Goal: Task Accomplishment & Management: Manage account settings

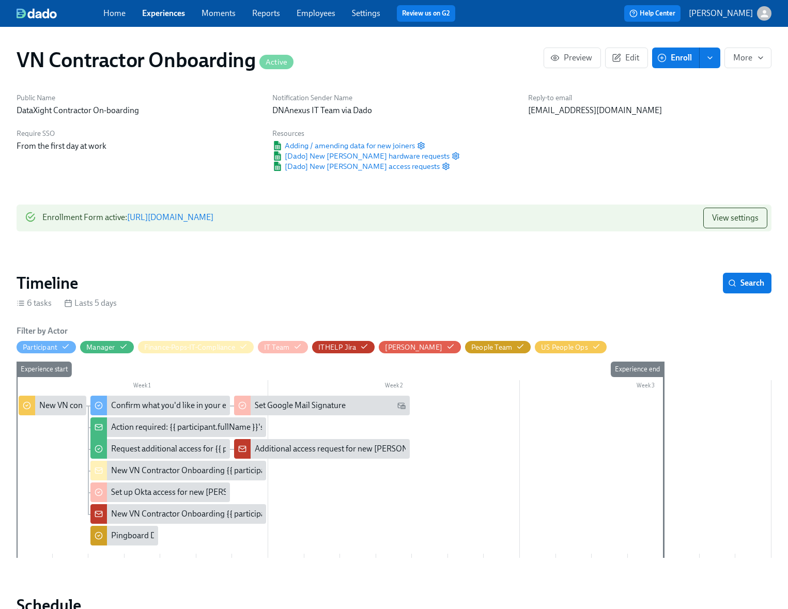
scroll to position [523, 0]
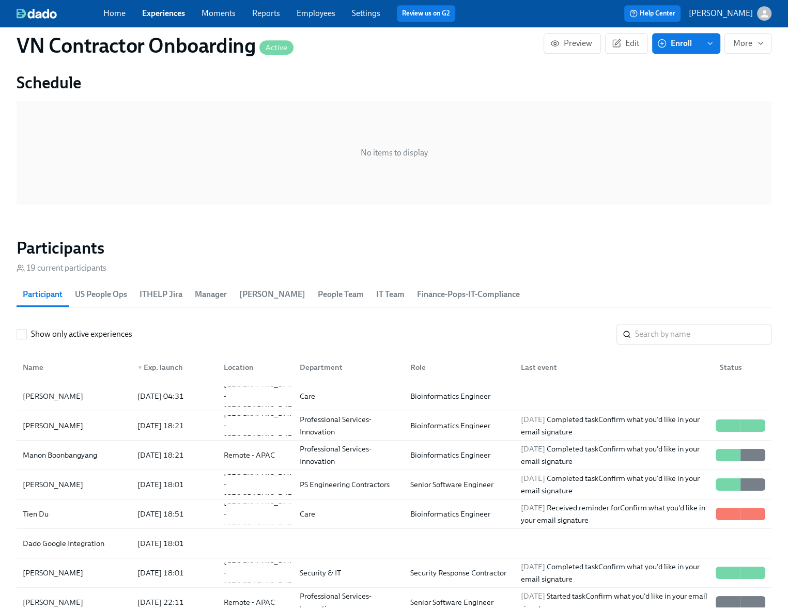
click at [175, 13] on link "Experiences" at bounding box center [163, 13] width 43 height 10
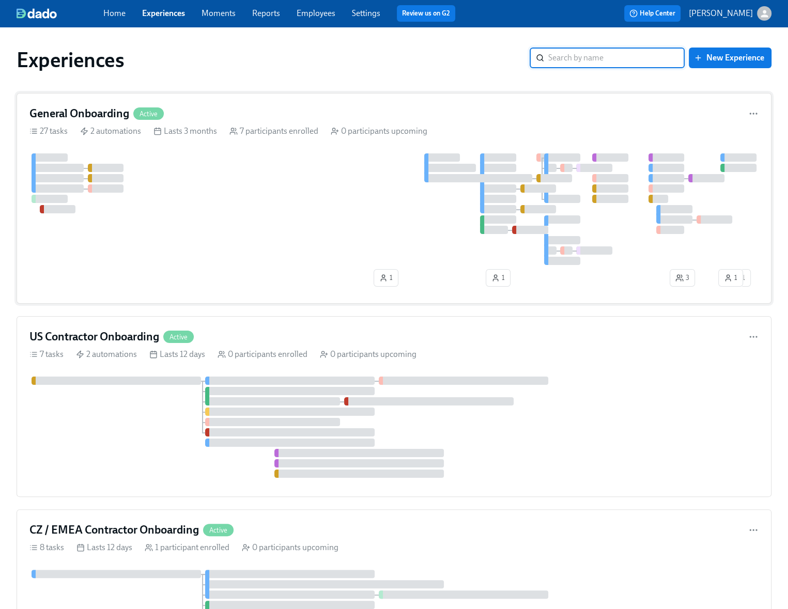
click at [238, 192] on div at bounding box center [393, 209] width 729 height 112
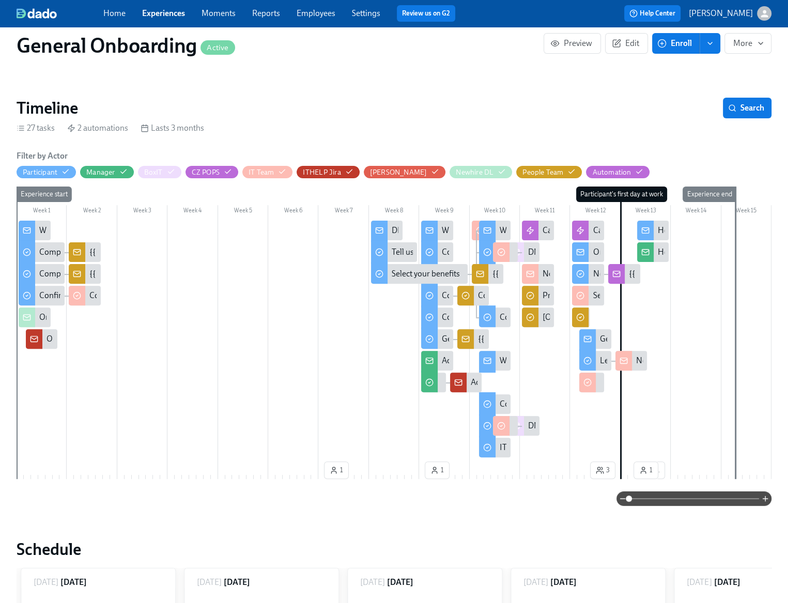
scroll to position [173, 0]
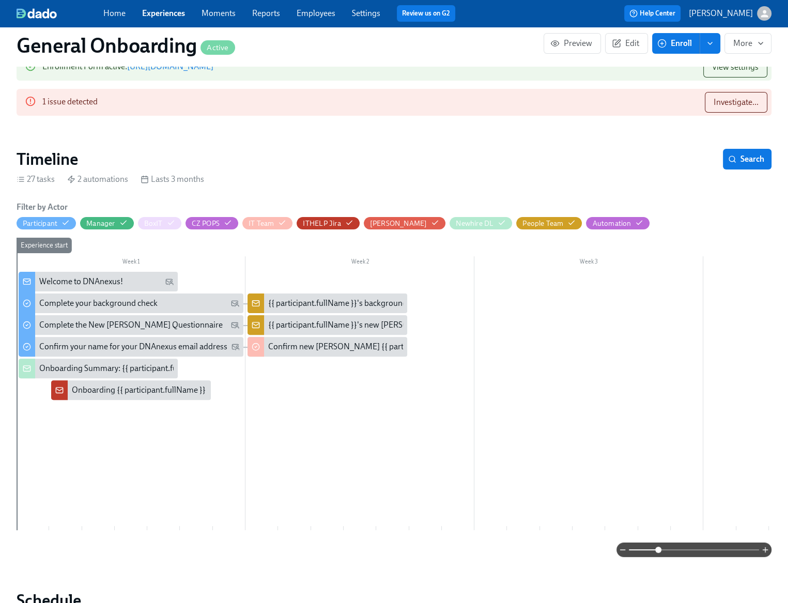
drag, startPoint x: 629, startPoint y: 549, endPoint x: 662, endPoint y: 549, distance: 32.6
click at [662, 549] on span at bounding box center [658, 550] width 6 height 6
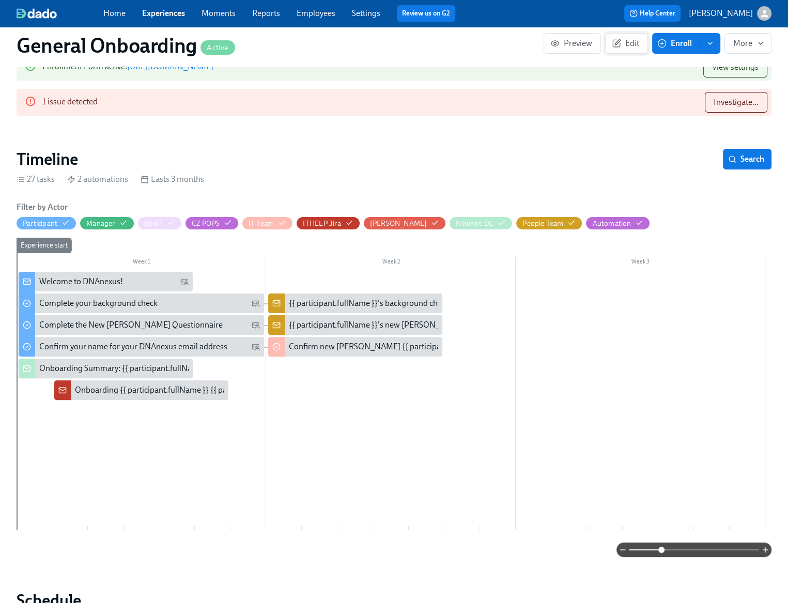
click at [626, 41] on span "Edit" at bounding box center [626, 43] width 25 height 10
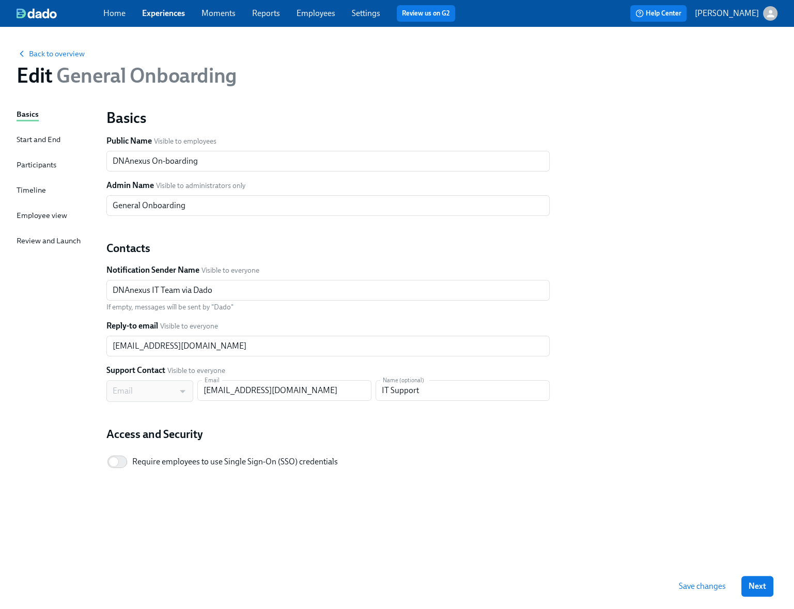
click at [32, 190] on div "Timeline" at bounding box center [31, 190] width 29 height 11
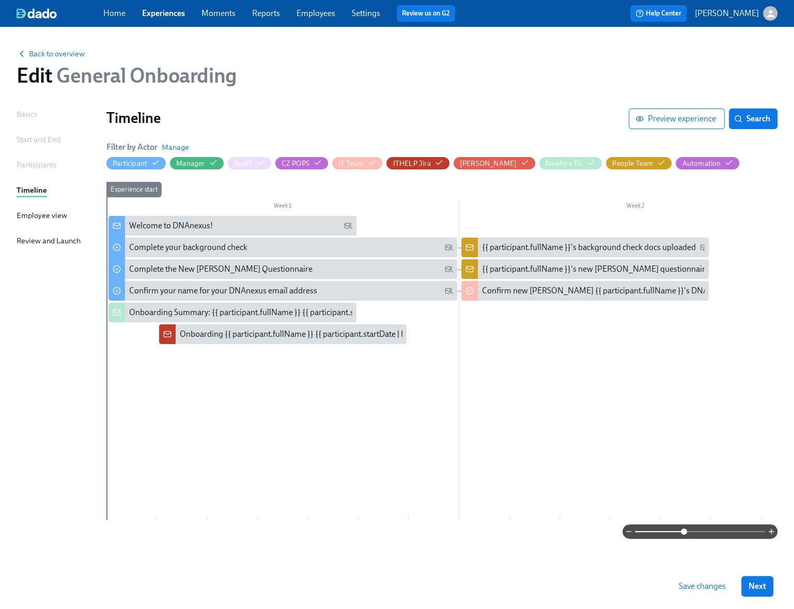
drag, startPoint x: 636, startPoint y: 531, endPoint x: 684, endPoint y: 532, distance: 48.6
click at [684, 532] on span at bounding box center [684, 532] width 6 height 6
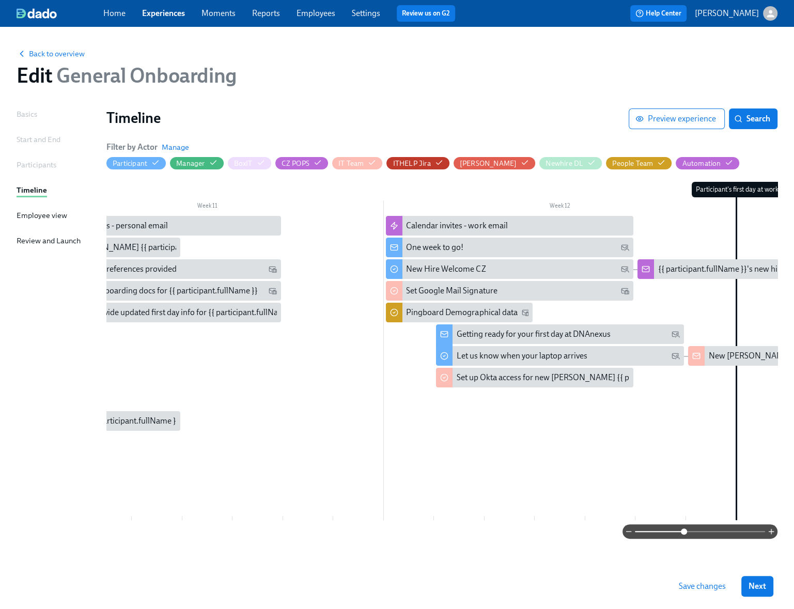
scroll to position [0, 3605]
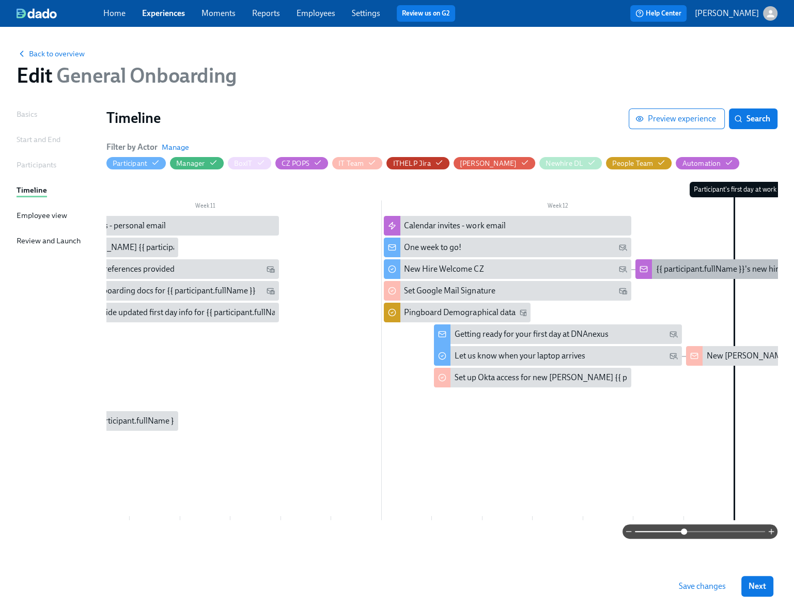
click at [701, 274] on div "{{ participant.fullName }}'s new hire welcome questionnaire uploaded" at bounding box center [779, 269] width 246 height 11
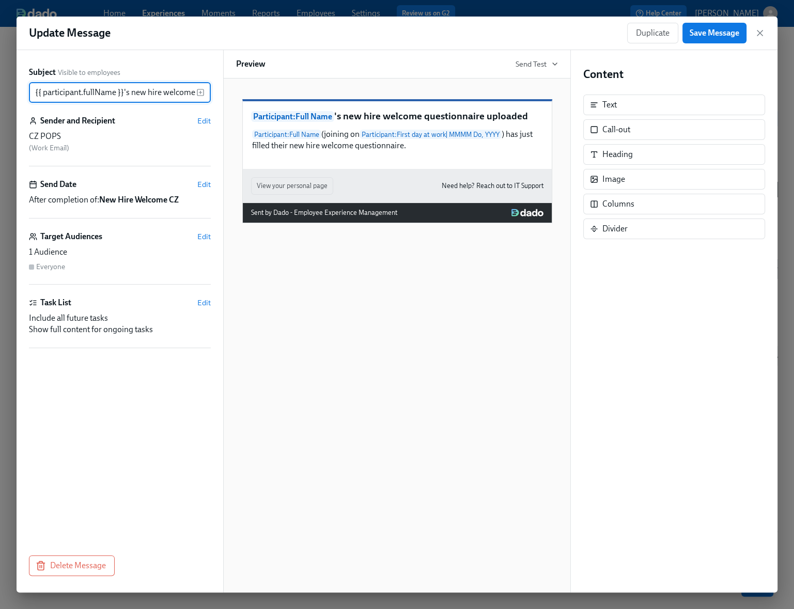
scroll to position [0, 83]
click at [204, 121] on span "Edit" at bounding box center [203, 121] width 13 height 10
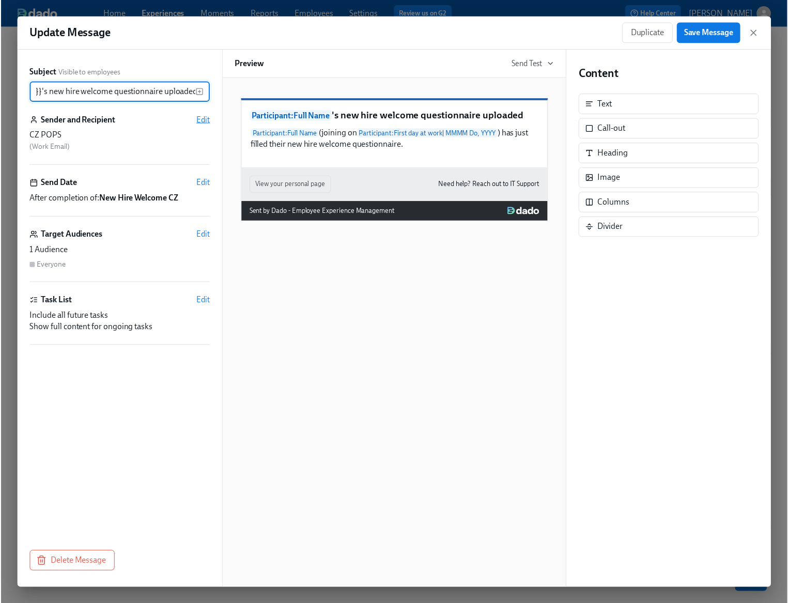
scroll to position [0, 0]
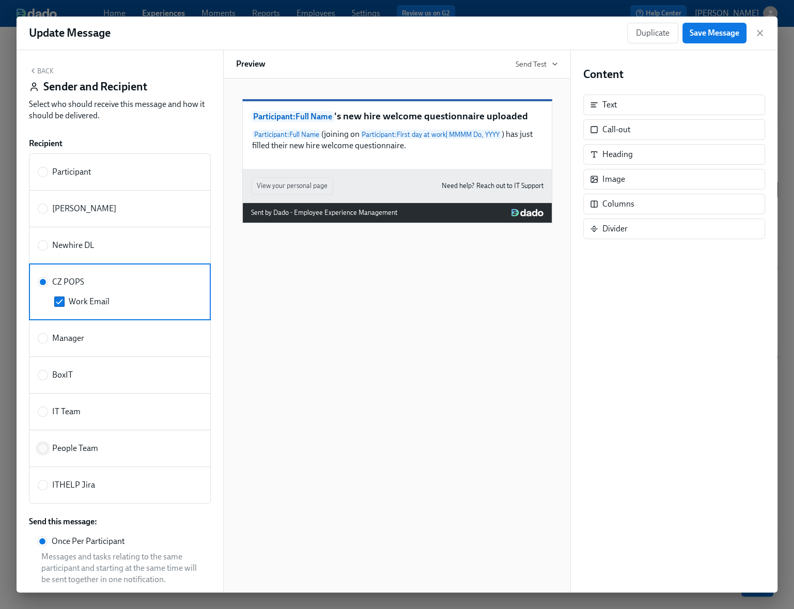
click at [41, 450] on input "People Team" at bounding box center [42, 448] width 9 height 9
radio input "true"
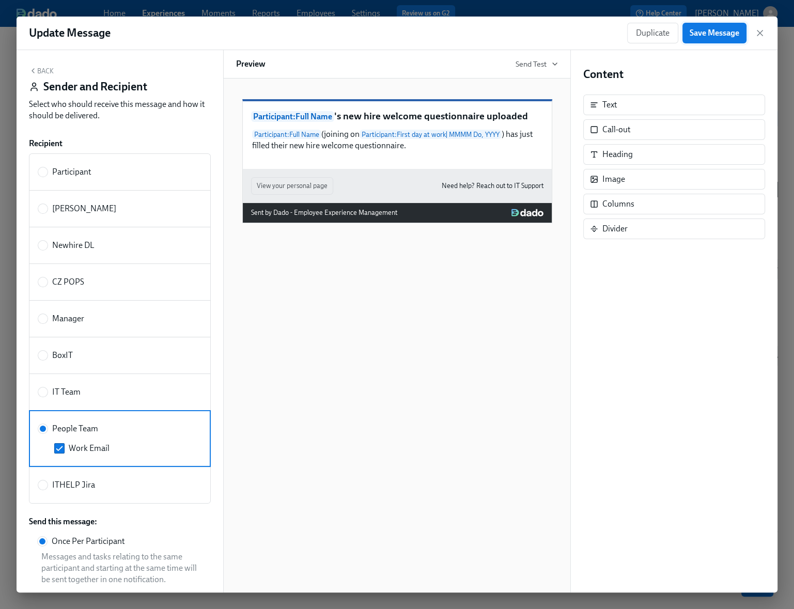
click at [722, 33] on span "Save Message" at bounding box center [715, 33] width 50 height 10
click at [762, 35] on icon "button" at bounding box center [760, 32] width 5 height 5
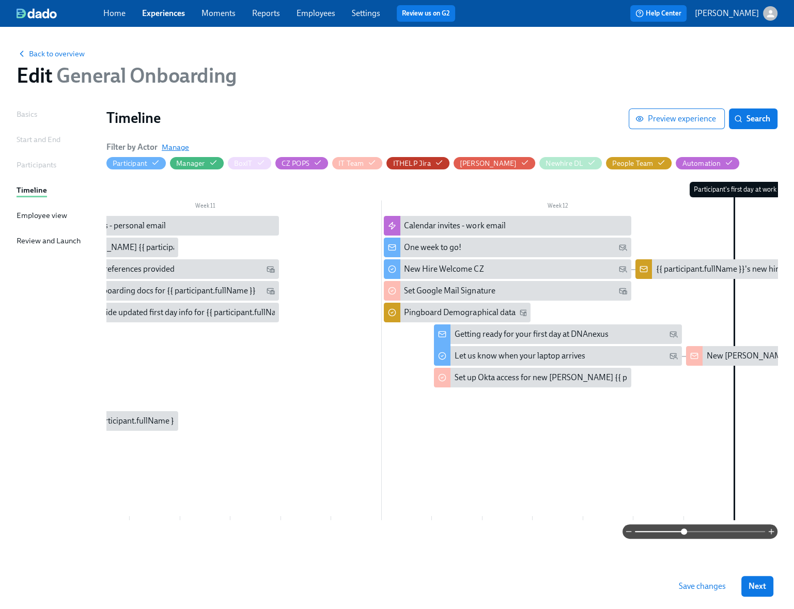
click at [178, 147] on span "Manage" at bounding box center [175, 147] width 27 height 10
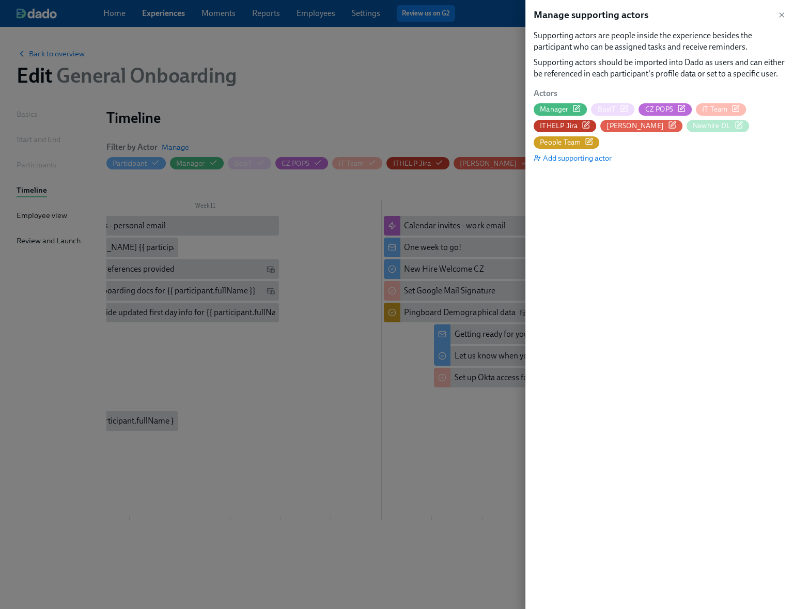
click at [668, 108] on span "CZ POPS" at bounding box center [659, 109] width 28 height 10
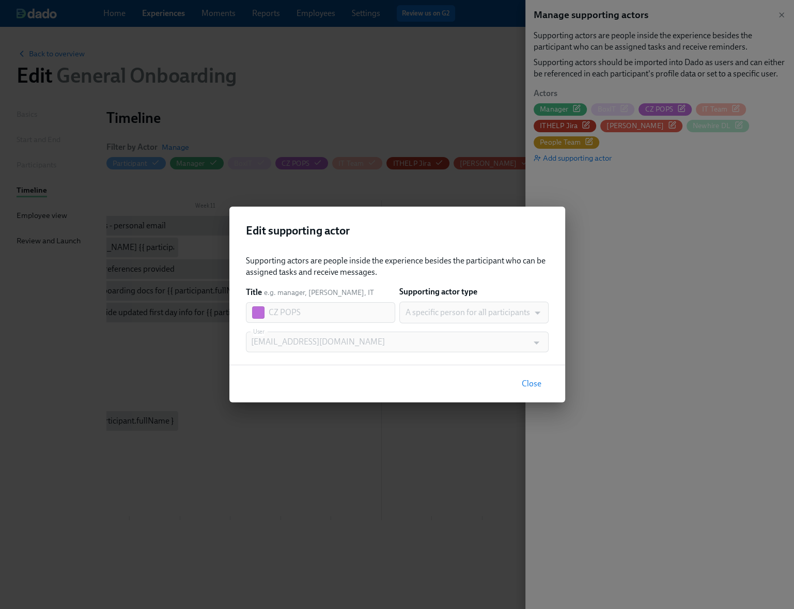
click at [531, 385] on span "Close" at bounding box center [532, 384] width 20 height 10
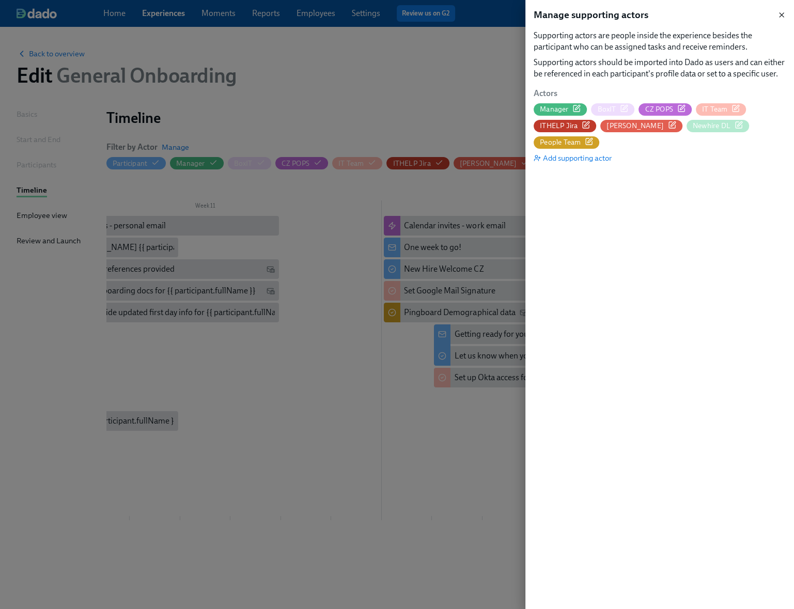
click at [783, 14] on icon "button" at bounding box center [782, 15] width 8 height 8
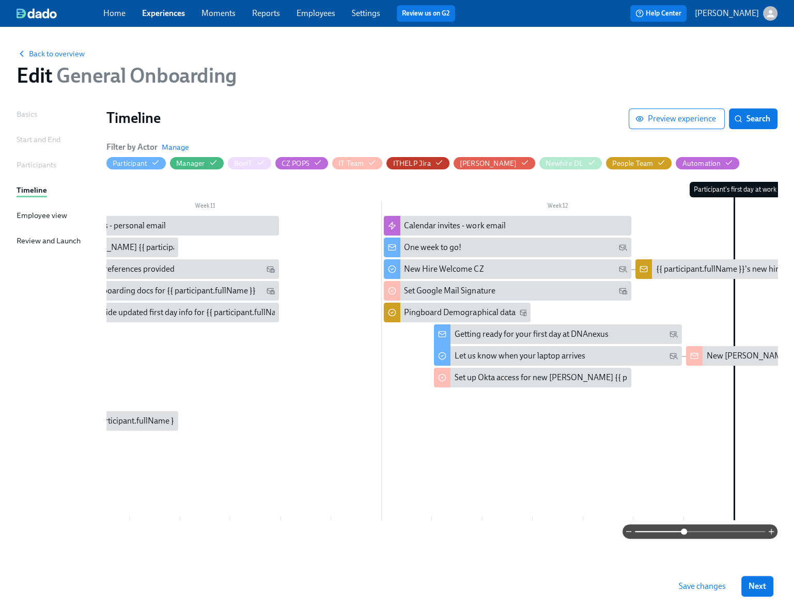
click at [691, 587] on span "Save changes" at bounding box center [702, 586] width 47 height 10
click at [42, 165] on div "Participants" at bounding box center [37, 164] width 40 height 11
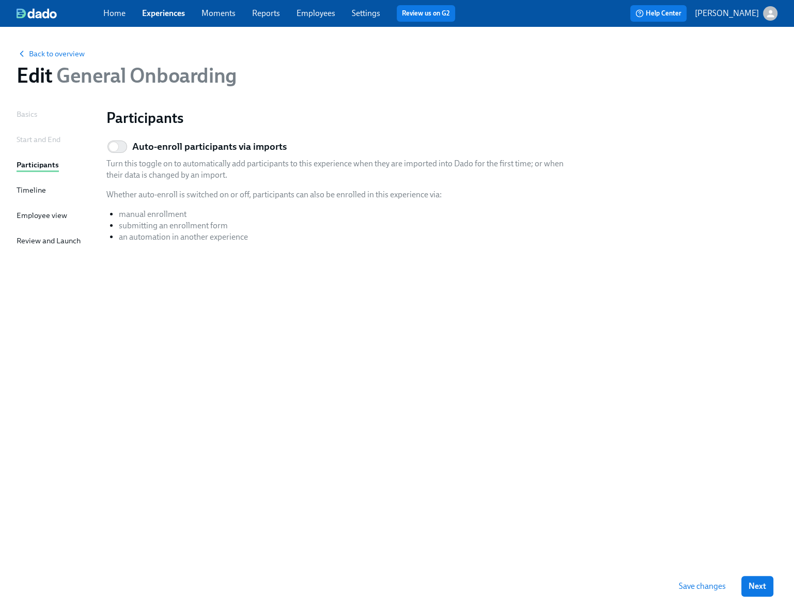
click at [38, 191] on div "Timeline" at bounding box center [31, 190] width 29 height 11
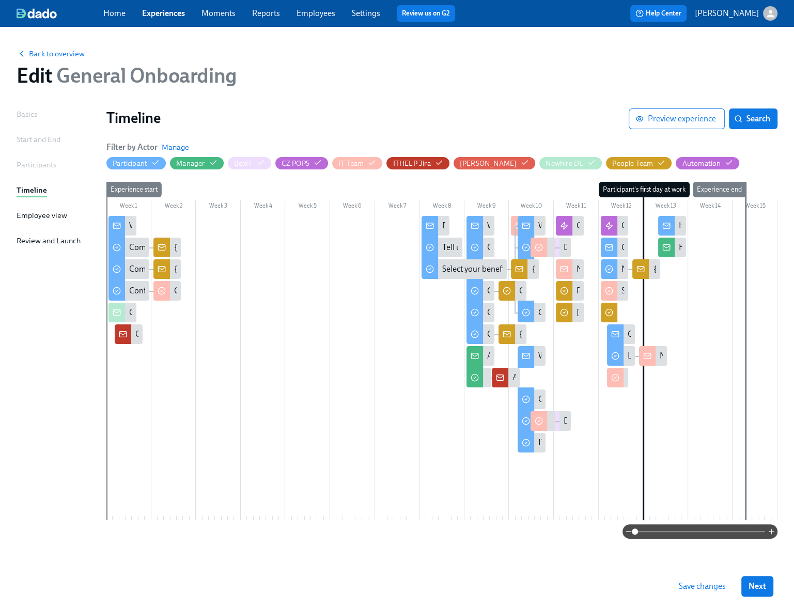
click at [700, 586] on span "Save changes" at bounding box center [702, 586] width 47 height 10
click at [174, 18] on link "Experiences" at bounding box center [163, 13] width 43 height 10
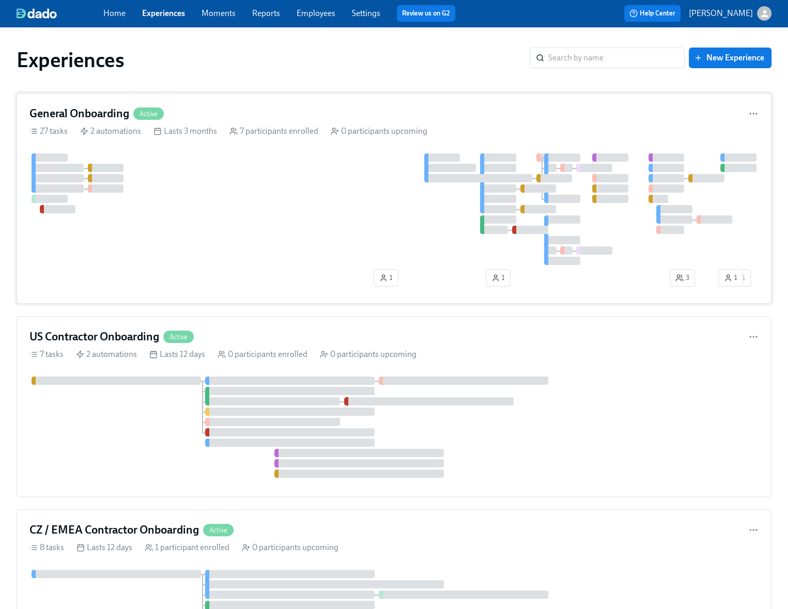
click at [167, 230] on div at bounding box center [393, 209] width 729 height 112
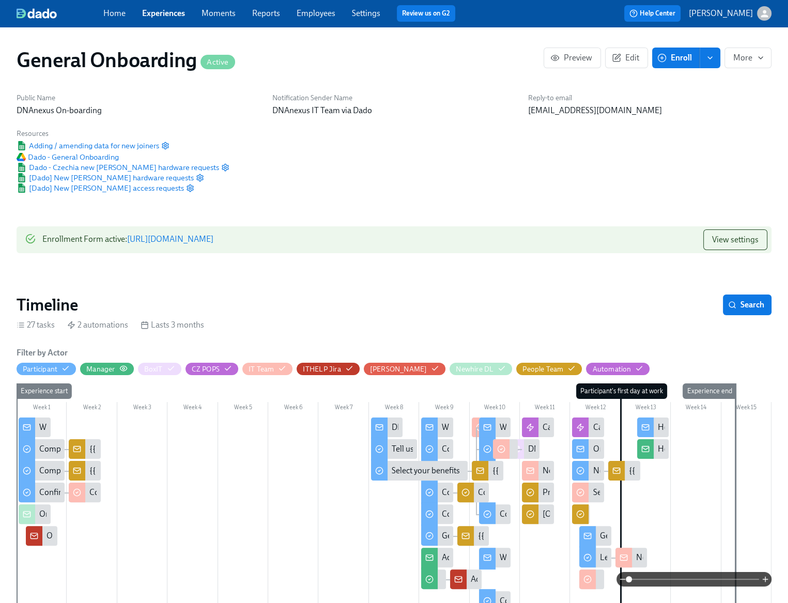
scroll to position [0, 5222]
click at [43, 370] on div "Participant" at bounding box center [40, 369] width 35 height 10
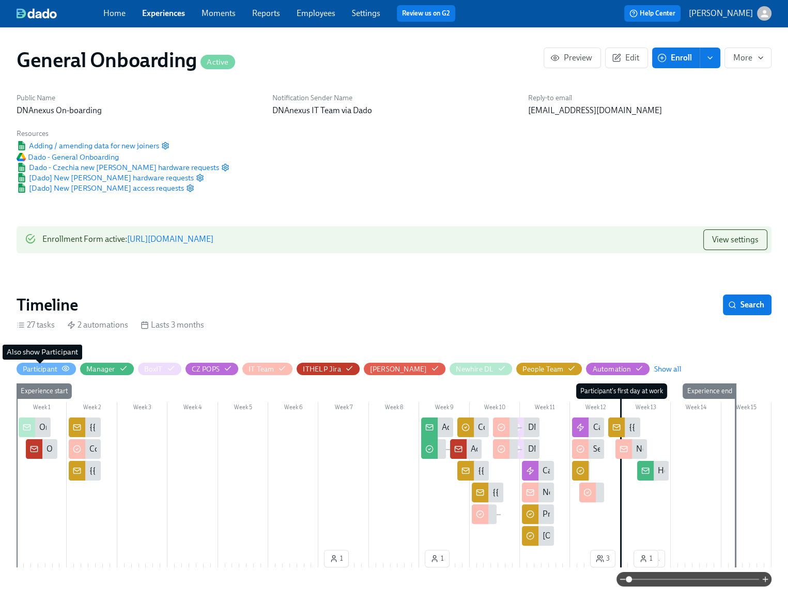
click at [43, 370] on div "Participant" at bounding box center [40, 369] width 35 height 10
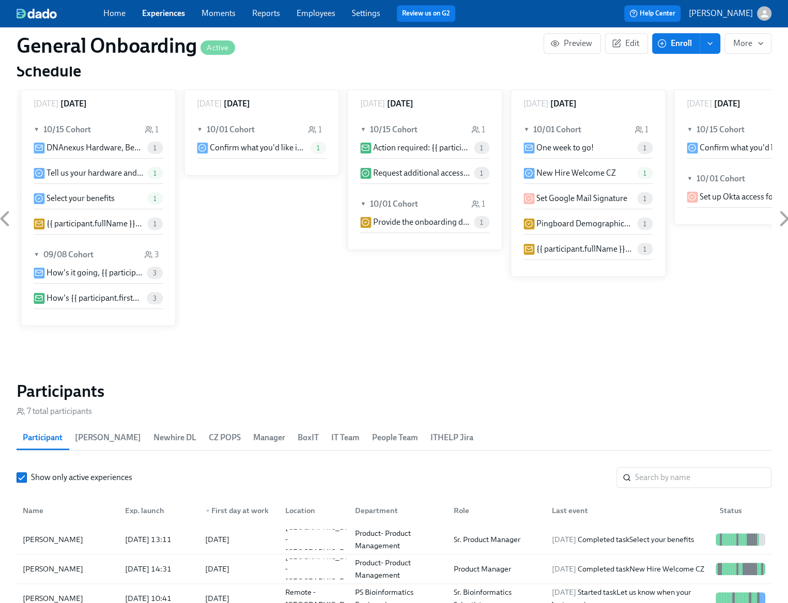
scroll to position [893, 0]
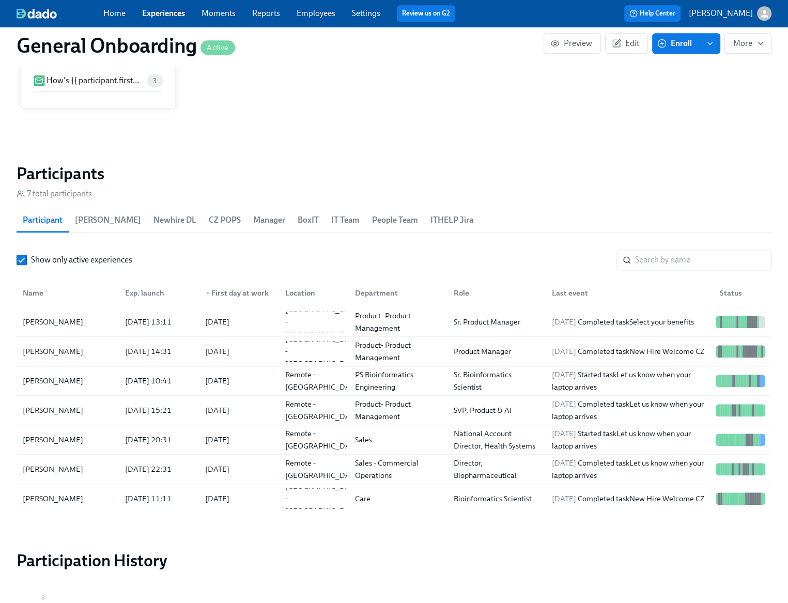
click at [372, 221] on span "People Team" at bounding box center [395, 220] width 46 height 14
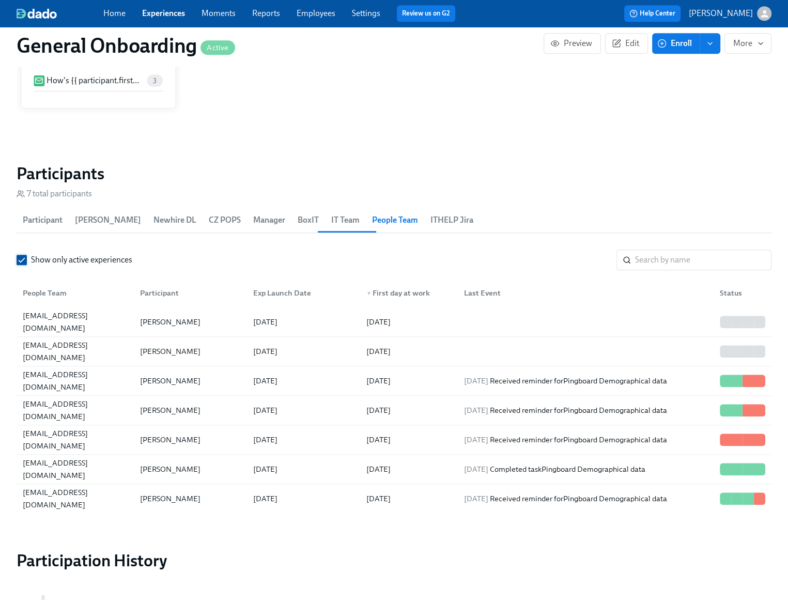
click at [20, 263] on input "Show only active experiences" at bounding box center [21, 259] width 9 height 9
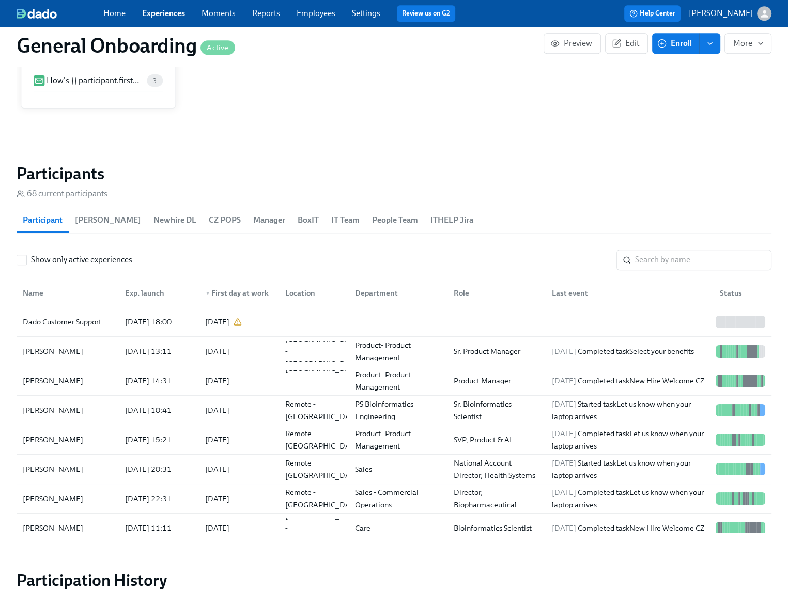
click at [372, 221] on span "People Team" at bounding box center [395, 220] width 46 height 14
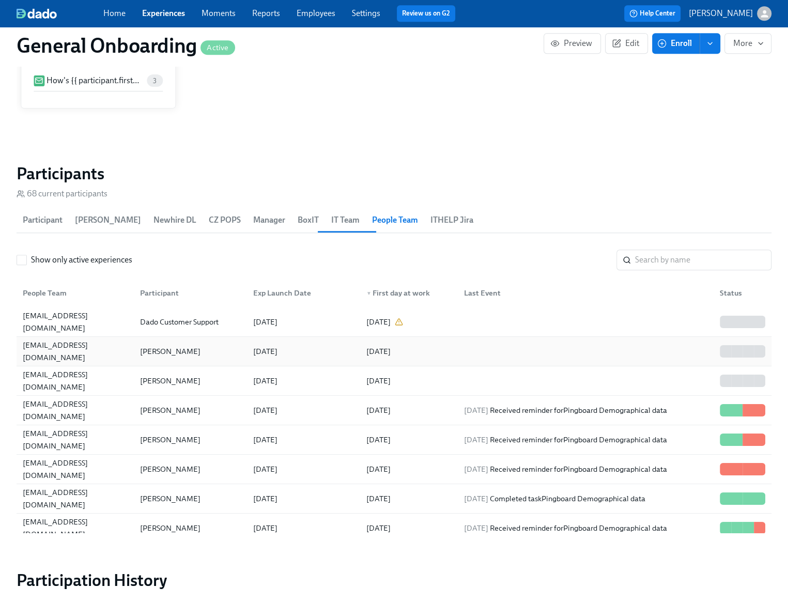
click at [334, 349] on div "2025/08/11" at bounding box center [301, 351] width 113 height 21
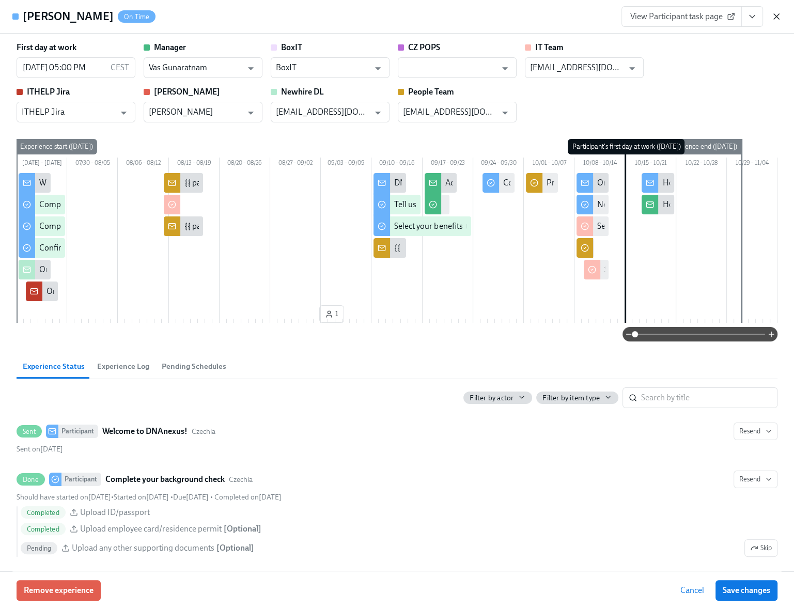
click at [778, 17] on icon "button" at bounding box center [777, 16] width 10 height 10
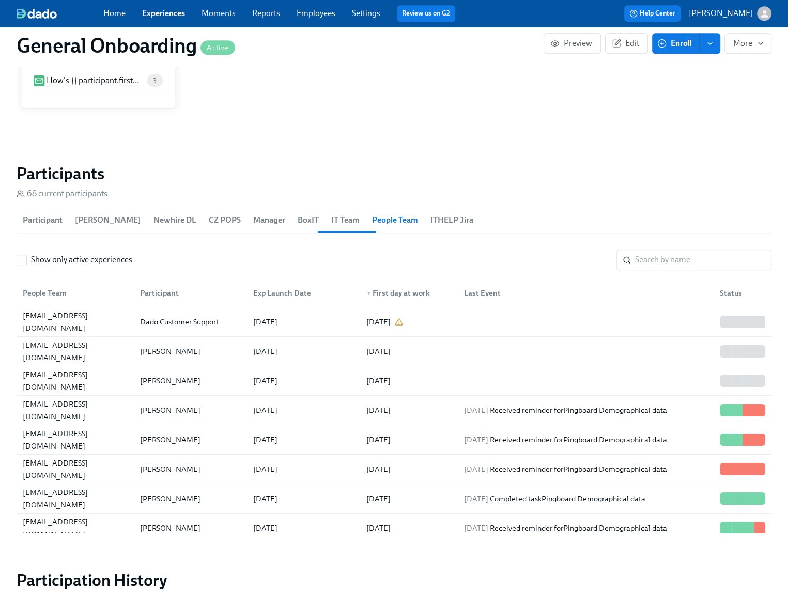
click at [164, 10] on link "Experiences" at bounding box center [163, 13] width 43 height 10
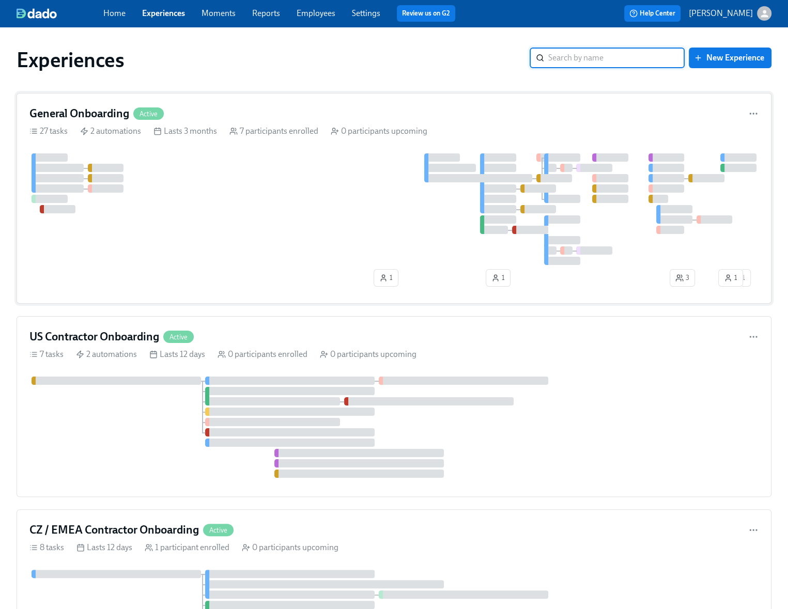
click at [241, 178] on div at bounding box center [393, 209] width 729 height 112
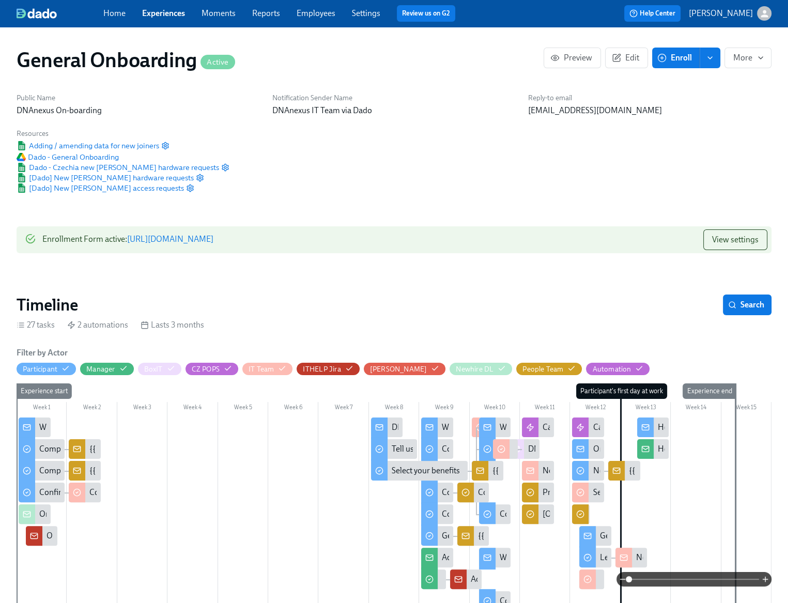
scroll to position [0, 5222]
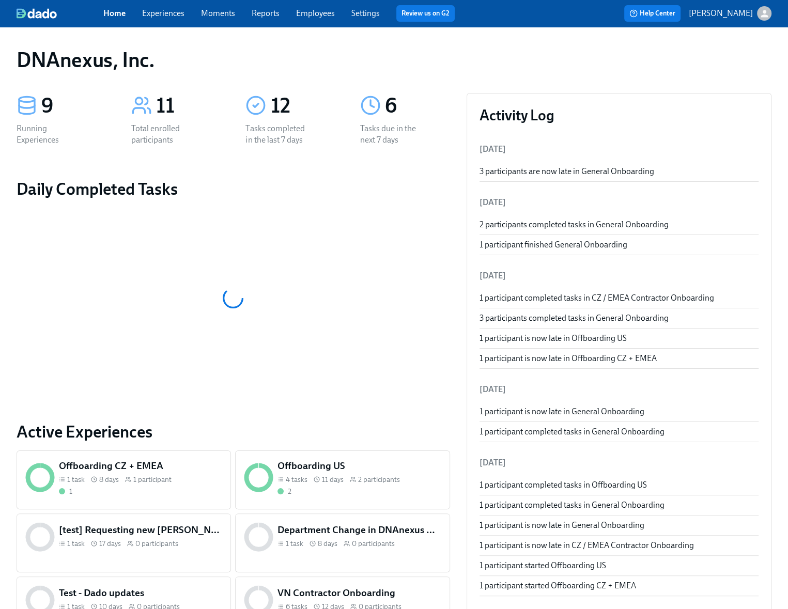
click at [164, 14] on link "Experiences" at bounding box center [163, 13] width 42 height 10
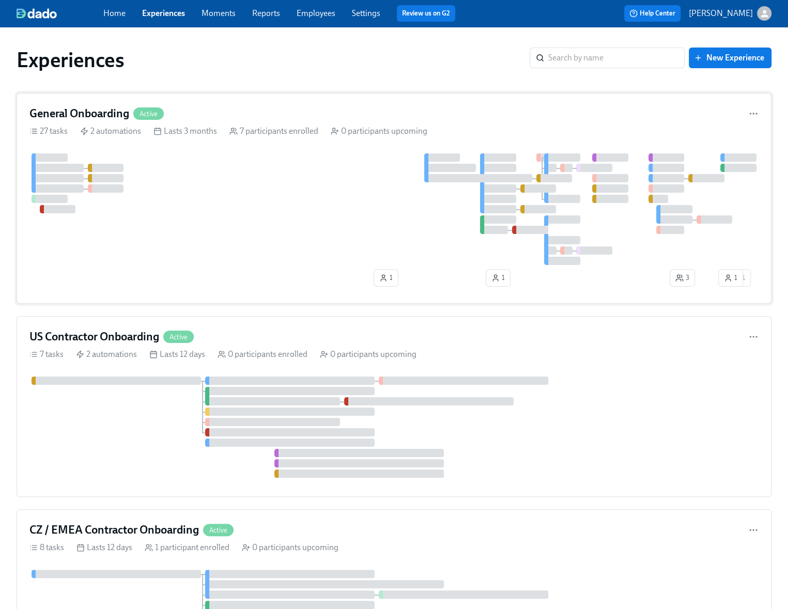
click at [216, 162] on div at bounding box center [393, 209] width 729 height 112
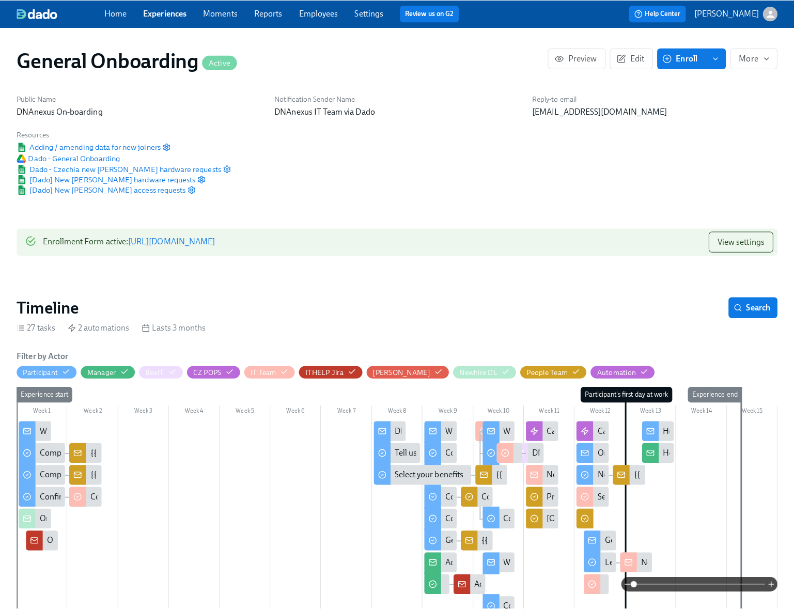
scroll to position [0, 5222]
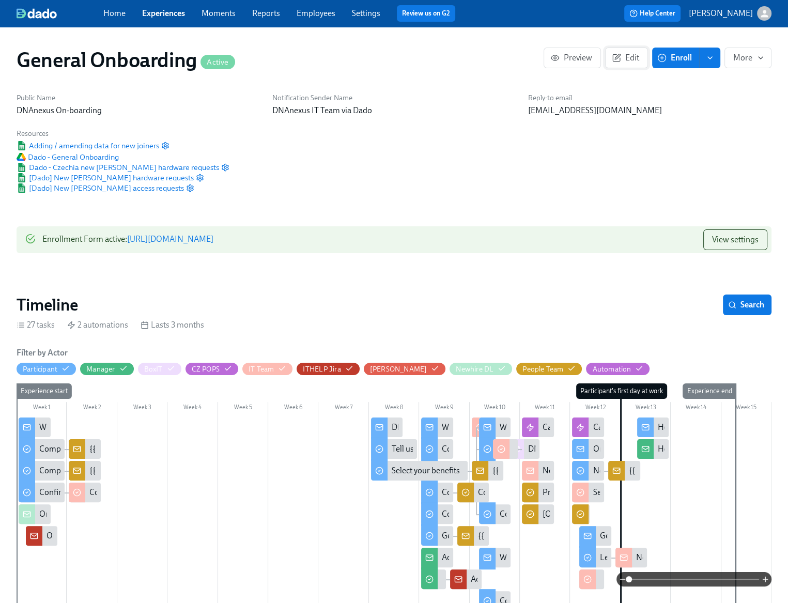
click at [632, 59] on span "Edit" at bounding box center [626, 58] width 25 height 10
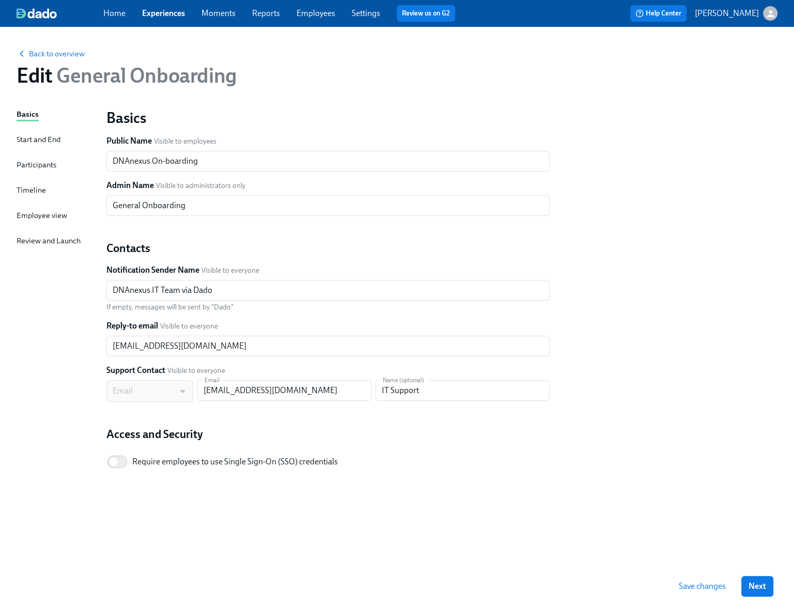
click at [26, 187] on div "Timeline" at bounding box center [31, 190] width 29 height 11
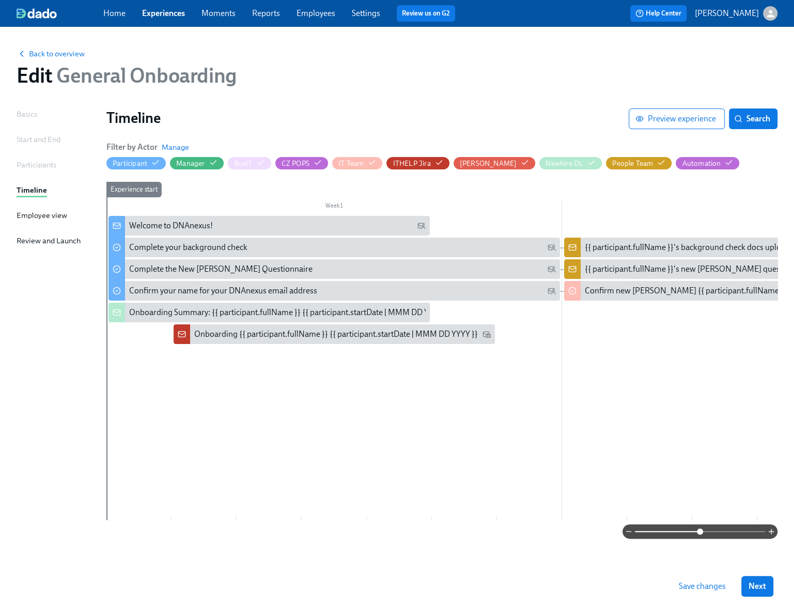
drag, startPoint x: 637, startPoint y: 530, endPoint x: 700, endPoint y: 527, distance: 63.1
click at [700, 529] on span at bounding box center [700, 532] width 6 height 6
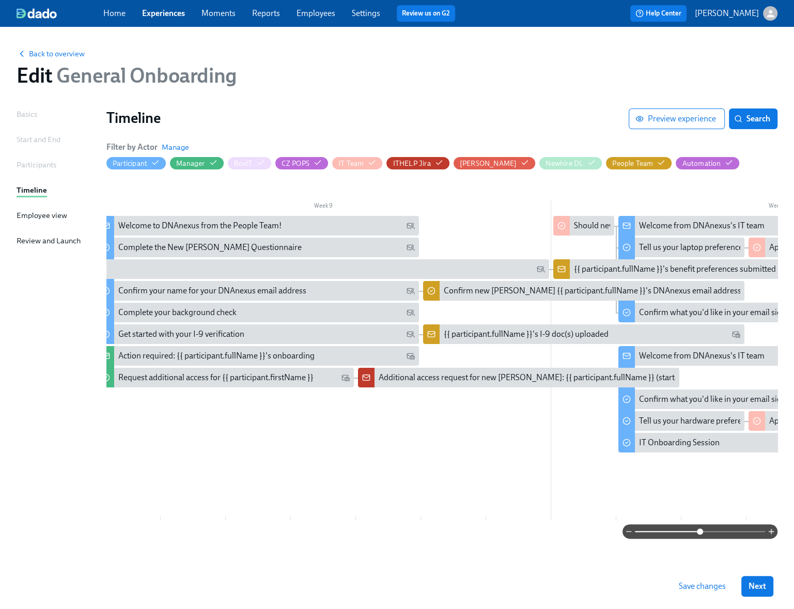
scroll to position [0, 3662]
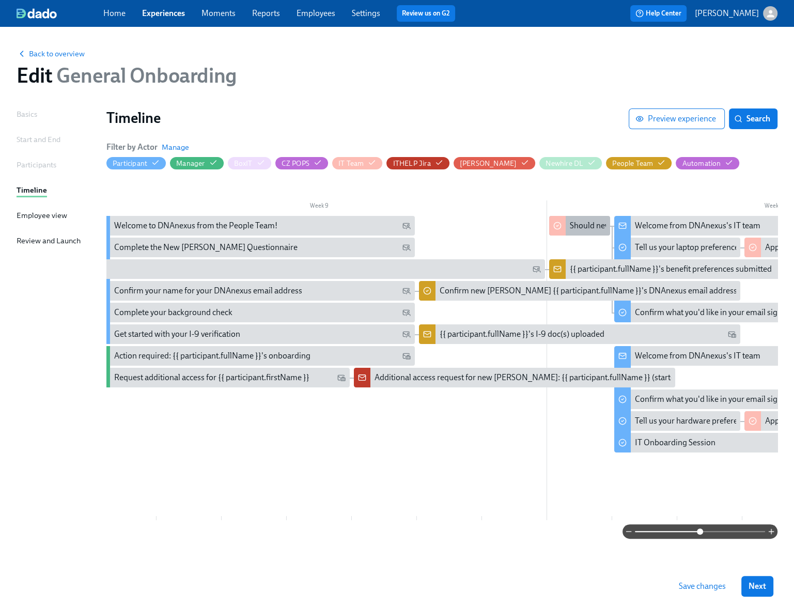
click at [581, 224] on div "Should new [DEMOGRAPHIC_DATA] worker {{ participant.fullName }} get a laptop?" at bounding box center [717, 225] width 295 height 11
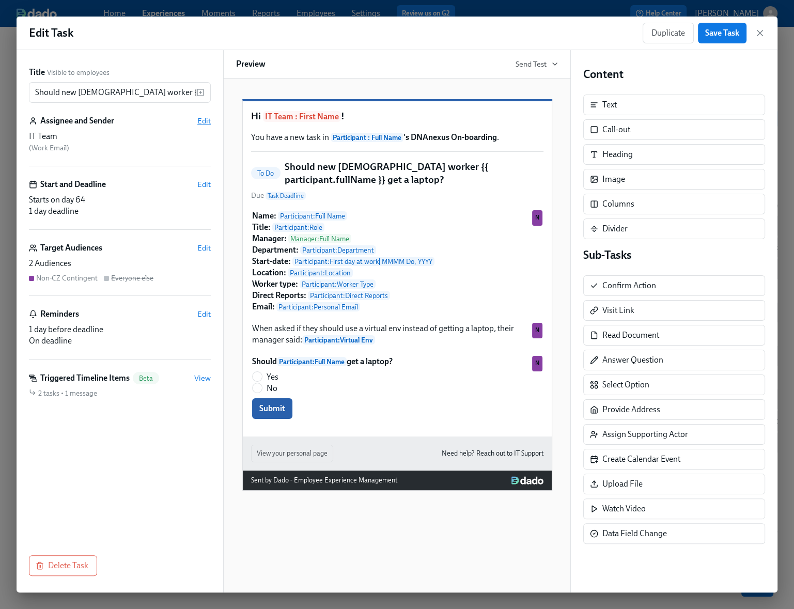
click at [204, 119] on span "Edit" at bounding box center [203, 121] width 13 height 10
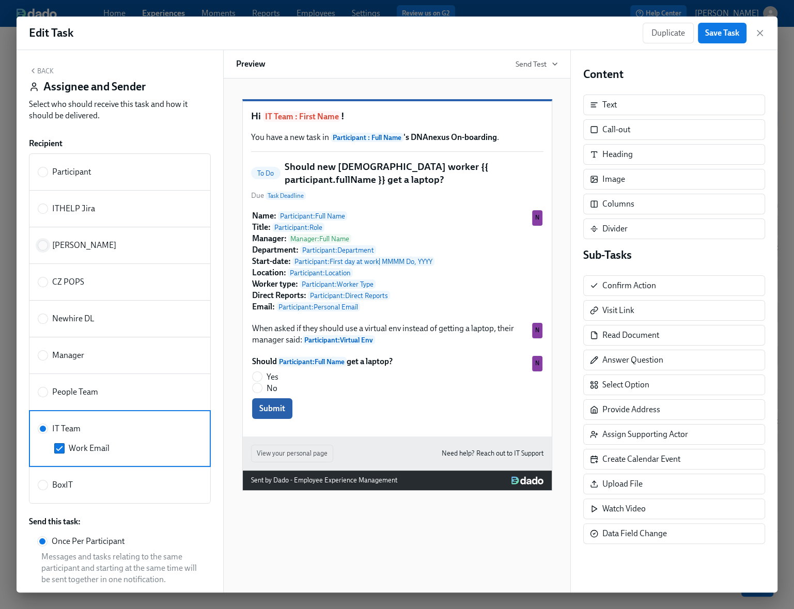
click at [48, 244] on span at bounding box center [43, 245] width 10 height 10
click at [48, 244] on input "[PERSON_NAME]" at bounding box center [42, 245] width 9 height 9
radio input "true"
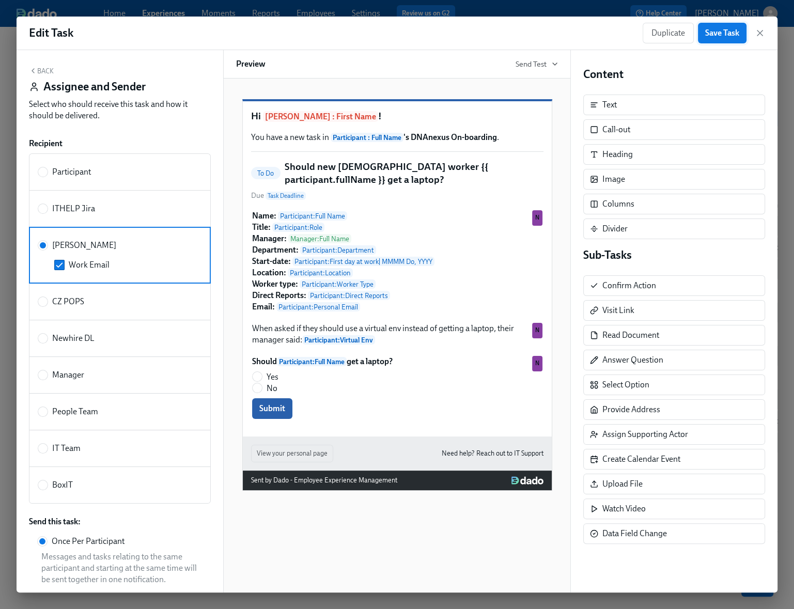
click at [717, 32] on span "Save Task" at bounding box center [722, 33] width 34 height 10
click at [760, 32] on icon "button" at bounding box center [760, 32] width 5 height 5
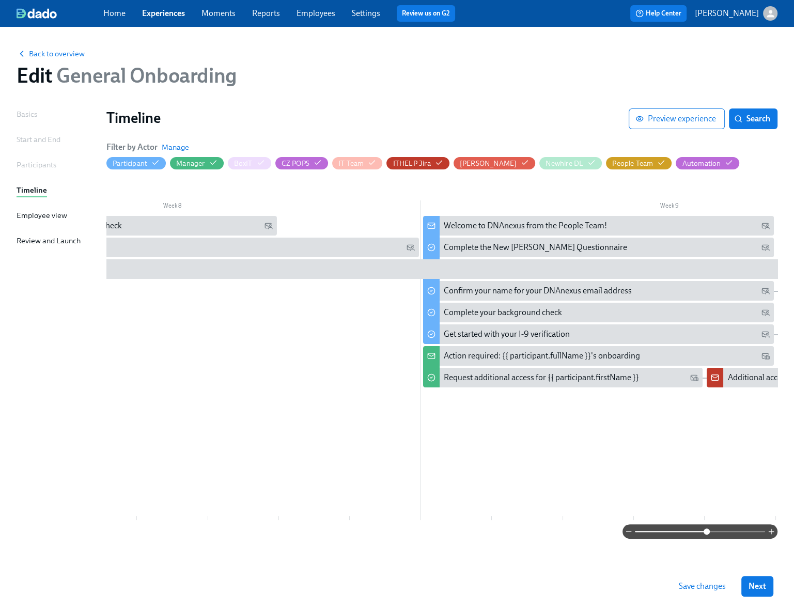
click at [707, 531] on span at bounding box center [707, 532] width 6 height 6
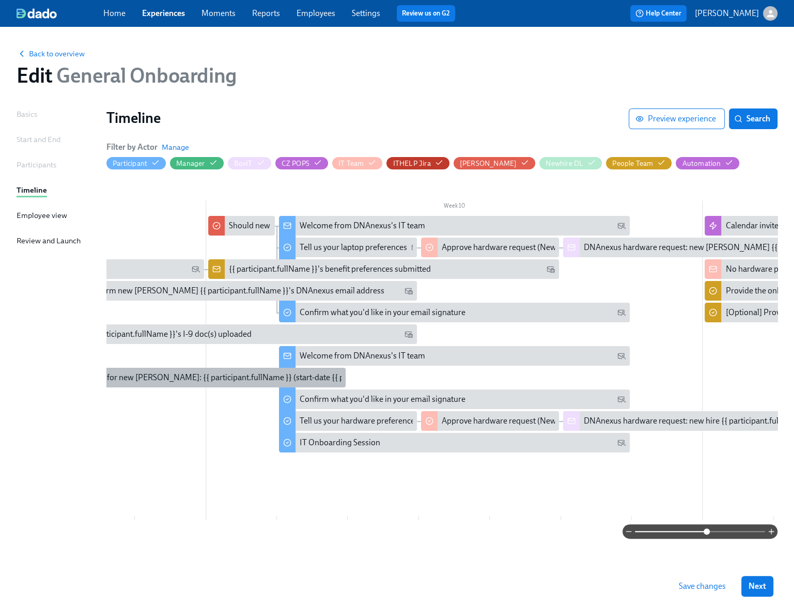
scroll to position [0, 4379]
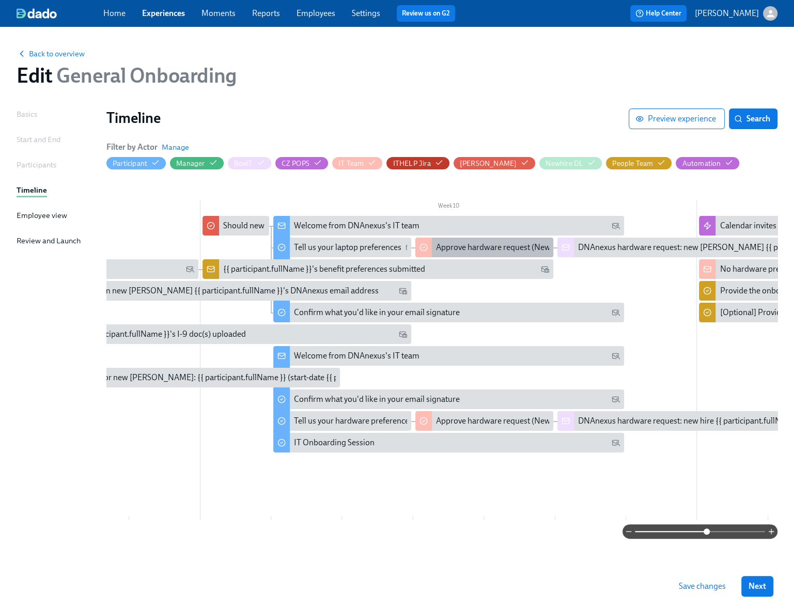
click at [469, 249] on div "Approve hardware request (New [DEMOGRAPHIC_DATA] worker {{ participant.fullName…" at bounding box center [688, 247] width 505 height 11
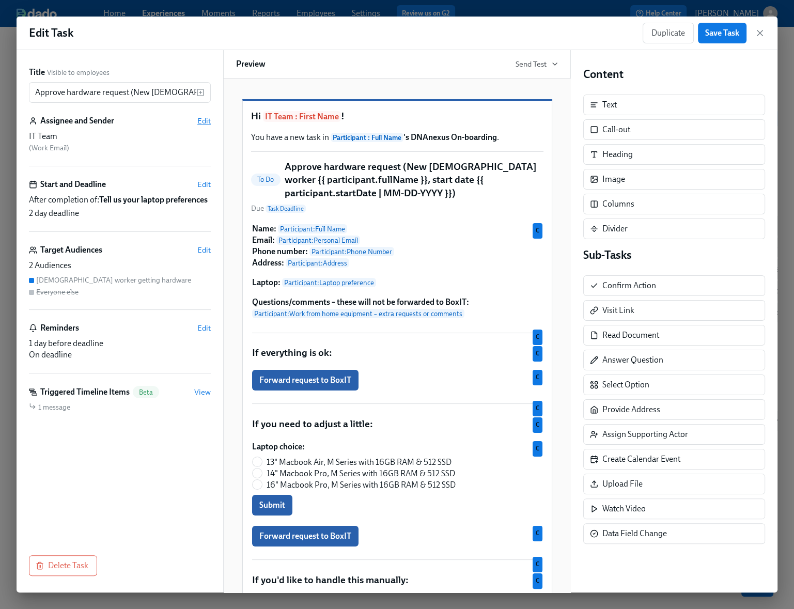
click at [206, 121] on span "Edit" at bounding box center [203, 121] width 13 height 10
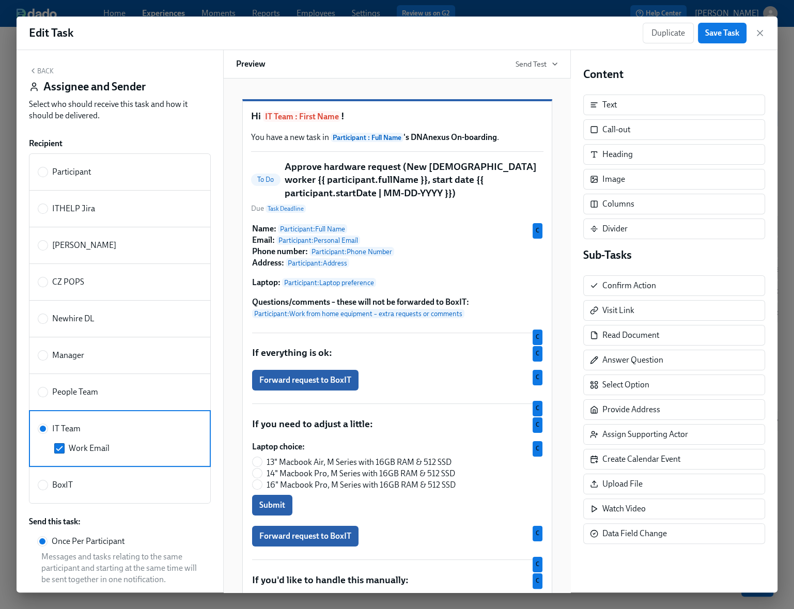
click at [50, 244] on label "[PERSON_NAME]" at bounding box center [77, 245] width 79 height 11
click at [48, 244] on input "[PERSON_NAME]" at bounding box center [42, 245] width 9 height 9
radio input "true"
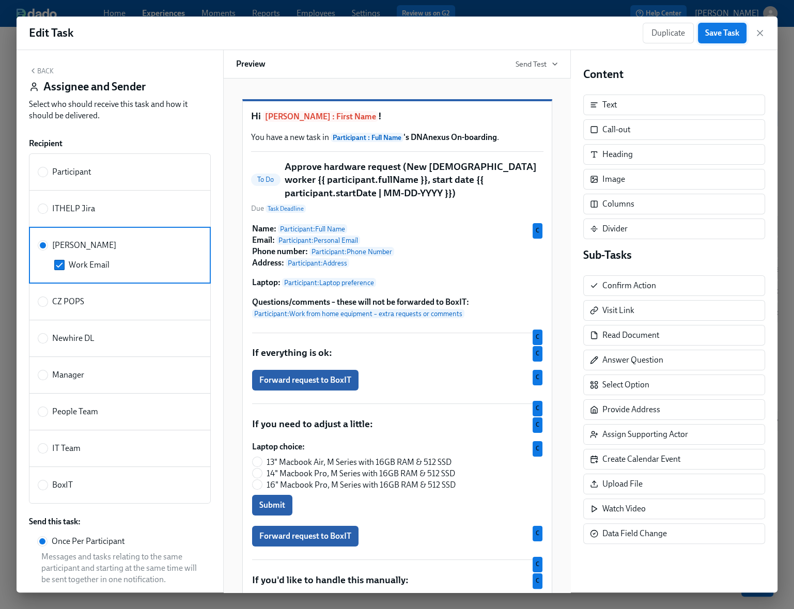
click at [722, 29] on span "Save Task" at bounding box center [722, 33] width 34 height 10
click at [762, 35] on icon "button" at bounding box center [760, 32] width 5 height 5
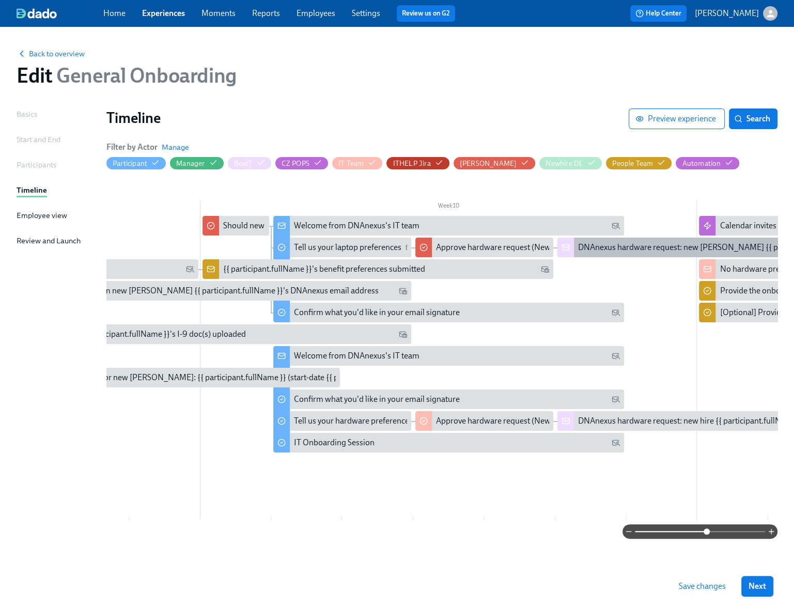
click at [598, 250] on div "DNAnexus hardware request: new [PERSON_NAME] {{ participant.fullName }}, start …" at bounding box center [806, 247] width 457 height 11
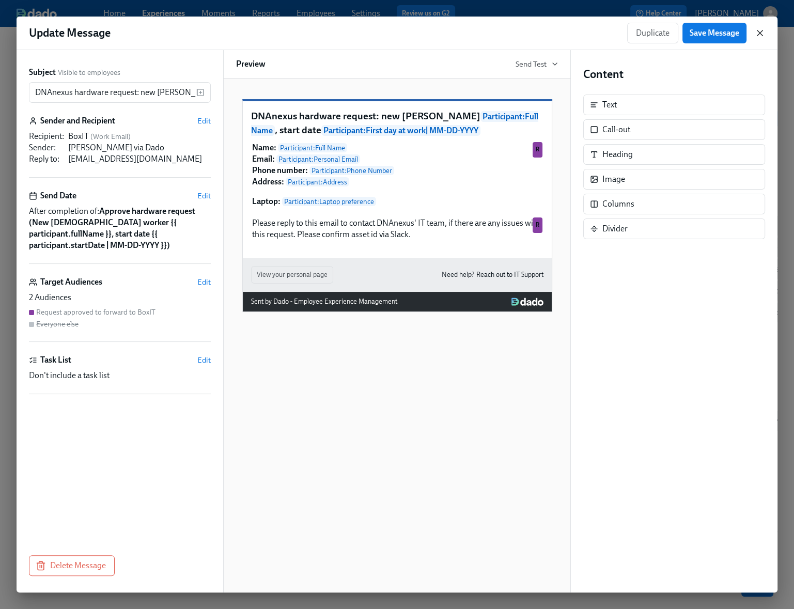
click at [762, 33] on icon "button" at bounding box center [760, 33] width 10 height 10
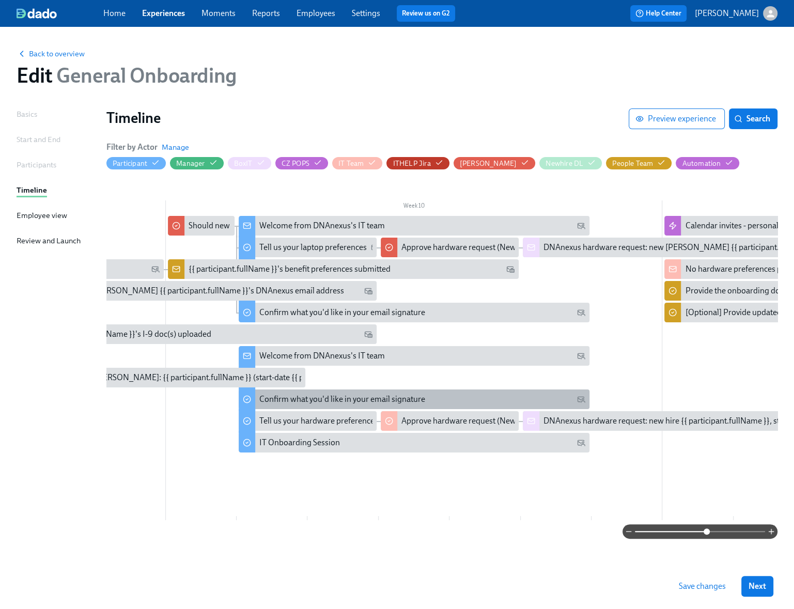
scroll to position [0, 4422]
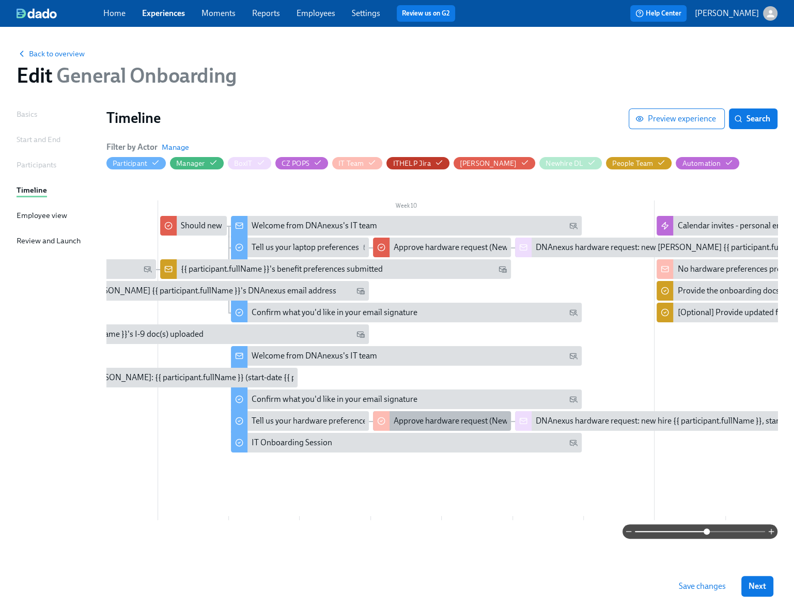
click at [407, 419] on div "Approve hardware request (New hire {{ participant.fullName }}, start date {{ pa…" at bounding box center [596, 421] width 404 height 11
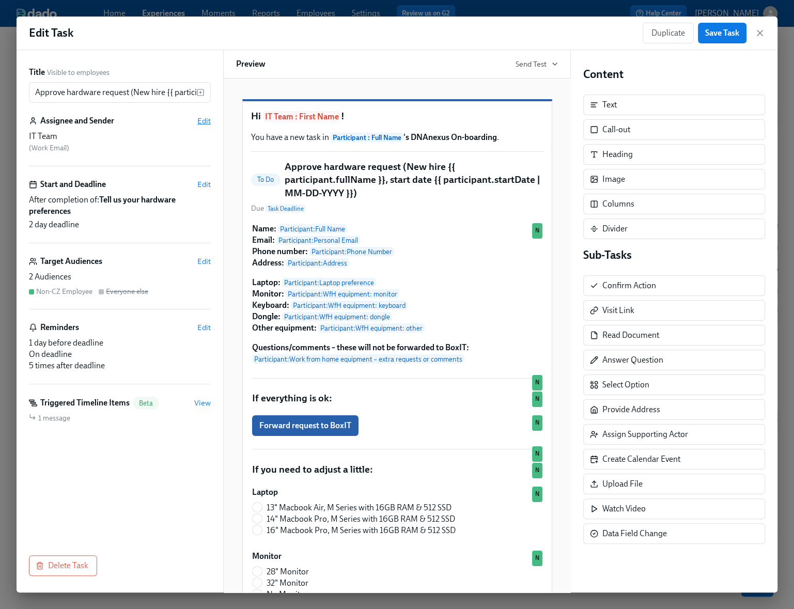
click at [201, 122] on span "Edit" at bounding box center [203, 121] width 13 height 10
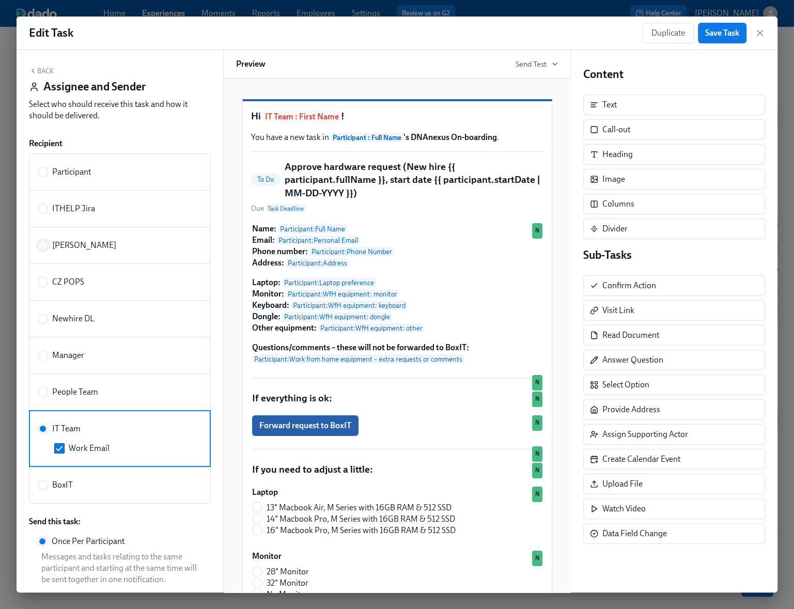
click at [40, 243] on input "[PERSON_NAME]" at bounding box center [42, 245] width 9 height 9
radio input "true"
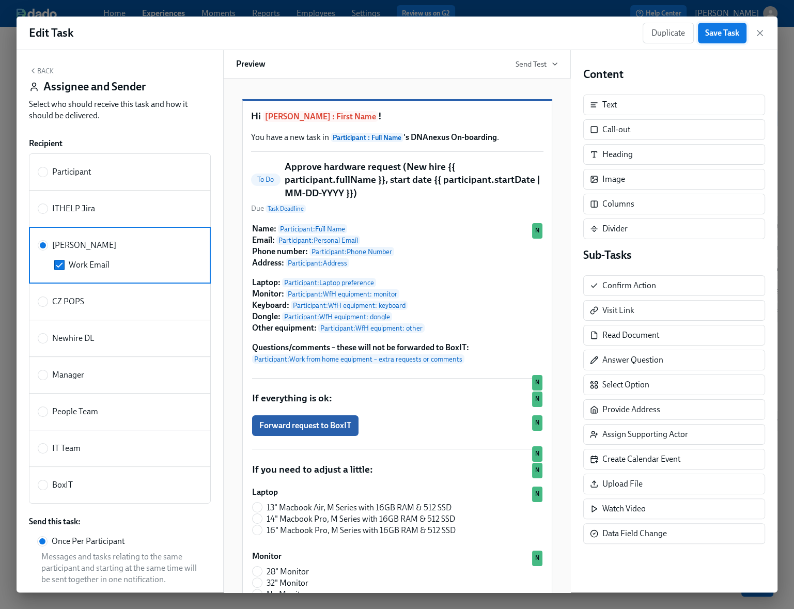
click at [729, 37] on span "Save Task" at bounding box center [722, 33] width 34 height 10
click at [764, 33] on icon "button" at bounding box center [760, 33] width 10 height 10
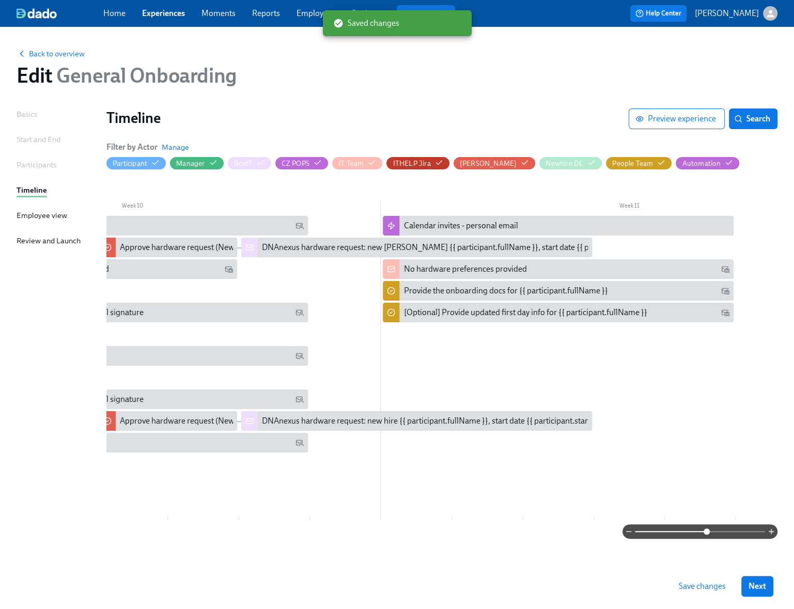
scroll to position [0, 4698]
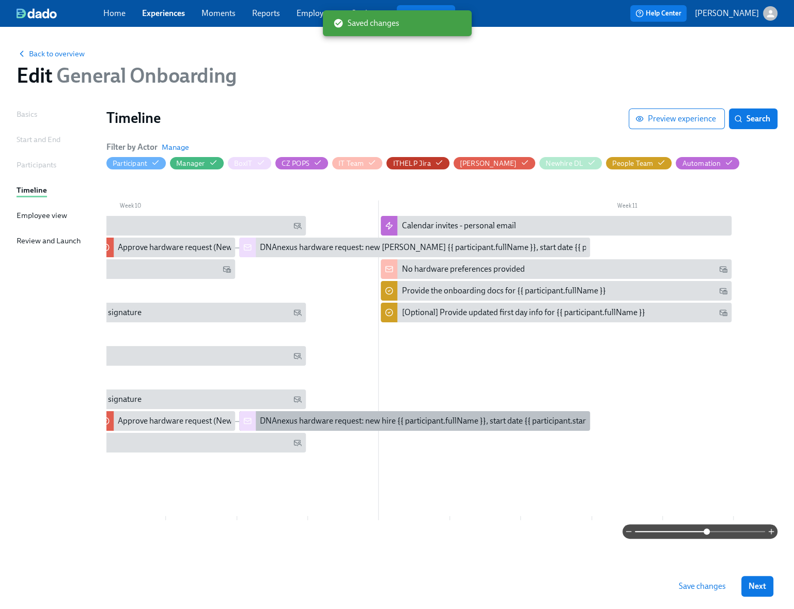
click at [380, 425] on div "DNAnexus hardware request: new hire {{ participant.fullName }}, start date {{ p…" at bounding box center [463, 421] width 407 height 11
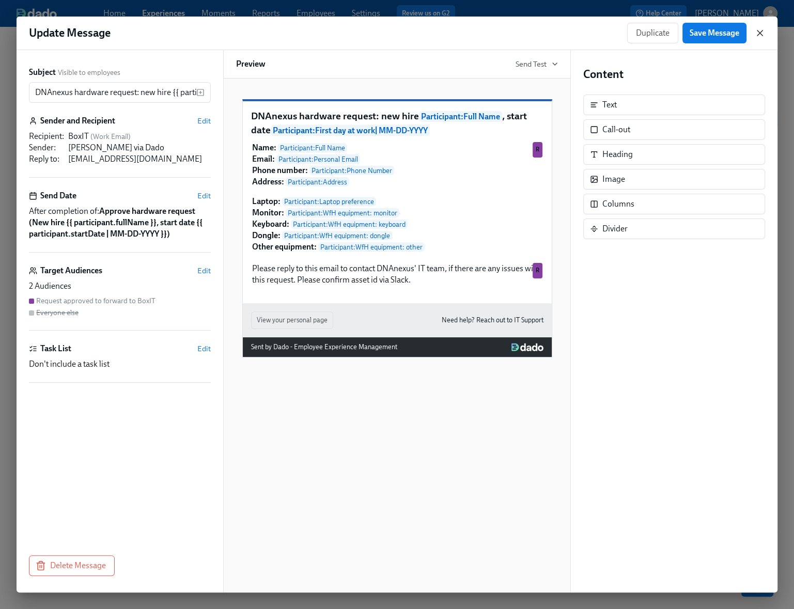
click at [762, 32] on icon "button" at bounding box center [760, 33] width 10 height 10
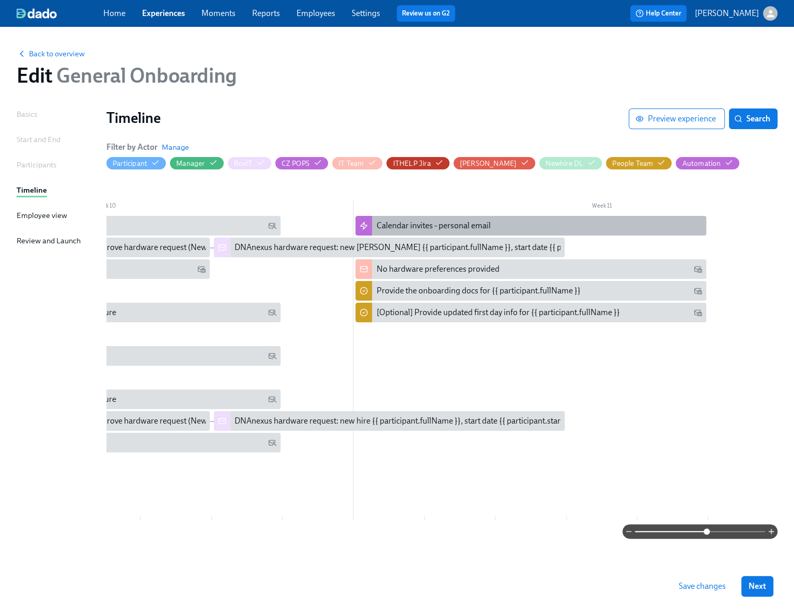
scroll to position [0, 4730]
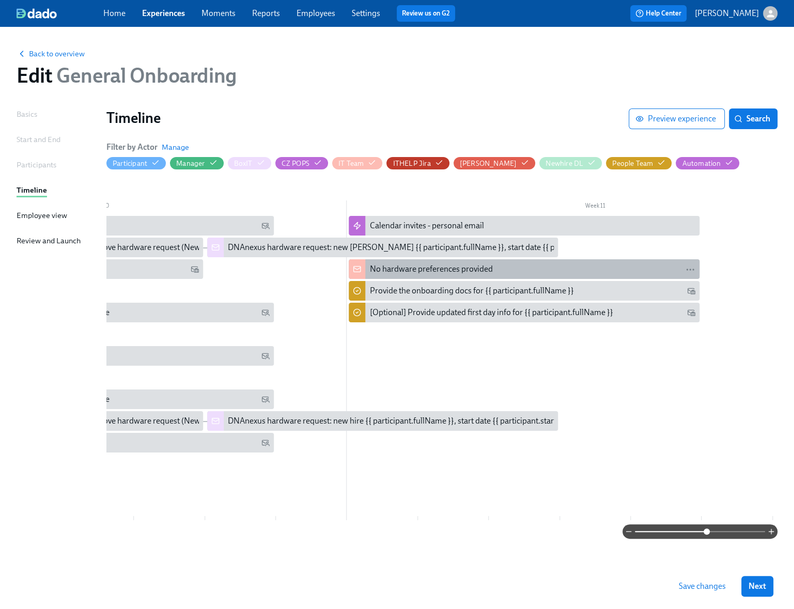
click at [454, 270] on div "No hardware preferences provided" at bounding box center [431, 269] width 123 height 11
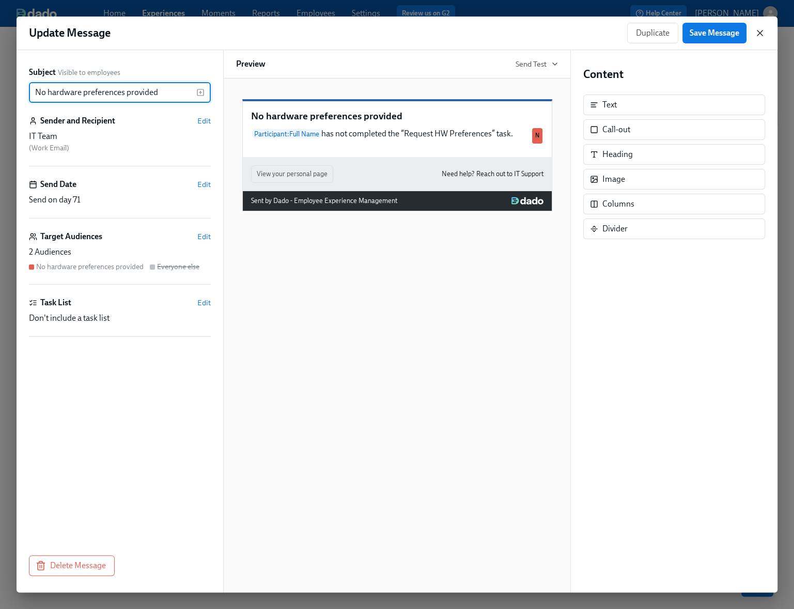
click at [762, 33] on icon "button" at bounding box center [760, 33] width 10 height 10
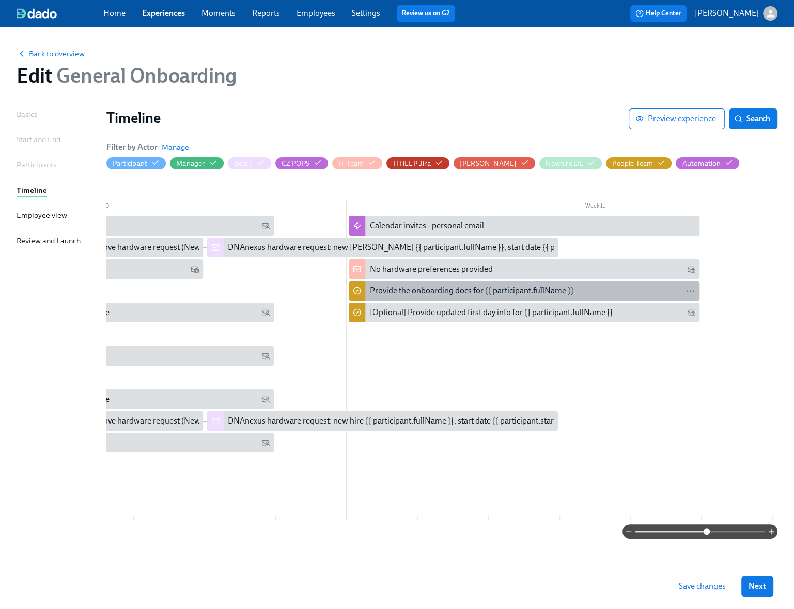
click at [466, 291] on div "Provide the onboarding docs for {{ participant.fullName }}" at bounding box center [472, 290] width 204 height 11
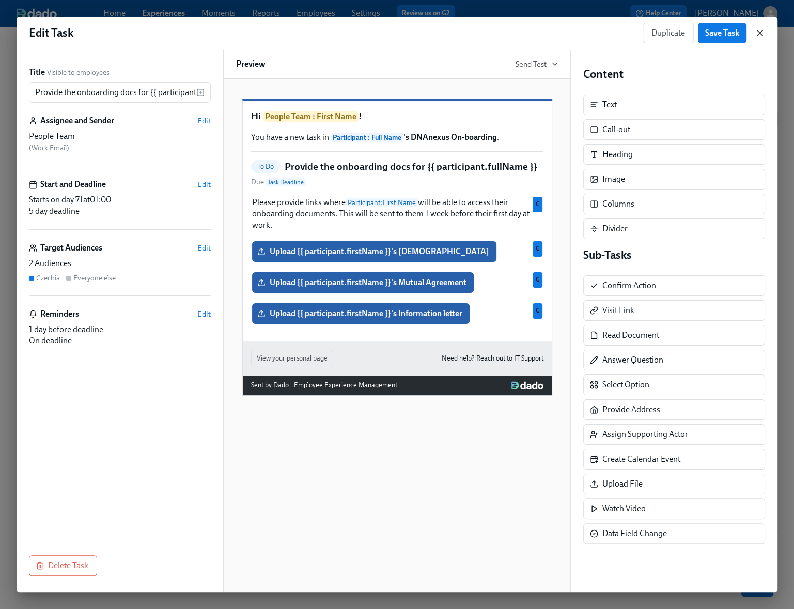
click at [763, 32] on icon "button" at bounding box center [760, 33] width 10 height 10
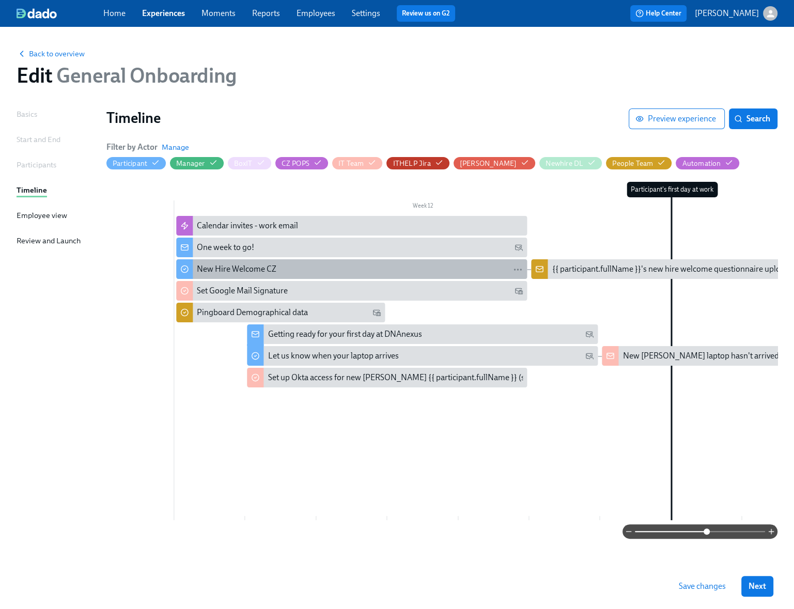
scroll to position [0, 5408]
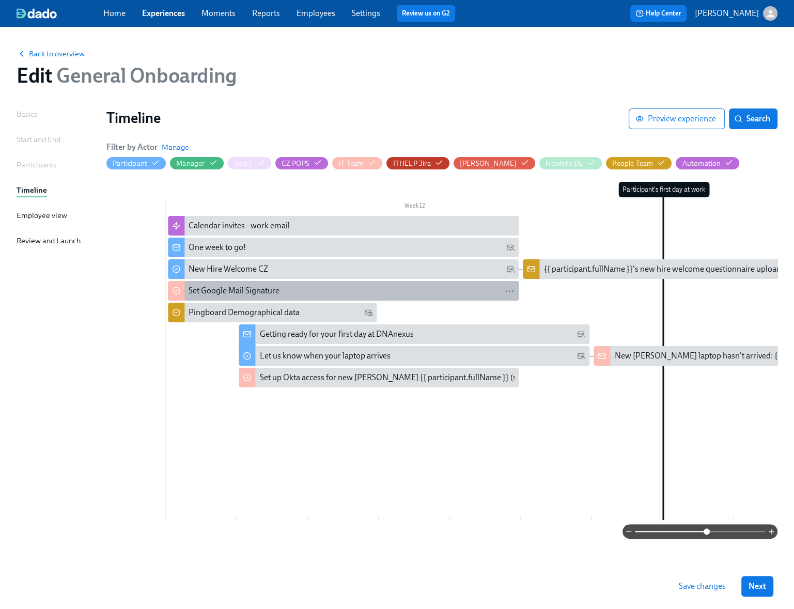
click at [337, 290] on div "Set Google Mail Signature" at bounding box center [352, 290] width 326 height 11
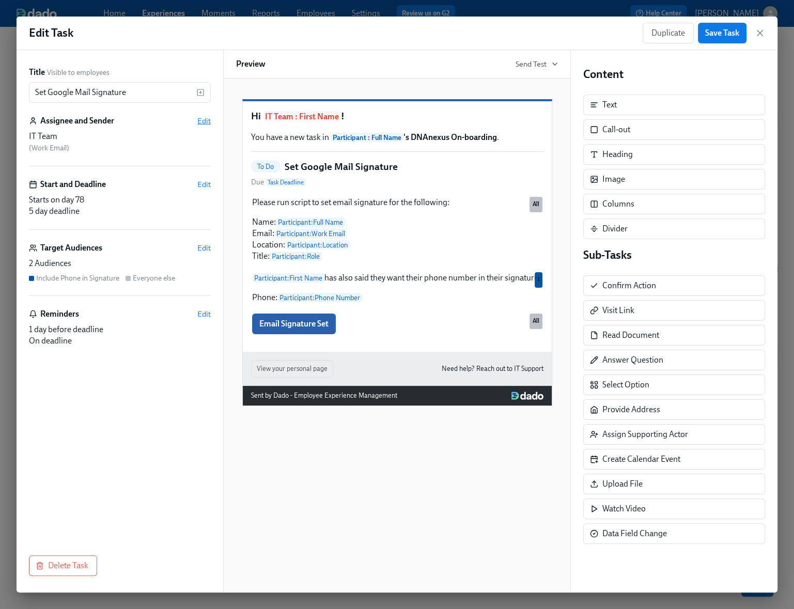
click at [206, 123] on span "Edit" at bounding box center [203, 121] width 13 height 10
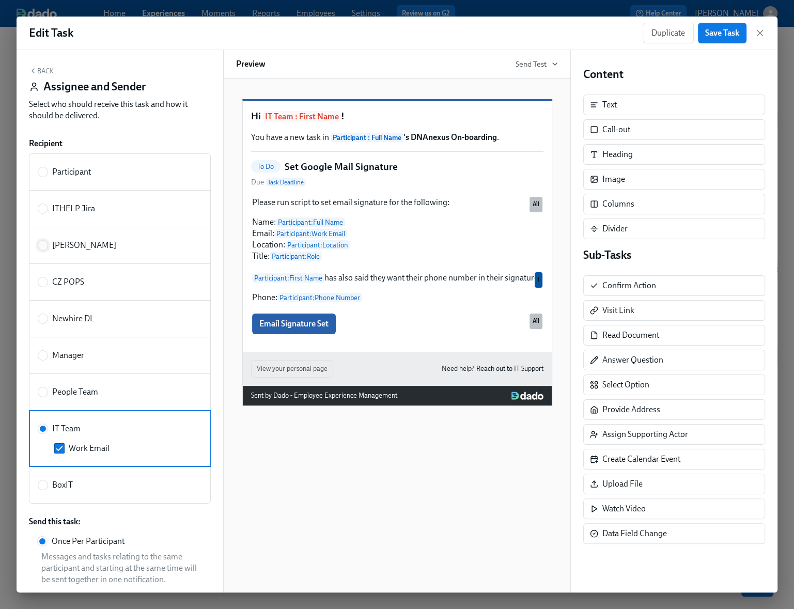
click at [43, 246] on input "[PERSON_NAME]" at bounding box center [42, 245] width 9 height 9
radio input "true"
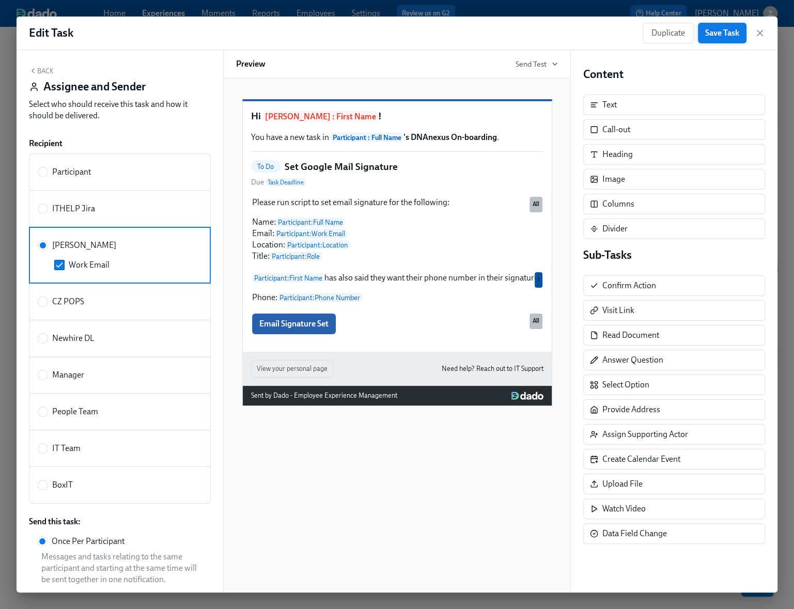
click at [732, 28] on span "Save Task" at bounding box center [722, 33] width 34 height 10
click at [761, 36] on icon "button" at bounding box center [760, 33] width 10 height 10
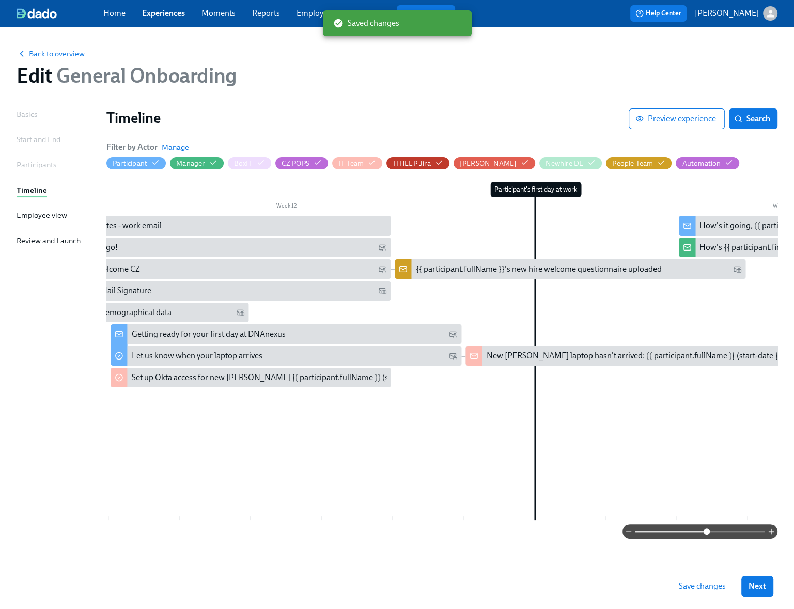
scroll to position [0, 5538]
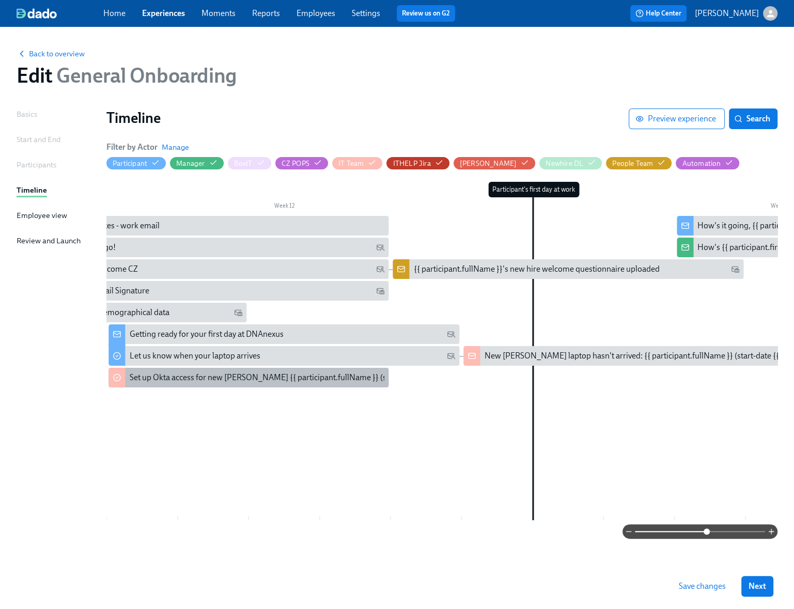
click at [251, 380] on div "Set up Okta access for new [PERSON_NAME] {{ participant.fullName }} (start date…" at bounding box center [345, 377] width 433 height 11
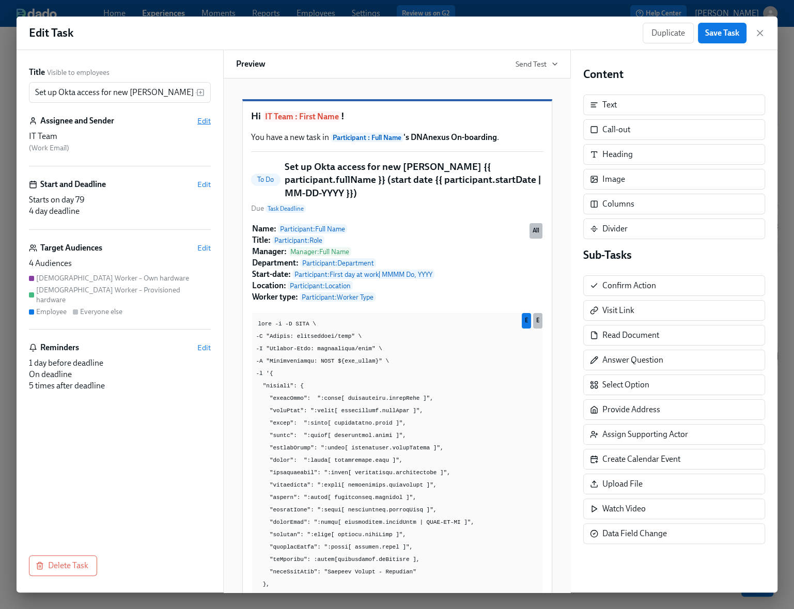
click at [198, 121] on span "Edit" at bounding box center [203, 121] width 13 height 10
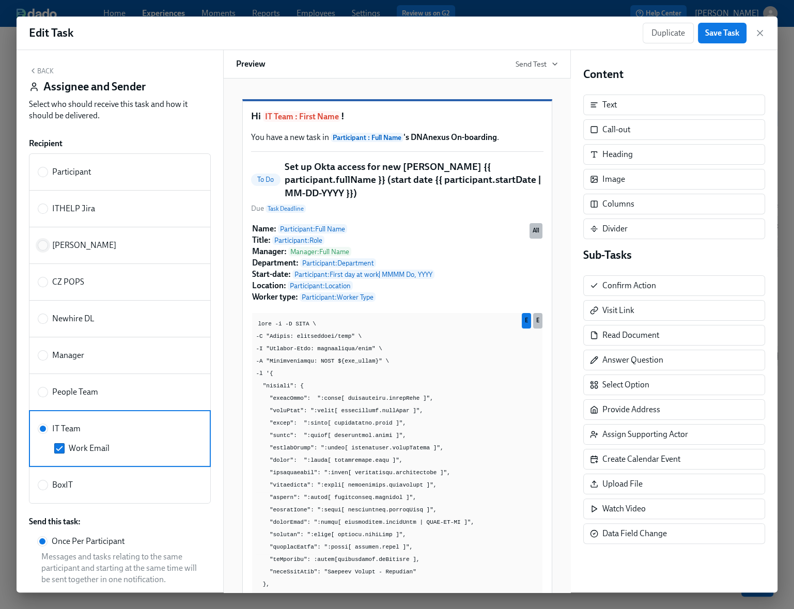
click at [45, 246] on input "[PERSON_NAME]" at bounding box center [42, 245] width 9 height 9
radio input "true"
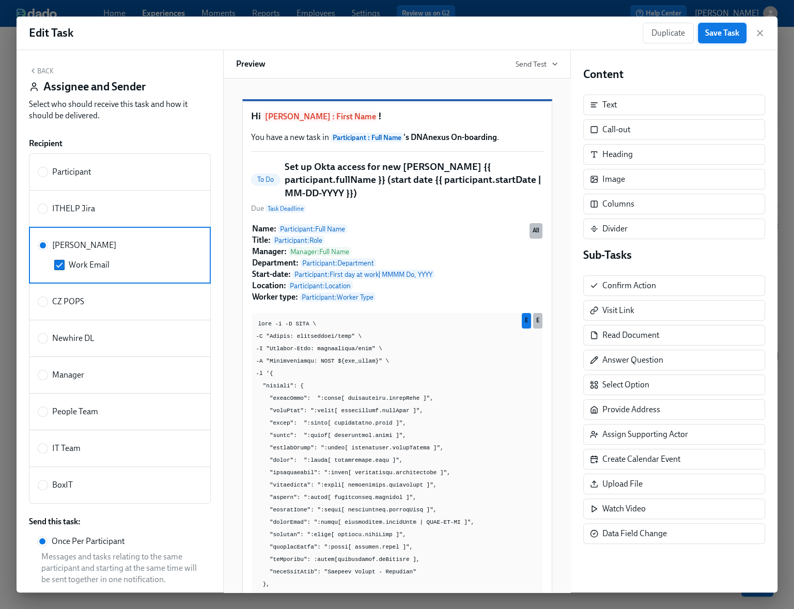
click at [726, 34] on span "Save Task" at bounding box center [722, 33] width 34 height 10
click at [757, 34] on icon "button" at bounding box center [760, 33] width 10 height 10
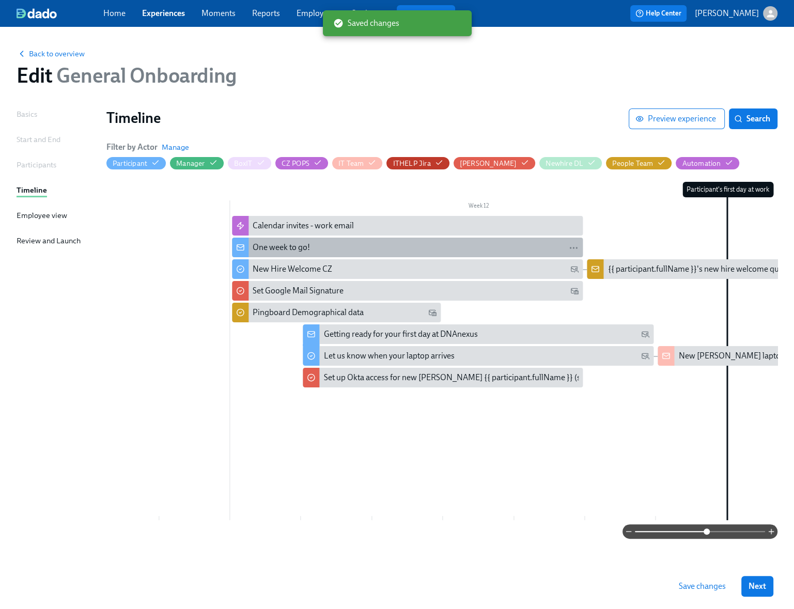
scroll to position [0, 5339]
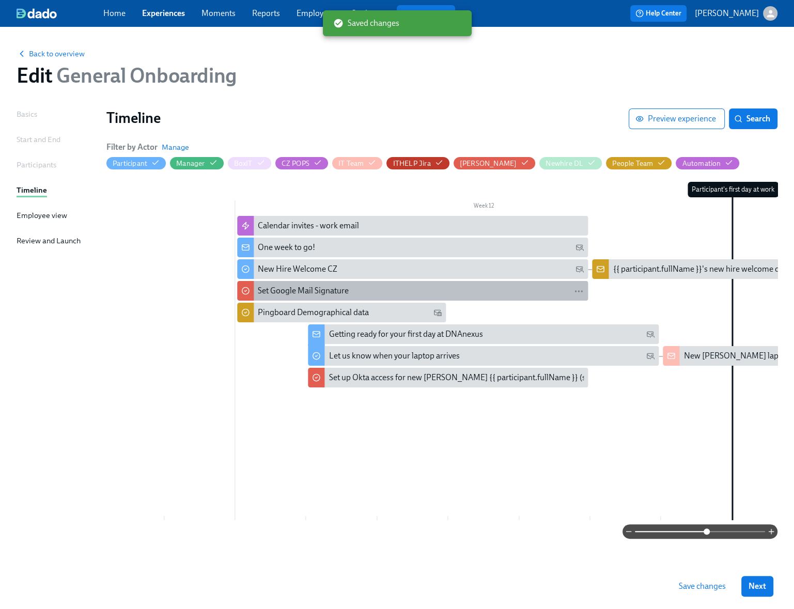
click at [314, 289] on div "Set Google Mail Signature" at bounding box center [303, 290] width 91 height 11
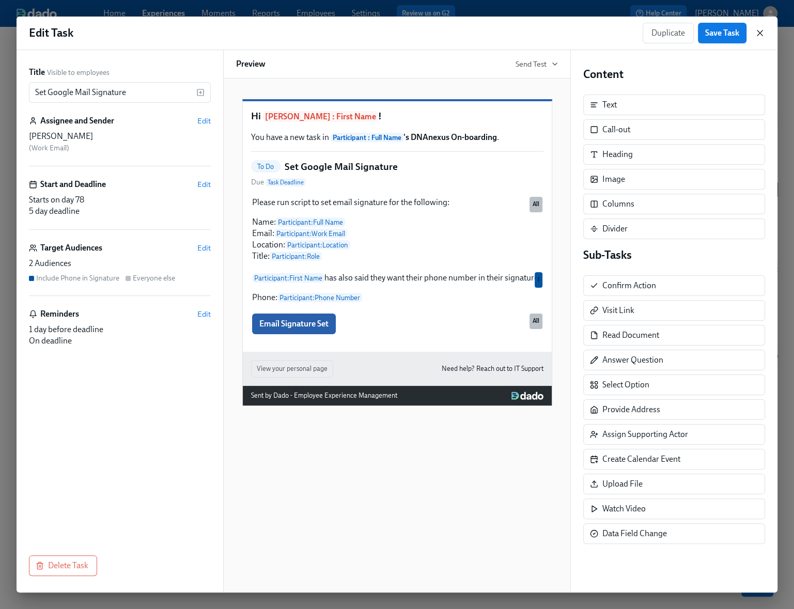
click at [762, 33] on icon "button" at bounding box center [760, 33] width 10 height 10
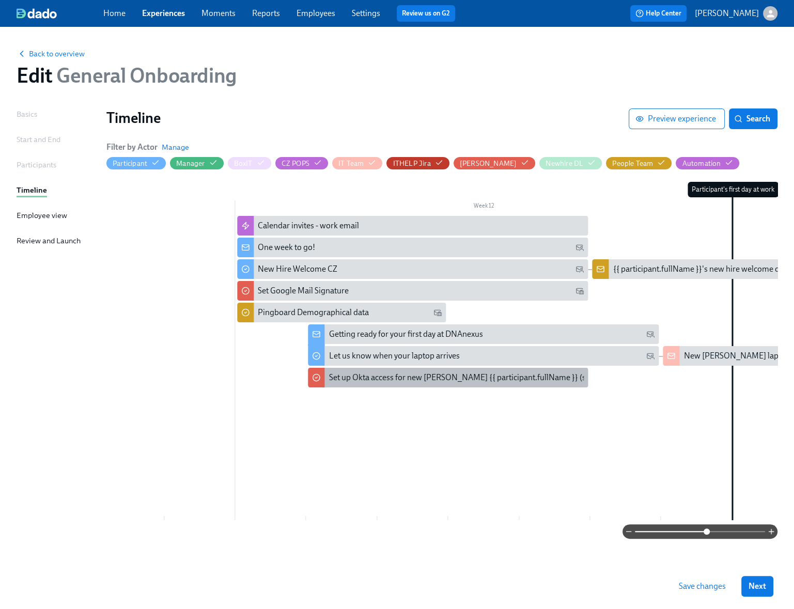
click at [388, 378] on div "Set up Okta access for new [PERSON_NAME] {{ participant.fullName }} (start date…" at bounding box center [545, 377] width 433 height 11
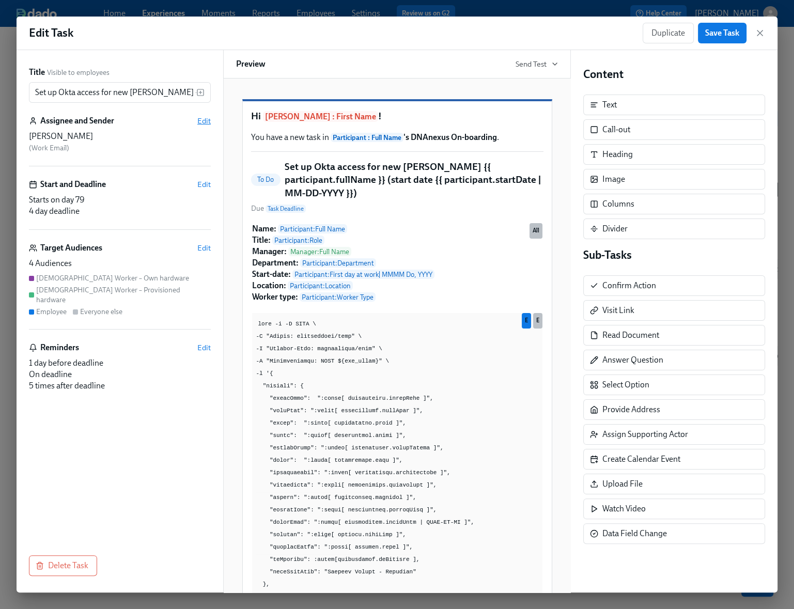
click at [205, 122] on span "Edit" at bounding box center [203, 121] width 13 height 10
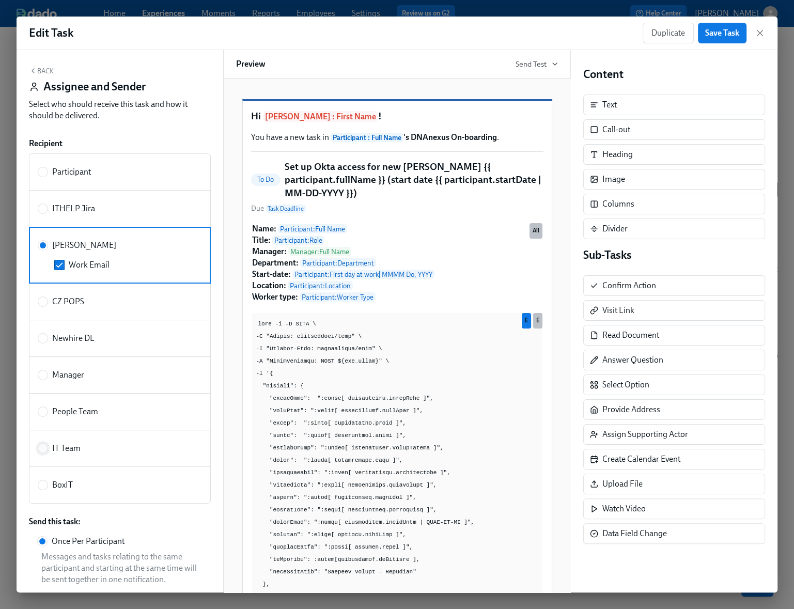
click at [44, 446] on input "IT Team" at bounding box center [42, 448] width 9 height 9
radio input "true"
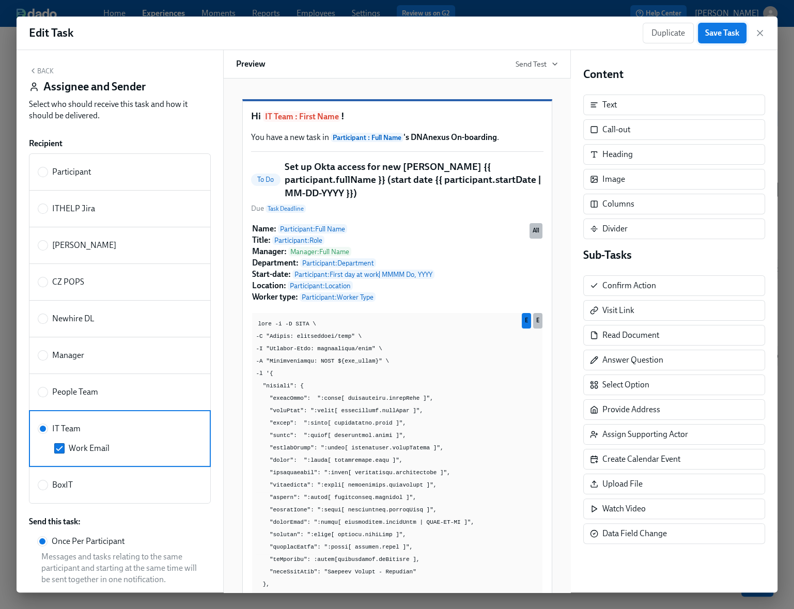
click at [728, 34] on span "Save Task" at bounding box center [722, 33] width 34 height 10
click at [758, 31] on icon "button" at bounding box center [760, 32] width 5 height 5
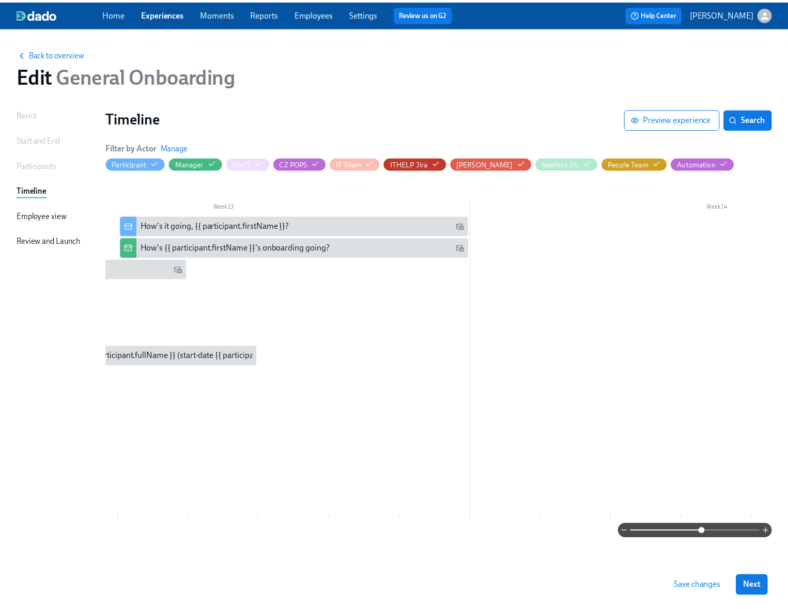
scroll to position [0, 6096]
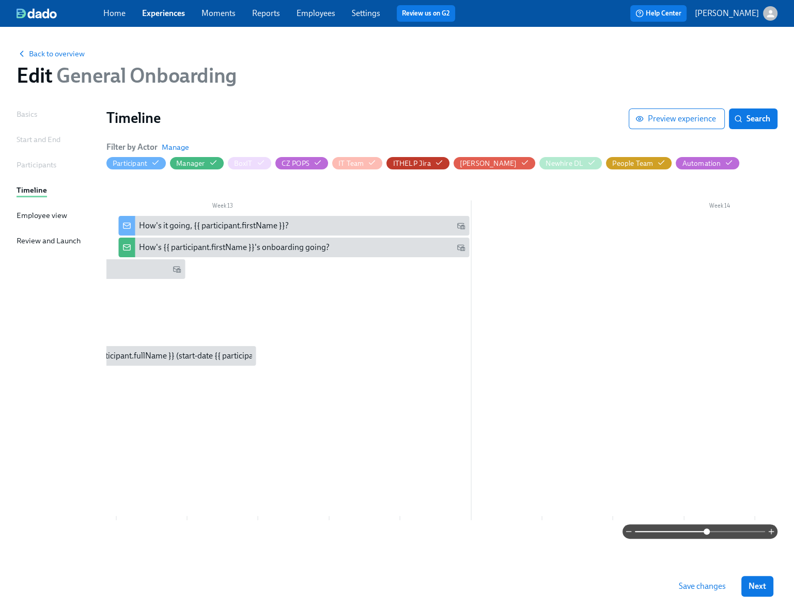
click at [710, 587] on span "Save changes" at bounding box center [702, 586] width 47 height 10
click at [168, 14] on link "Experiences" at bounding box center [163, 13] width 43 height 10
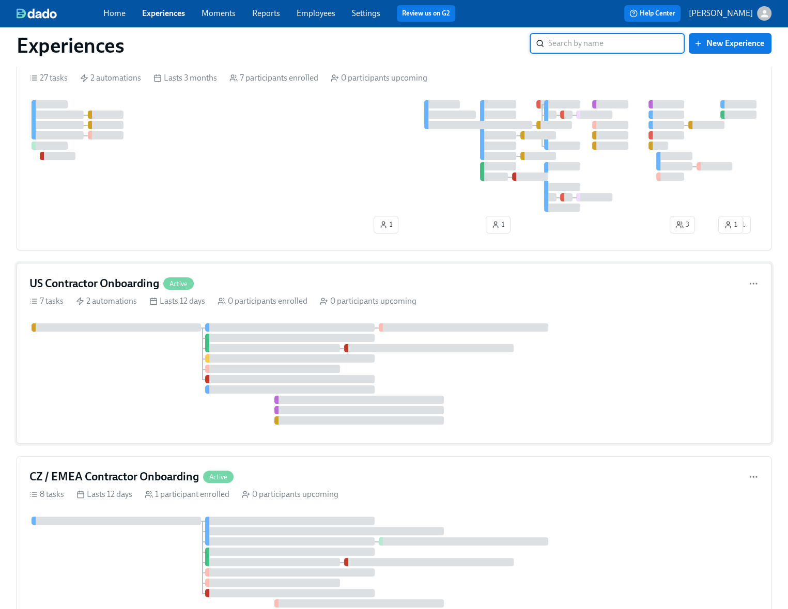
scroll to position [63, 0]
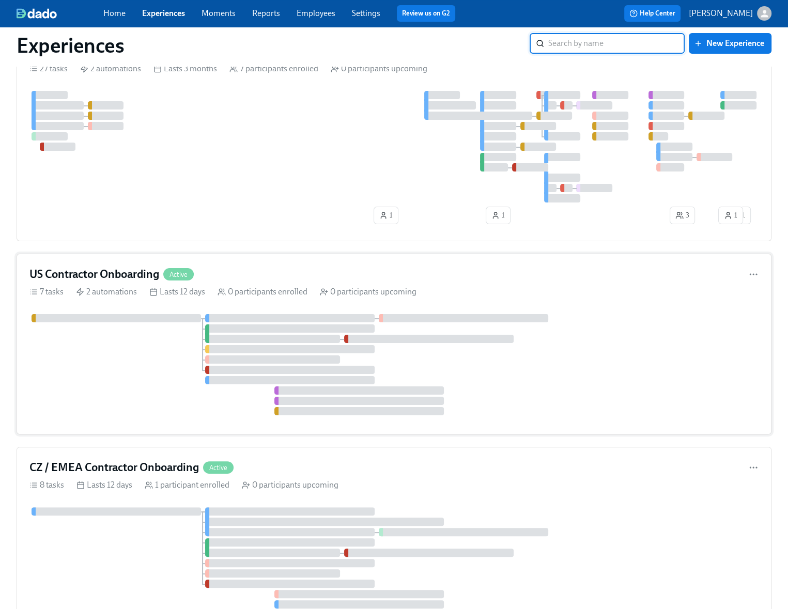
click at [139, 358] on div at bounding box center [393, 364] width 729 height 101
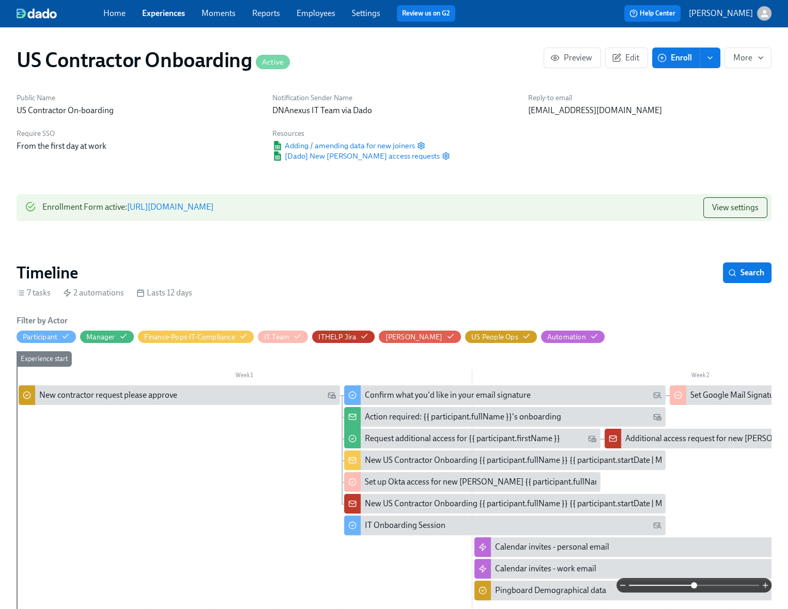
drag, startPoint x: 631, startPoint y: 585, endPoint x: 693, endPoint y: 578, distance: 62.4
click at [693, 582] on span at bounding box center [694, 585] width 6 height 6
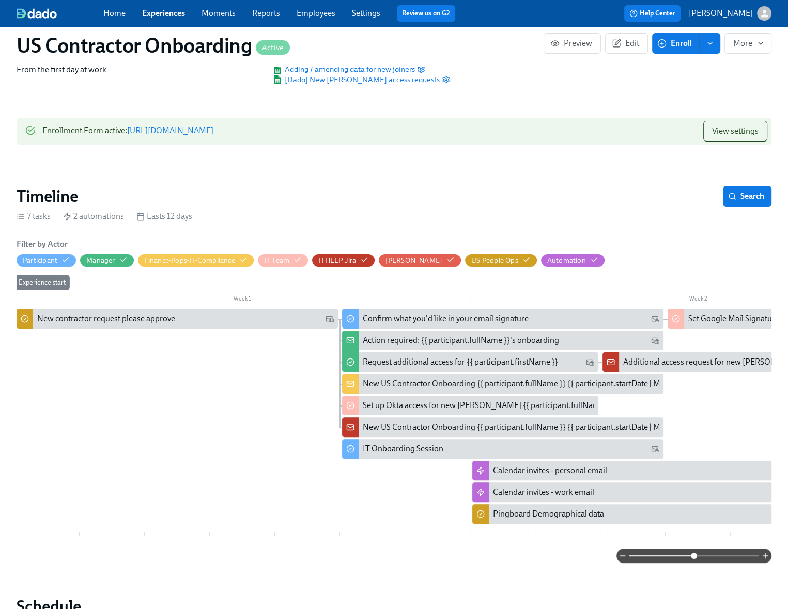
scroll to position [0, 4]
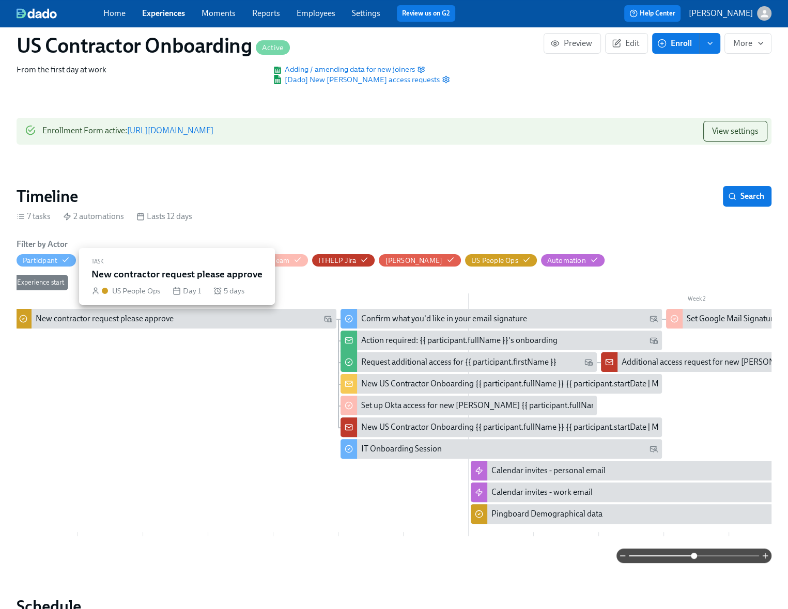
click at [179, 323] on div "New contractor request please approve" at bounding box center [184, 318] width 297 height 11
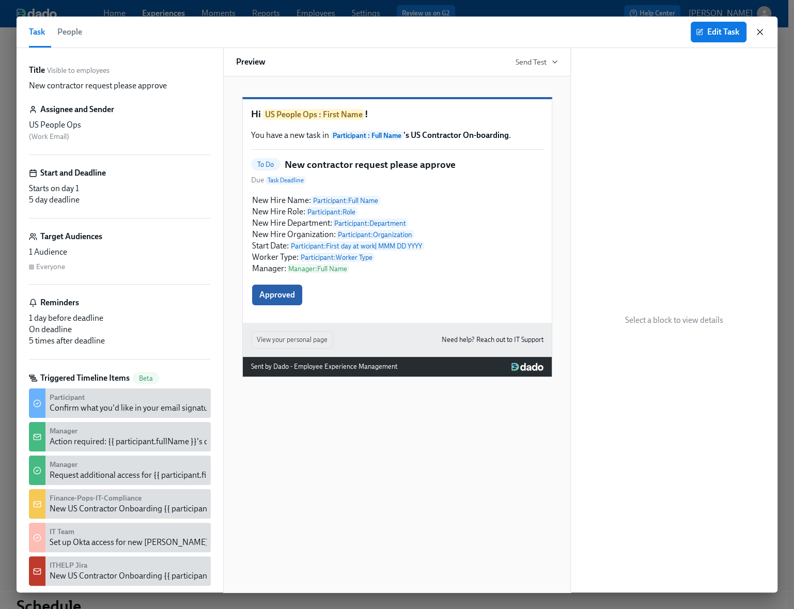
click at [761, 32] on icon "button" at bounding box center [760, 32] width 10 height 10
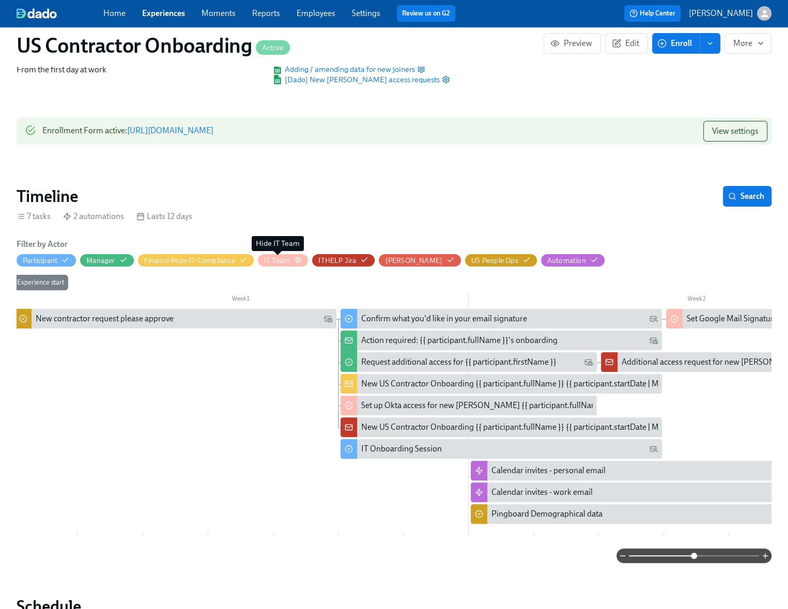
click at [282, 260] on div "IT Team" at bounding box center [276, 261] width 25 height 10
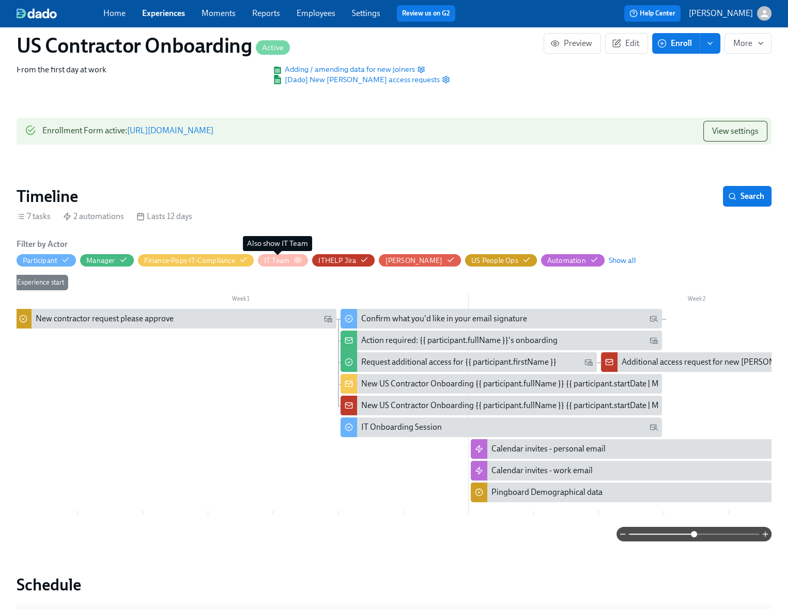
click at [282, 260] on div "IT Team" at bounding box center [276, 261] width 25 height 10
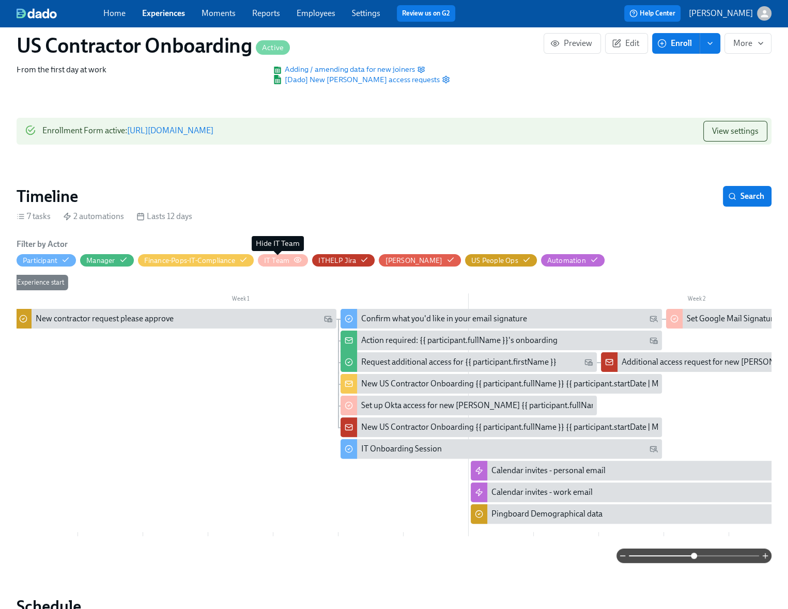
click at [282, 260] on div "IT Team" at bounding box center [276, 261] width 25 height 10
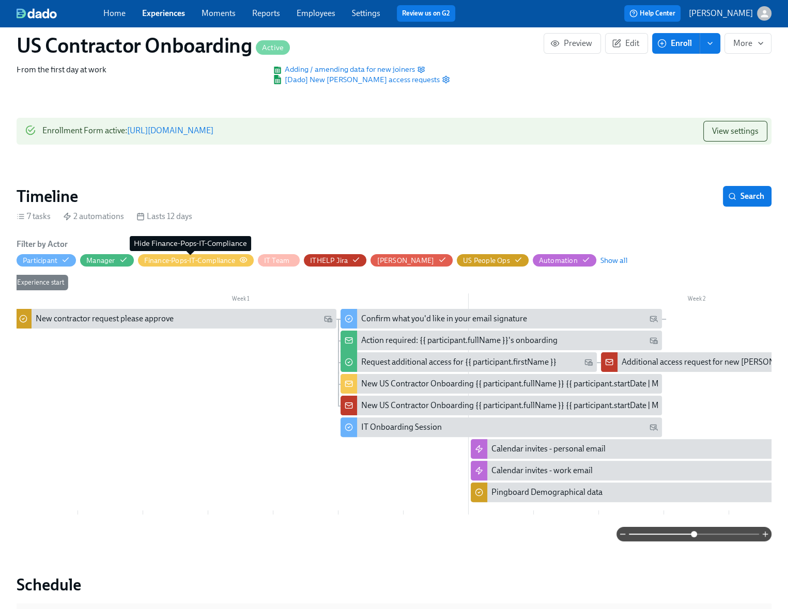
click at [217, 262] on div "Finance-Pops-IT-Compliance" at bounding box center [189, 261] width 91 height 10
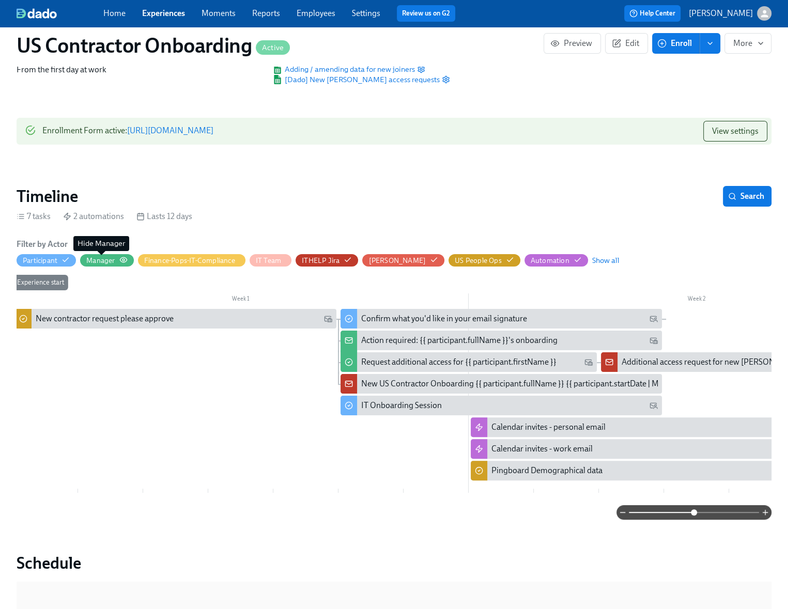
click at [101, 263] on div "Manager" at bounding box center [100, 261] width 28 height 10
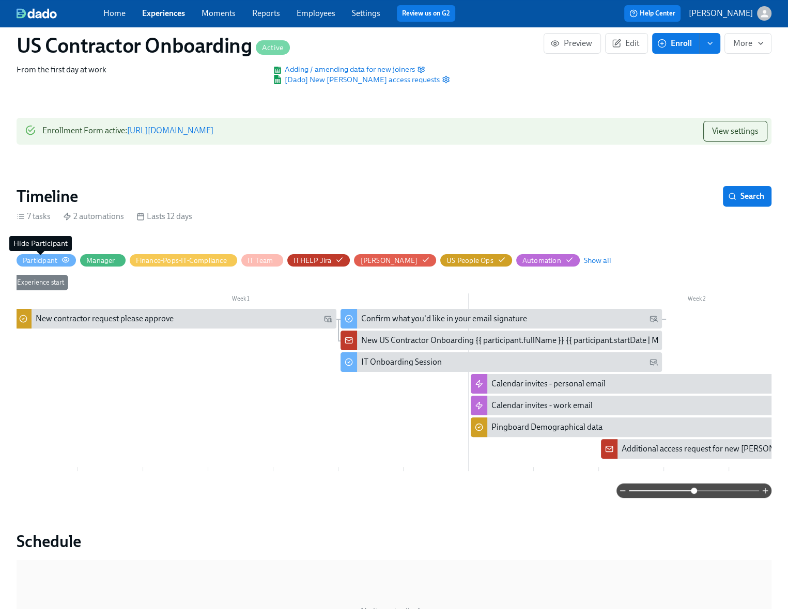
click at [54, 260] on div "Participant" at bounding box center [40, 261] width 35 height 10
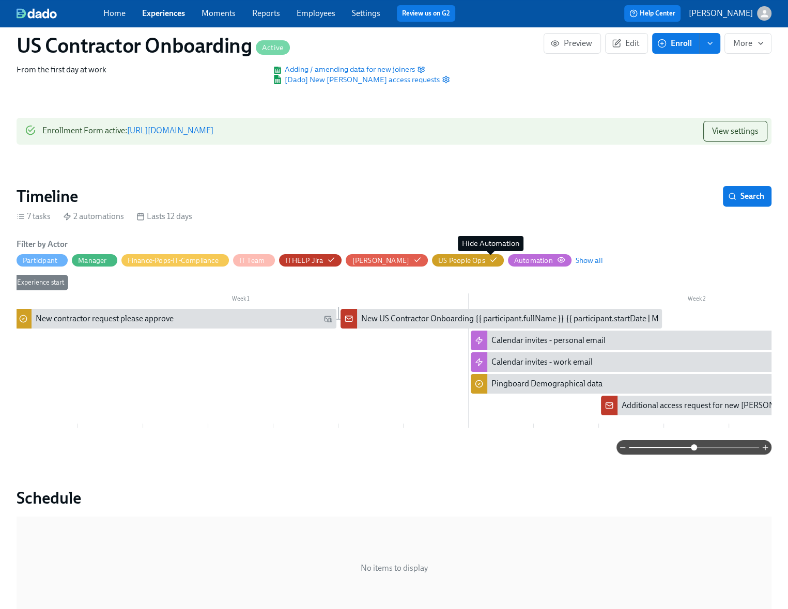
click at [514, 260] on div "Automation" at bounding box center [533, 261] width 39 height 10
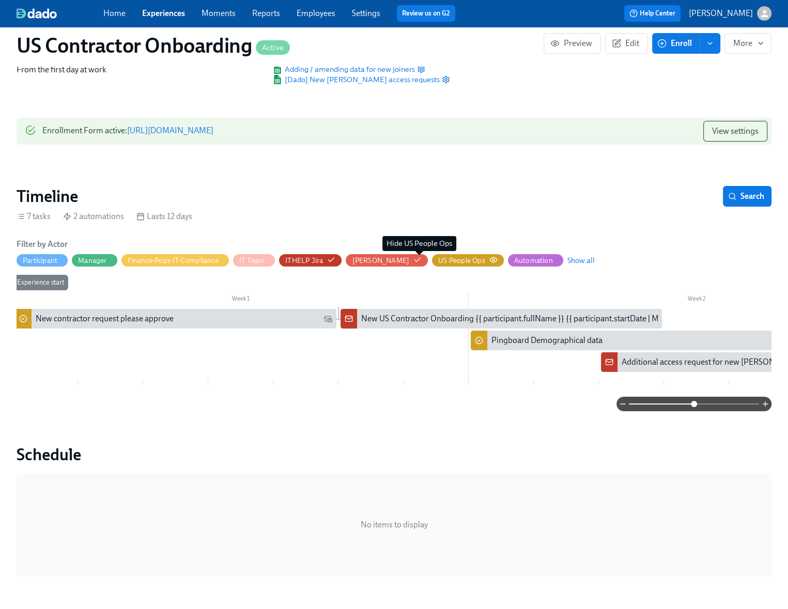
click at [438, 261] on div "US People Ops" at bounding box center [461, 261] width 47 height 10
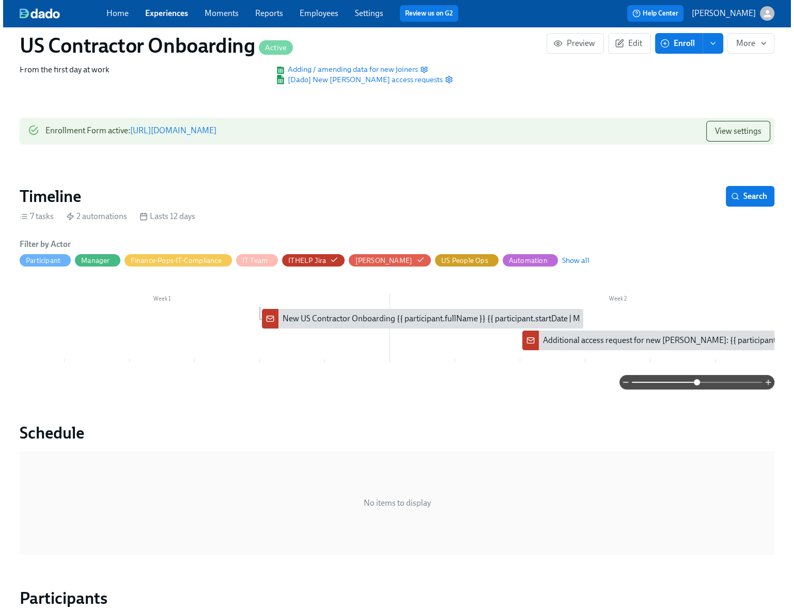
scroll to position [0, 87]
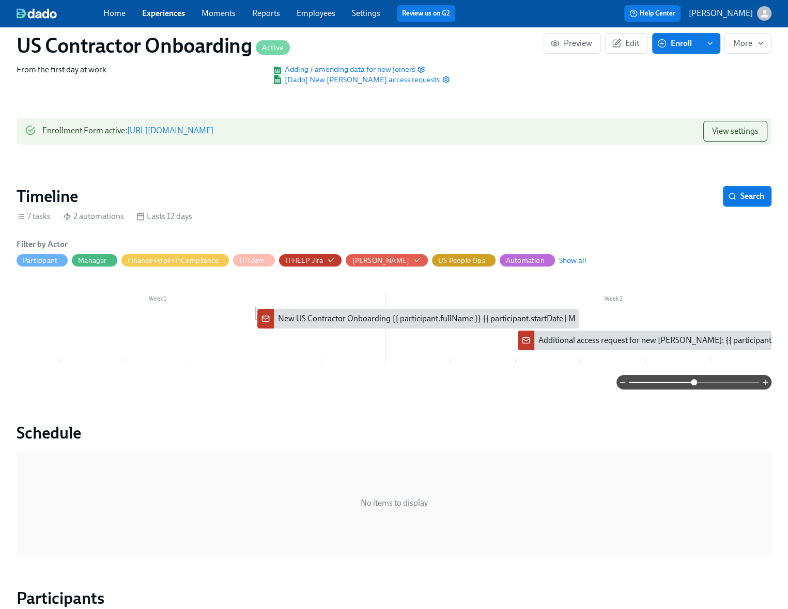
click at [312, 318] on div "New US Contractor Onboarding {{ participant.fullName }} {{ participant.startDat…" at bounding box center [454, 318] width 353 height 11
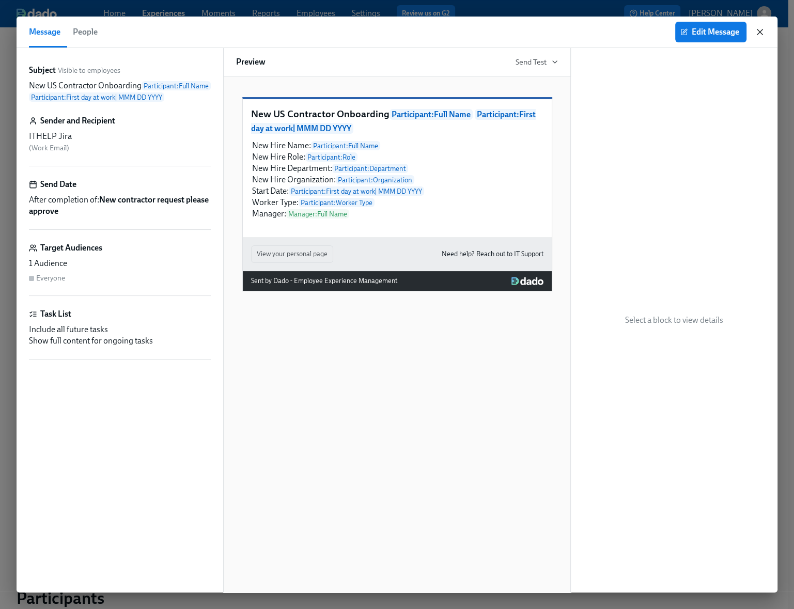
click at [763, 32] on icon "button" at bounding box center [760, 32] width 10 height 10
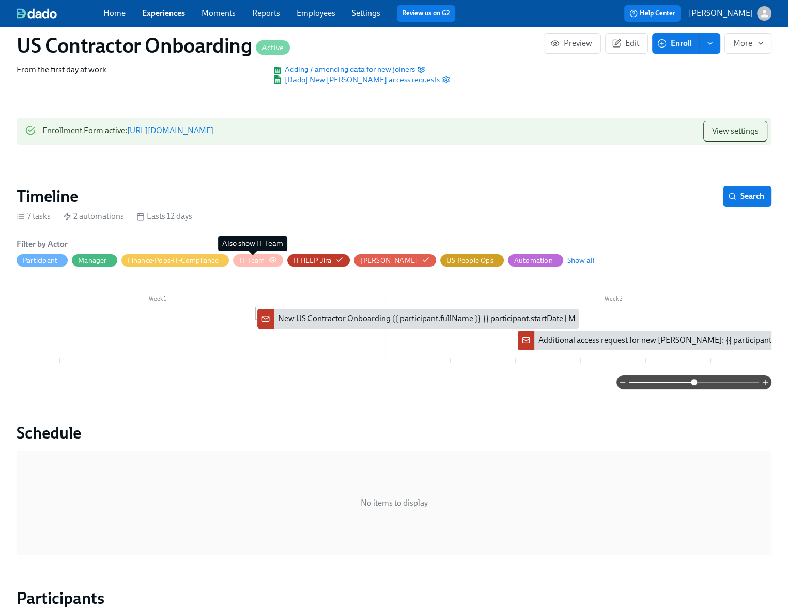
click at [259, 263] on div "IT Team" at bounding box center [251, 261] width 25 height 10
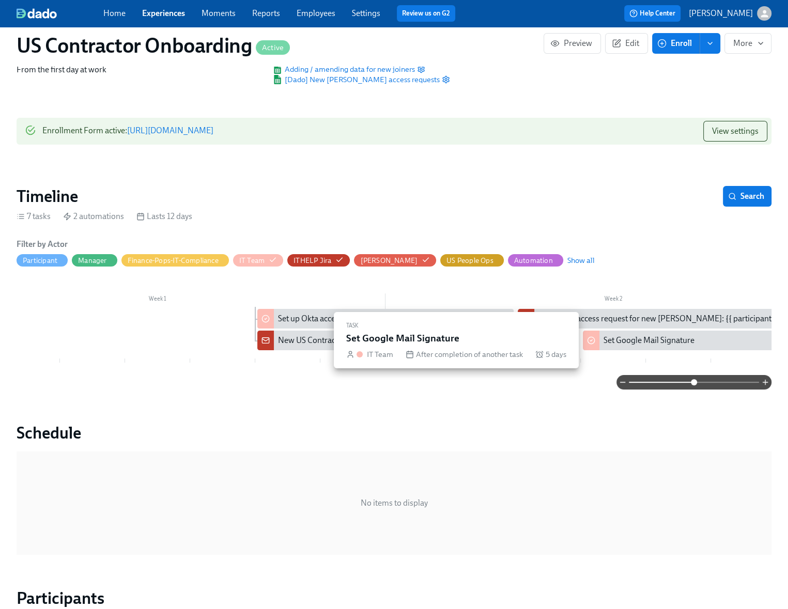
click at [640, 345] on div "Set Google Mail Signature" at bounding box center [649, 340] width 91 height 11
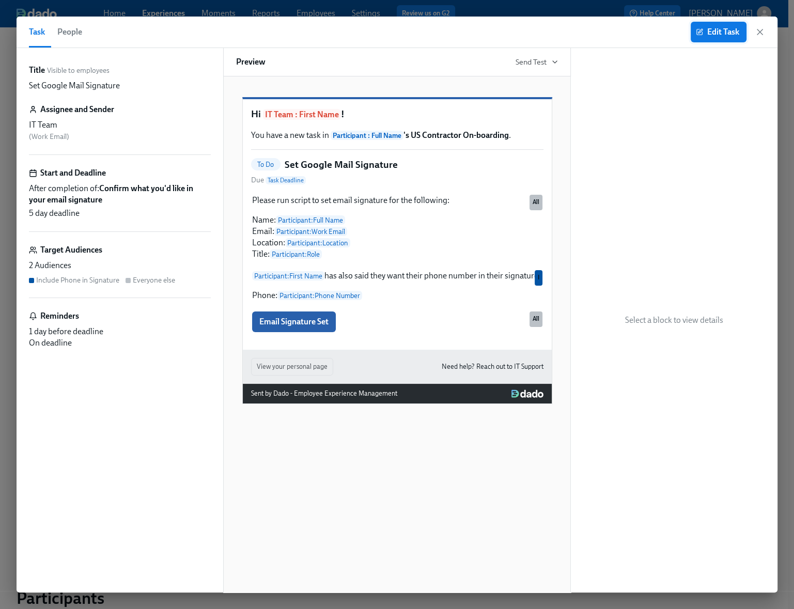
click at [715, 36] on span "Edit Task" at bounding box center [718, 32] width 41 height 10
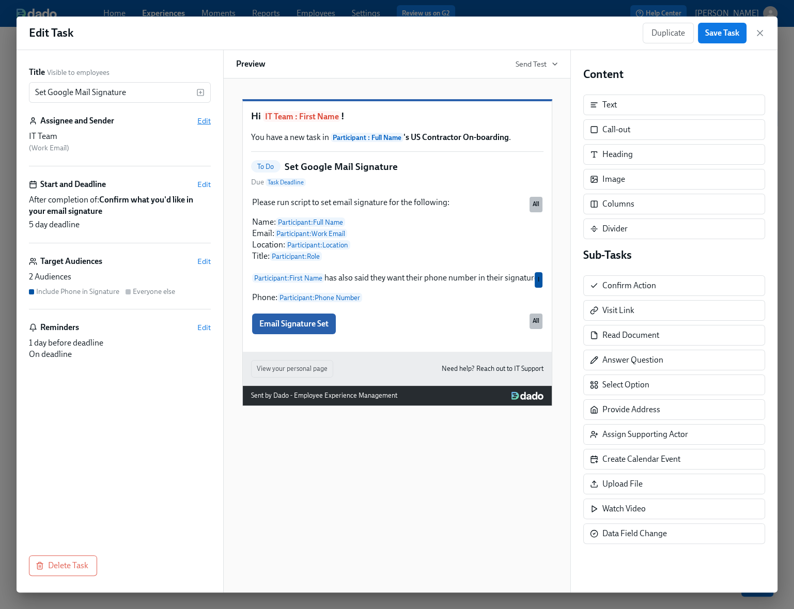
click at [204, 122] on span "Edit" at bounding box center [203, 121] width 13 height 10
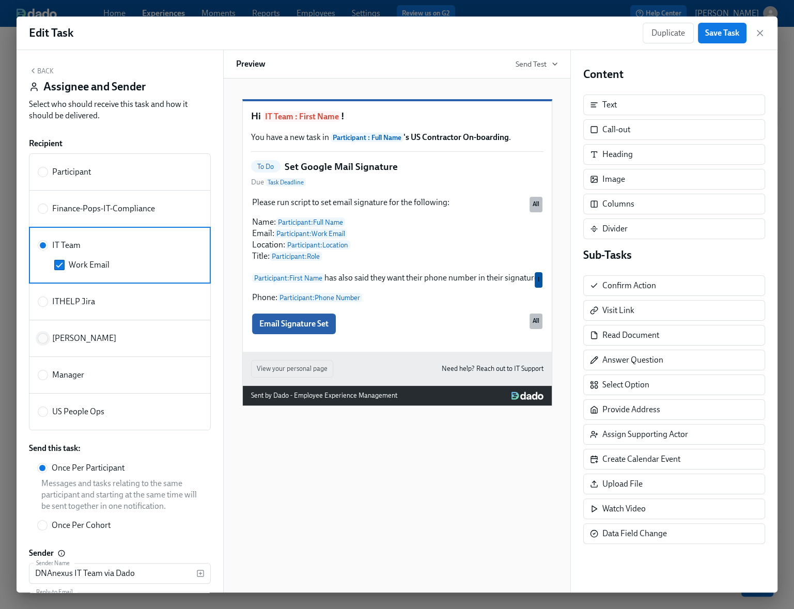
click at [47, 340] on input "[PERSON_NAME]" at bounding box center [42, 338] width 9 height 9
radio input "true"
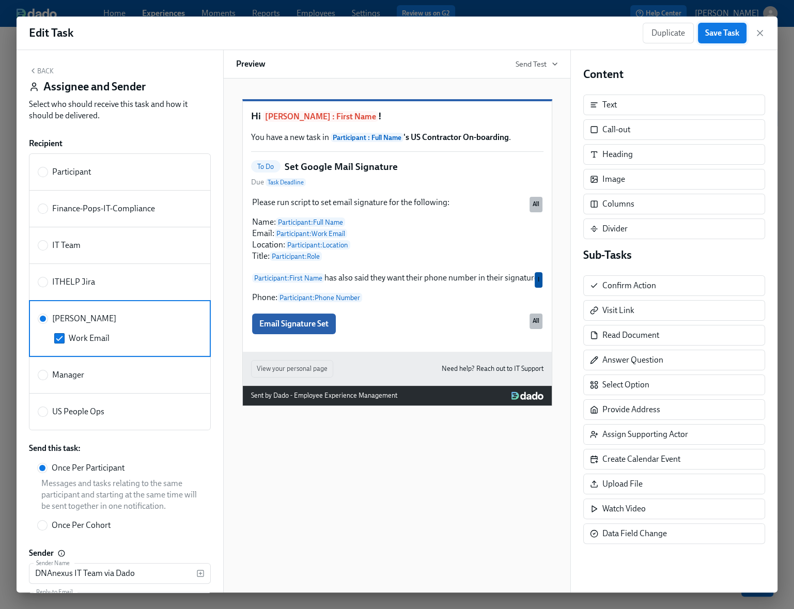
click at [726, 32] on span "Save Task" at bounding box center [722, 33] width 34 height 10
click at [762, 32] on icon "button" at bounding box center [760, 33] width 10 height 10
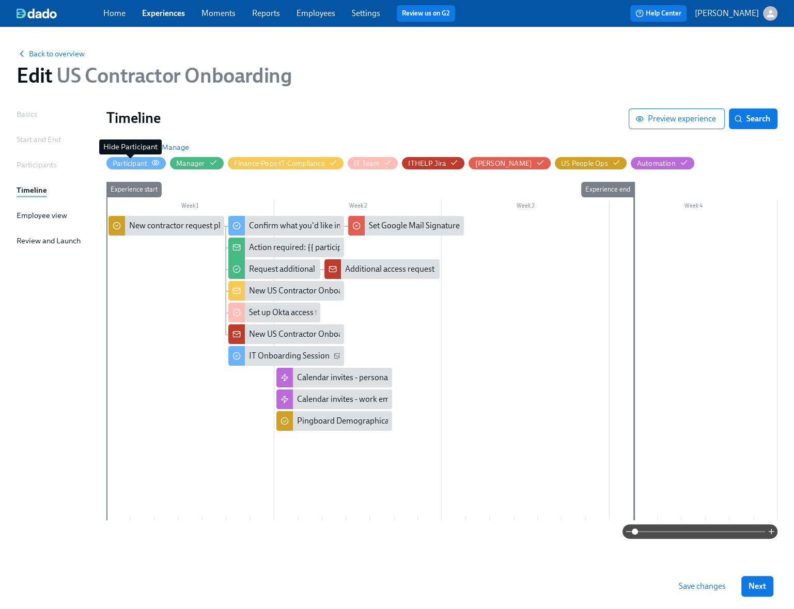
click at [139, 165] on div "Participant" at bounding box center [130, 164] width 35 height 10
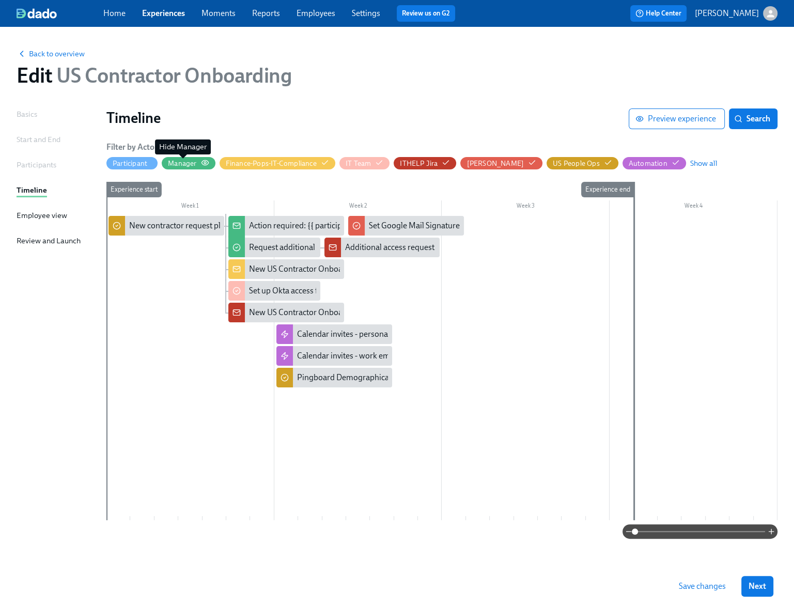
click at [187, 165] on div "Manager" at bounding box center [182, 164] width 28 height 10
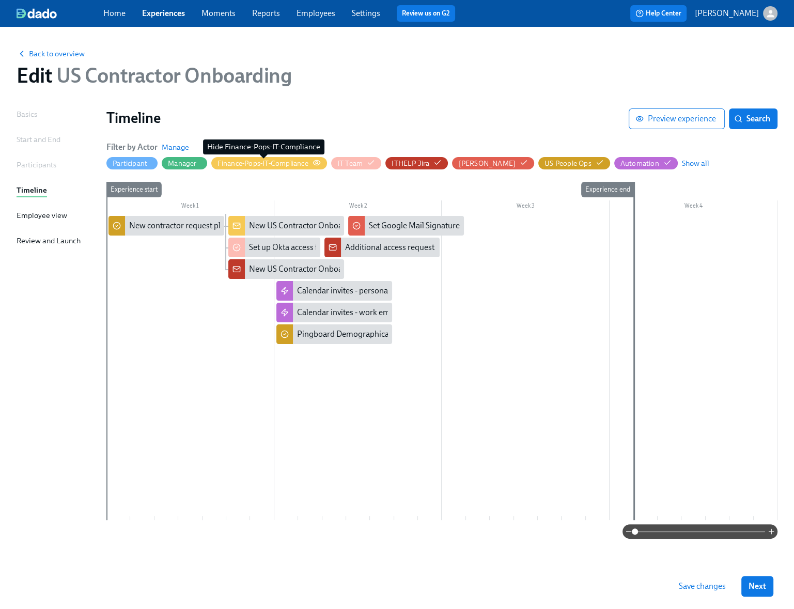
click at [276, 163] on div "Finance-Pops-IT-Compliance" at bounding box center [263, 164] width 91 height 10
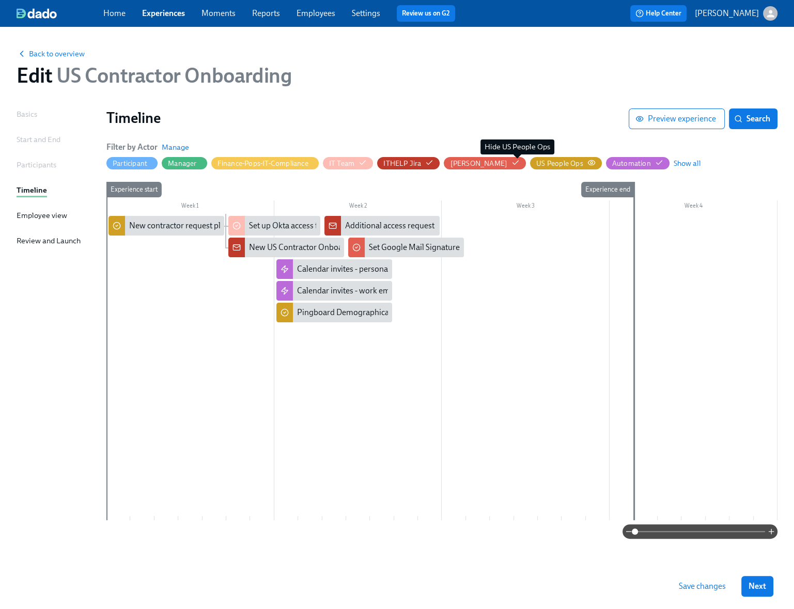
click at [536, 163] on div "US People Ops" at bounding box center [559, 164] width 47 height 10
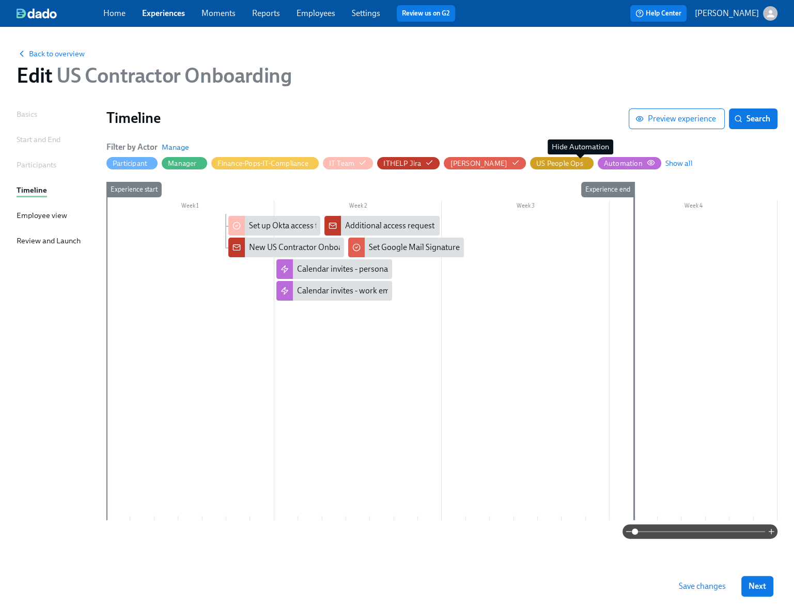
click at [604, 164] on div "Automation" at bounding box center [623, 164] width 39 height 10
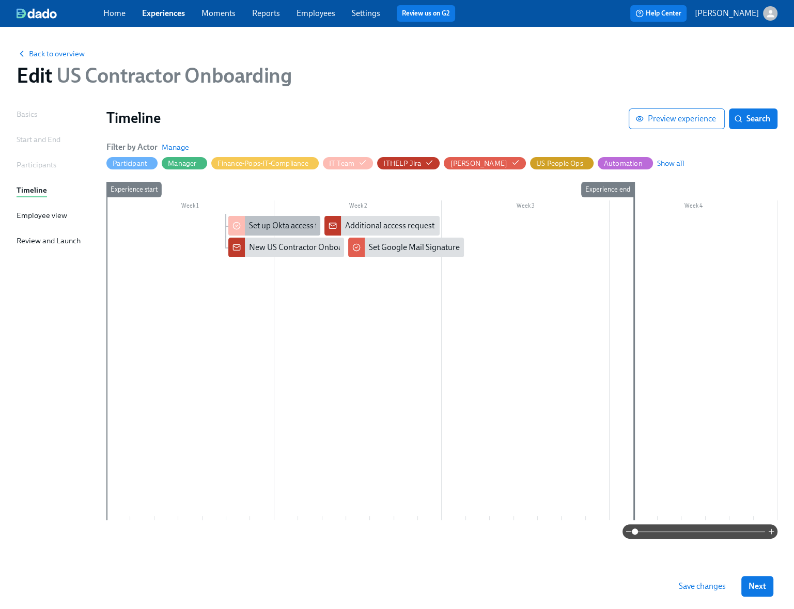
click at [289, 227] on div "Set up Okta access for new [PERSON_NAME] {{ participant.fullName }} (start date…" at bounding box center [465, 225] width 433 height 11
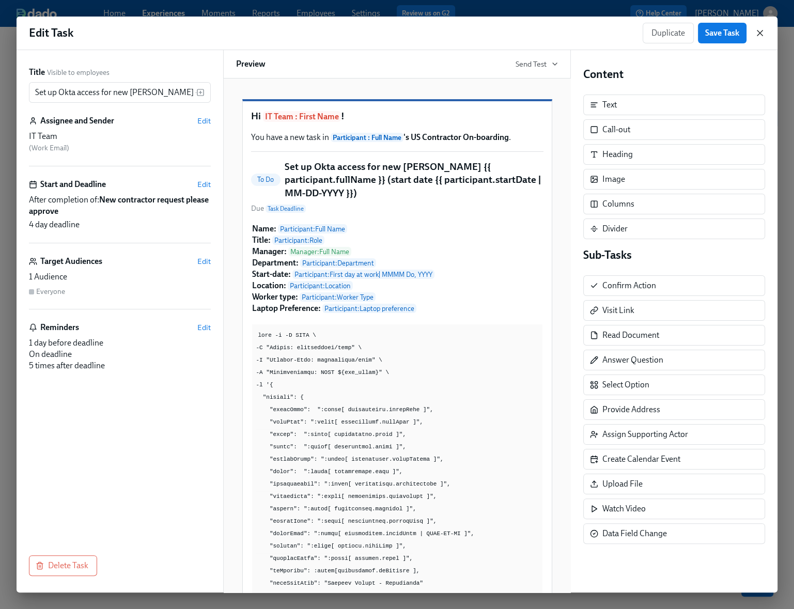
click at [759, 34] on icon "button" at bounding box center [760, 33] width 10 height 10
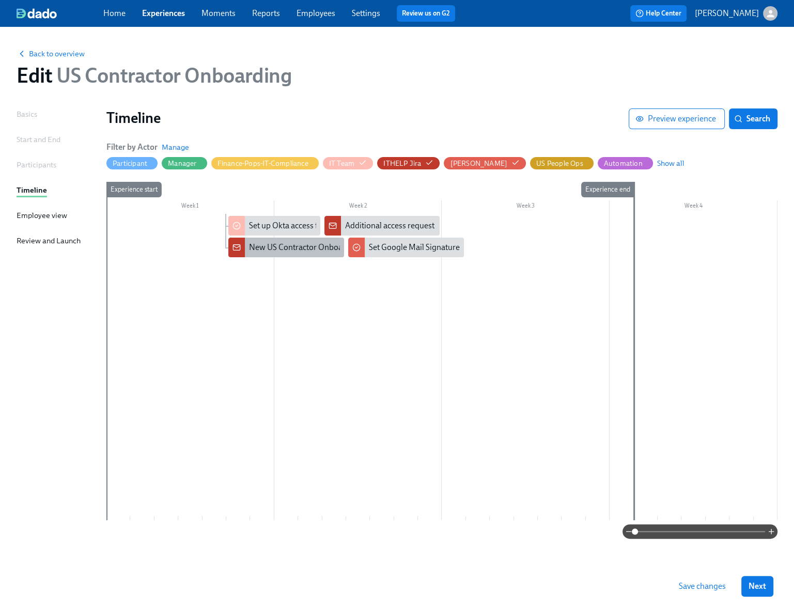
click at [295, 246] on div "New US Contractor Onboarding {{ participant.fullName }} {{ participant.startDat…" at bounding box center [425, 247] width 353 height 11
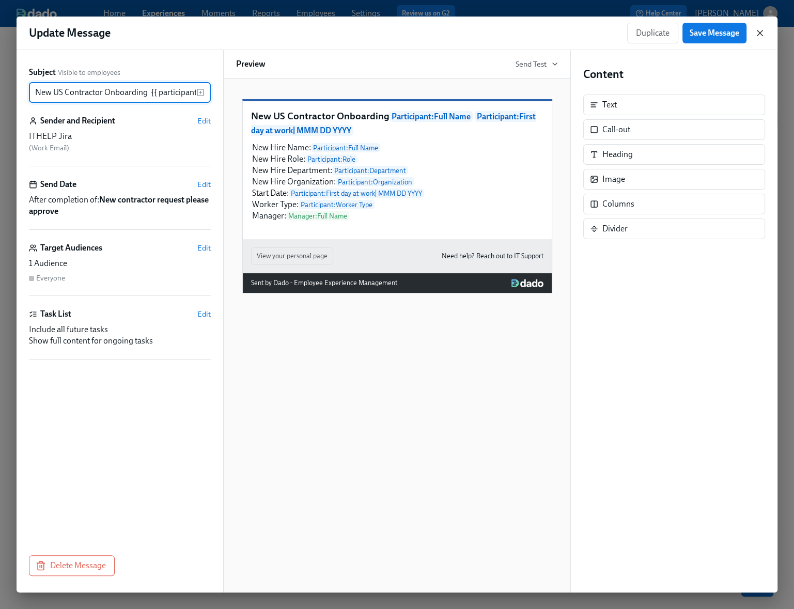
click at [760, 34] on icon "button" at bounding box center [760, 32] width 5 height 5
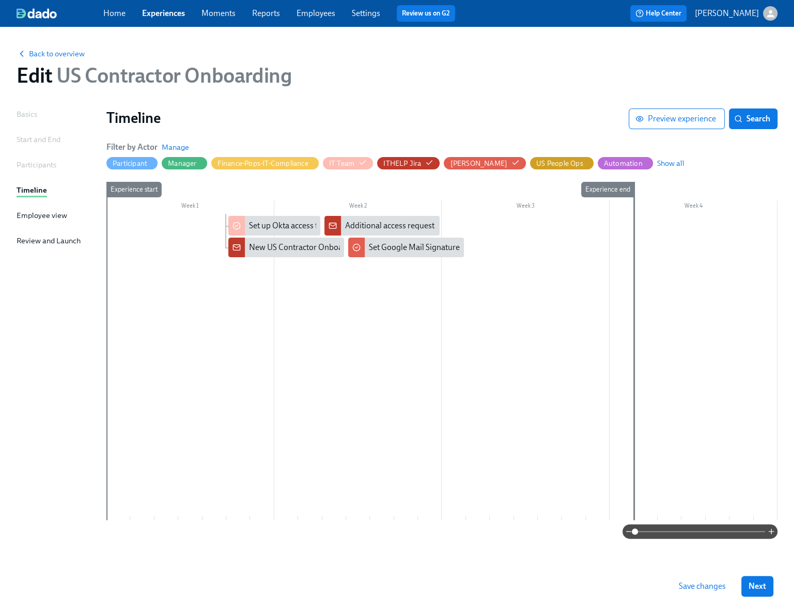
click at [693, 586] on span "Save changes" at bounding box center [702, 586] width 47 height 10
click at [165, 11] on link "Experiences" at bounding box center [163, 13] width 43 height 10
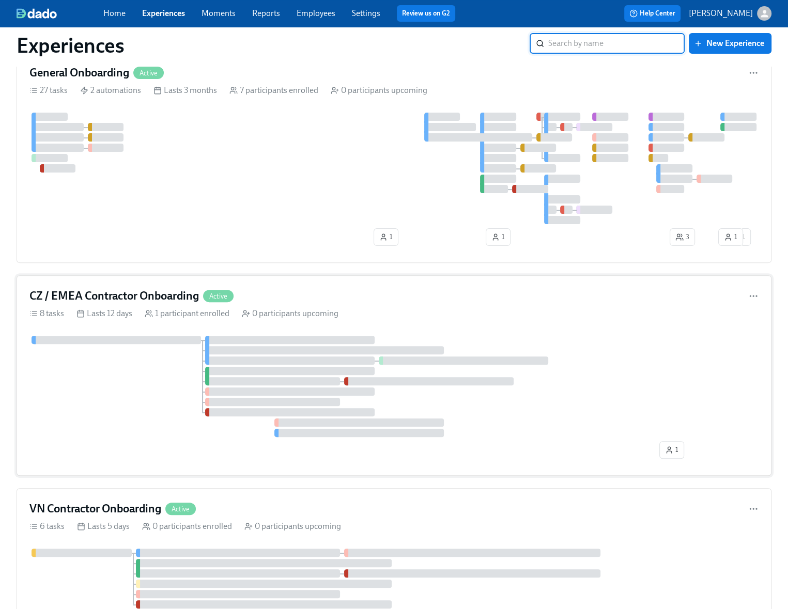
scroll to position [239, 0]
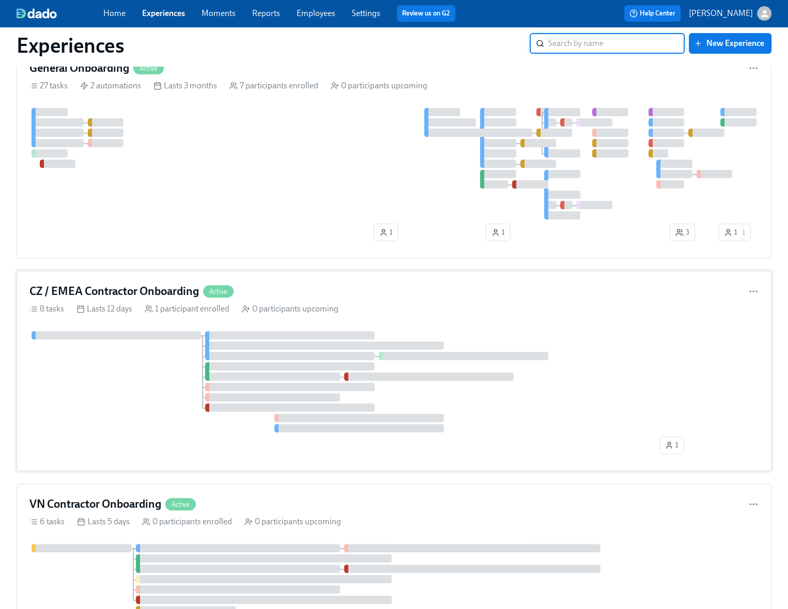
click at [137, 372] on div at bounding box center [393, 381] width 729 height 101
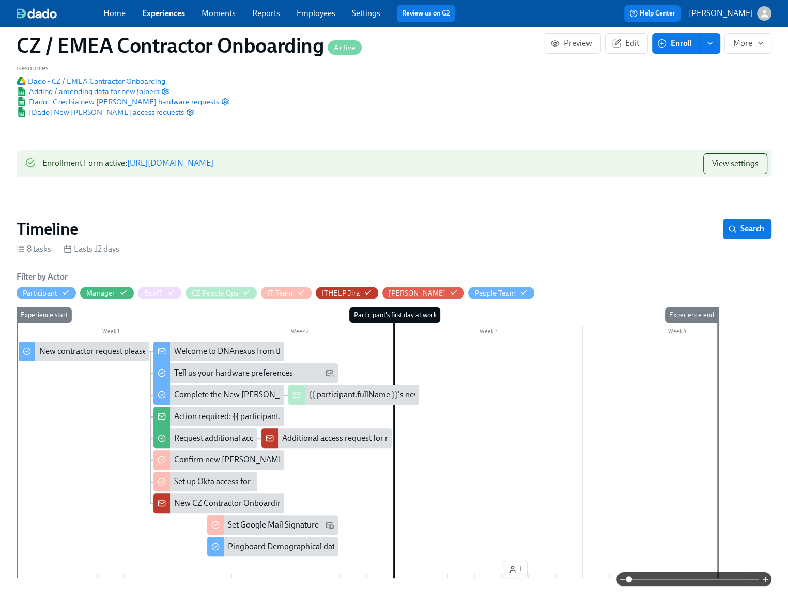
scroll to position [115, 0]
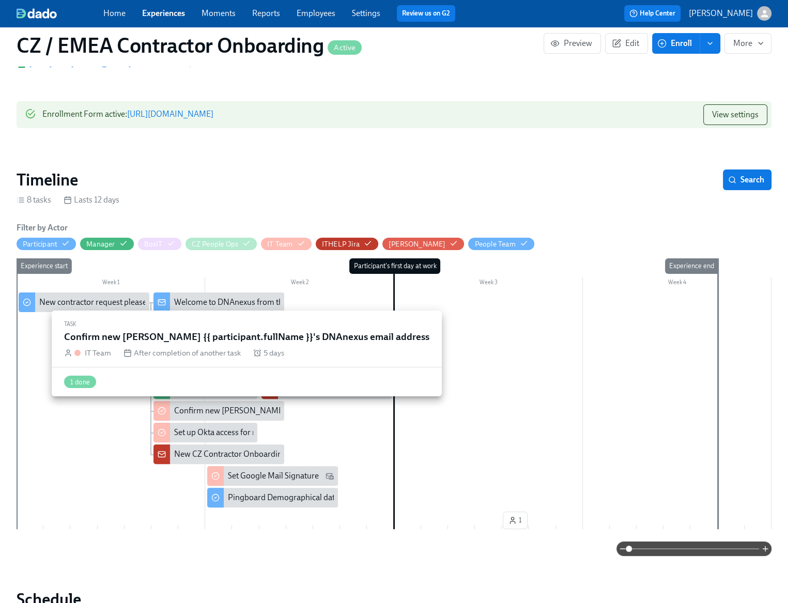
click at [233, 410] on div "Confirm new [PERSON_NAME] {{ participant.fullName }}'s DNAnexus email address" at bounding box center [323, 410] width 298 height 11
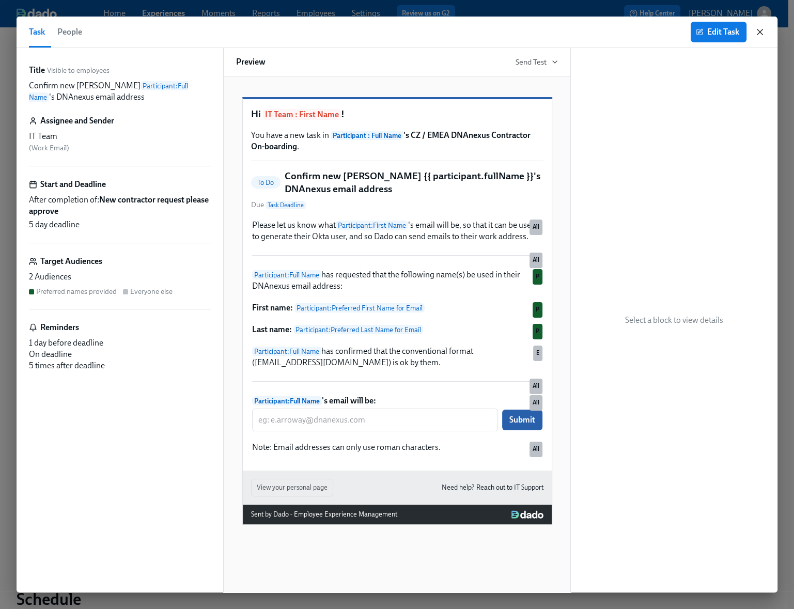
click at [763, 27] on icon "button" at bounding box center [760, 32] width 10 height 10
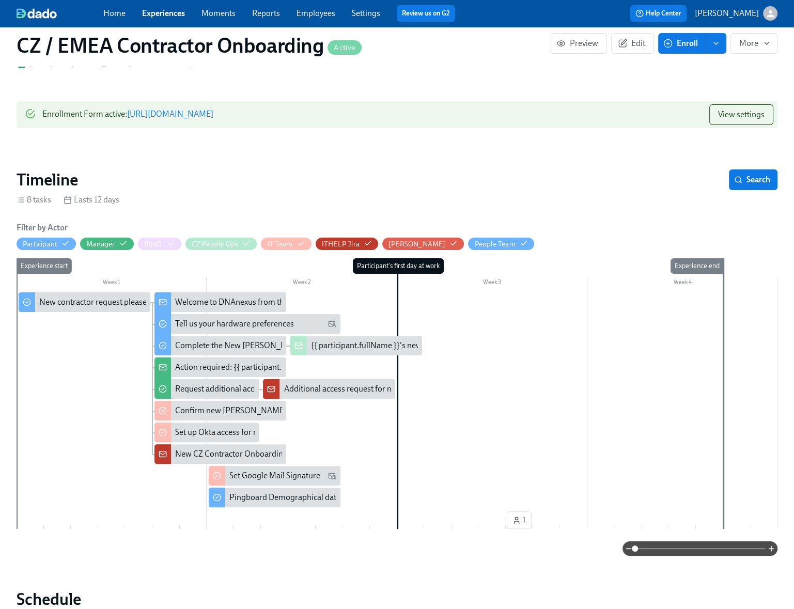
scroll to position [0, 47]
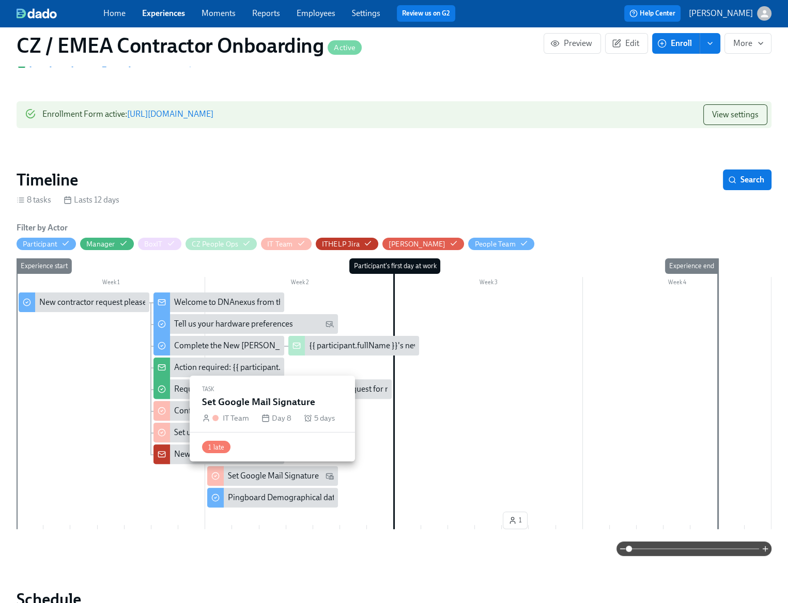
click at [269, 473] on div "Set Google Mail Signature" at bounding box center [273, 475] width 91 height 11
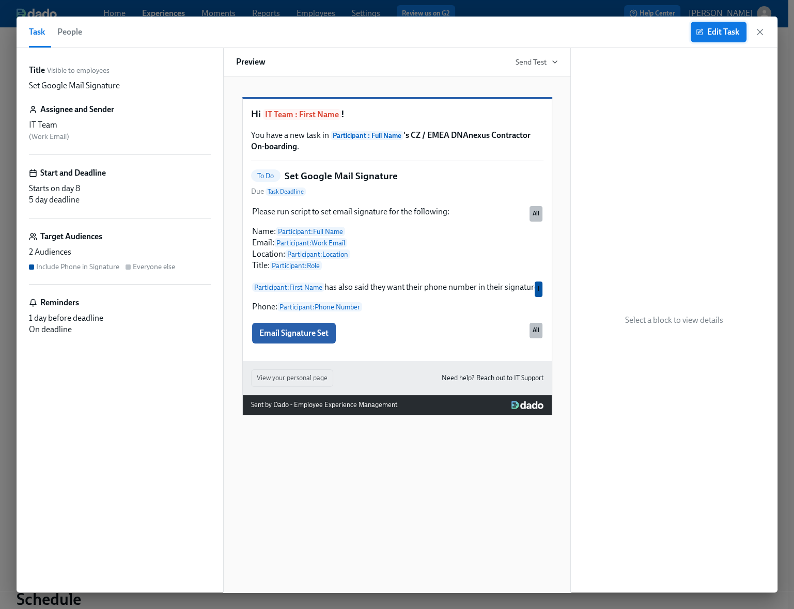
click at [725, 34] on span "Edit Task" at bounding box center [718, 32] width 41 height 10
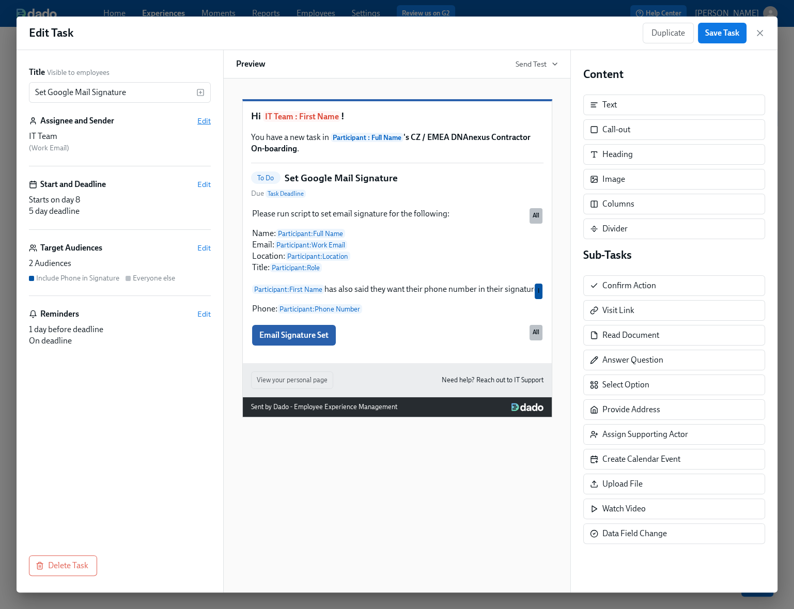
click at [204, 122] on span "Edit" at bounding box center [203, 121] width 13 height 10
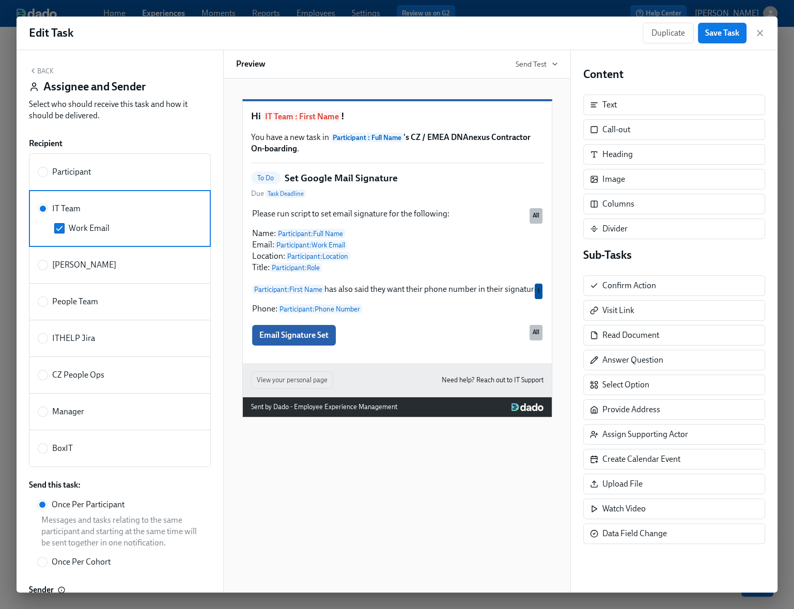
click at [48, 261] on label "[PERSON_NAME]" at bounding box center [77, 264] width 79 height 11
click at [48, 261] on input "[PERSON_NAME]" at bounding box center [42, 264] width 9 height 9
radio input "true"
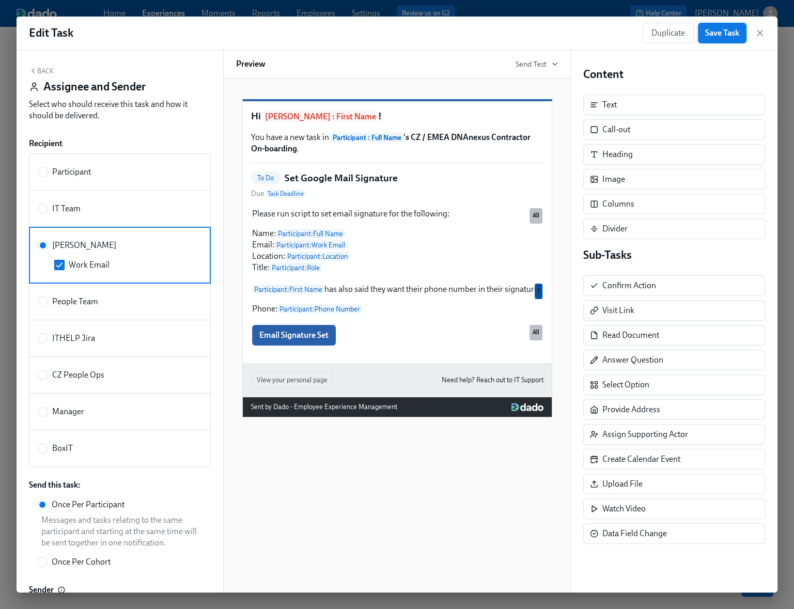
click at [726, 34] on span "Save Task" at bounding box center [722, 33] width 34 height 10
click at [763, 35] on icon "button" at bounding box center [760, 32] width 5 height 5
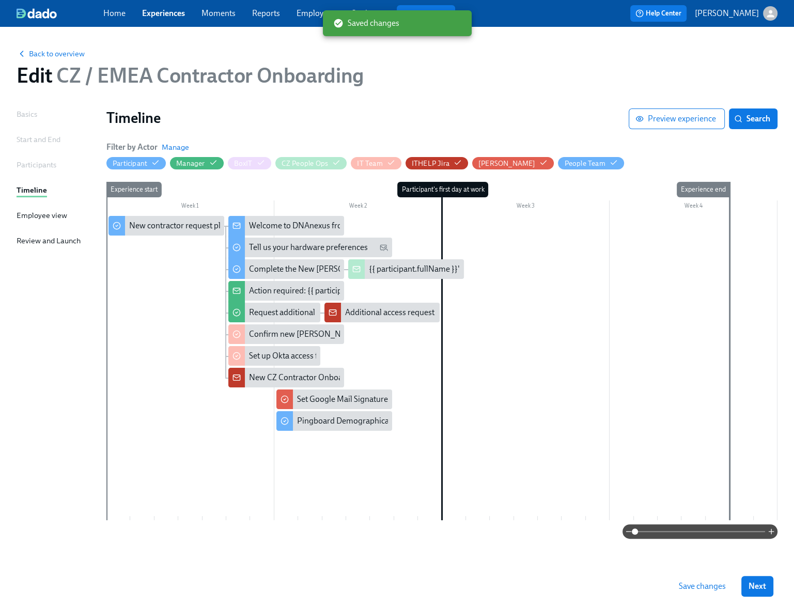
click at [691, 590] on span "Save changes" at bounding box center [702, 586] width 47 height 10
click at [175, 14] on link "Experiences" at bounding box center [163, 13] width 43 height 10
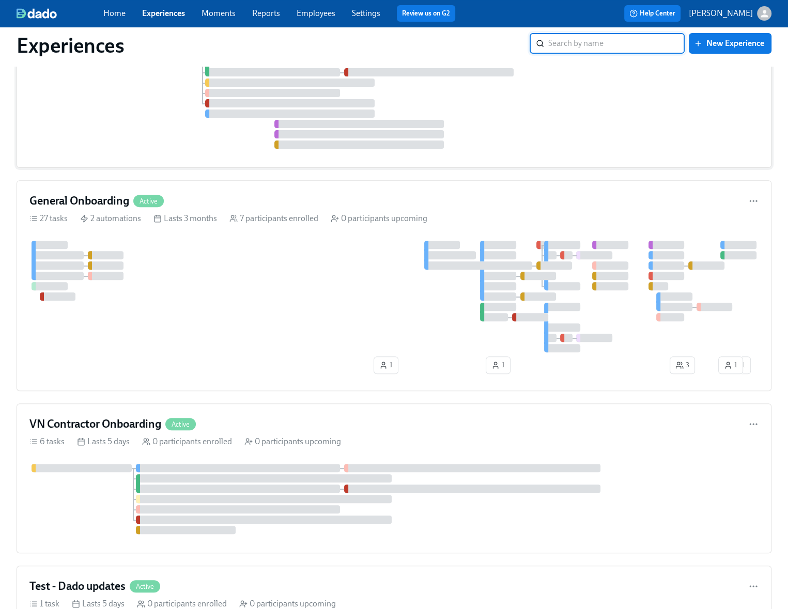
scroll to position [375, 0]
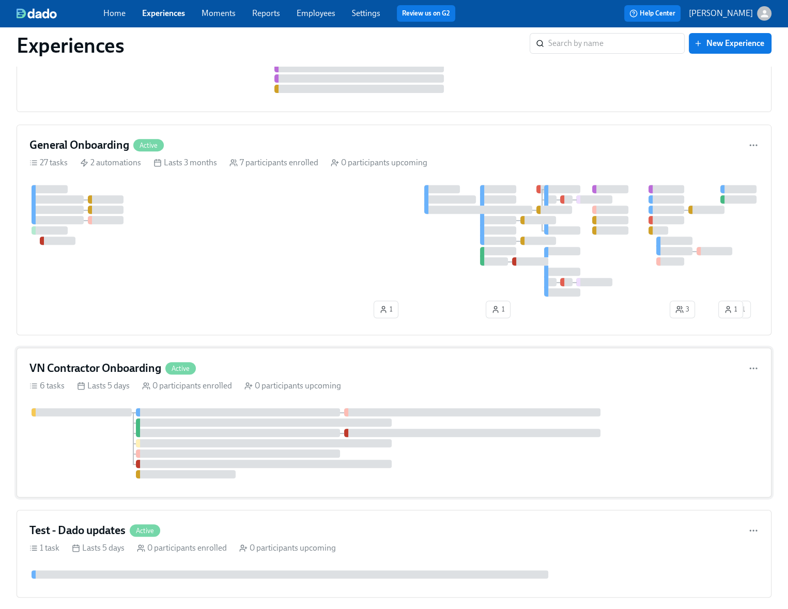
click at [76, 447] on div at bounding box center [393, 443] width 729 height 70
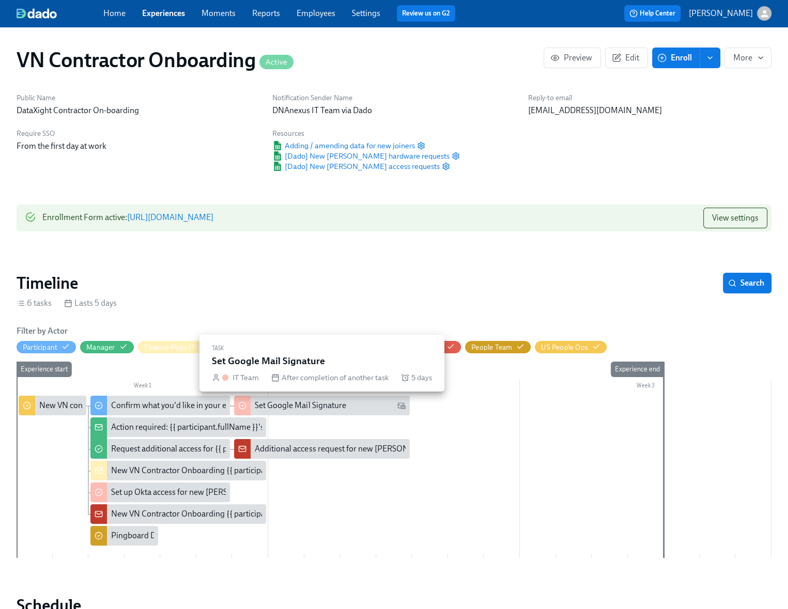
click at [294, 405] on div "Set Google Mail Signature" at bounding box center [300, 405] width 91 height 11
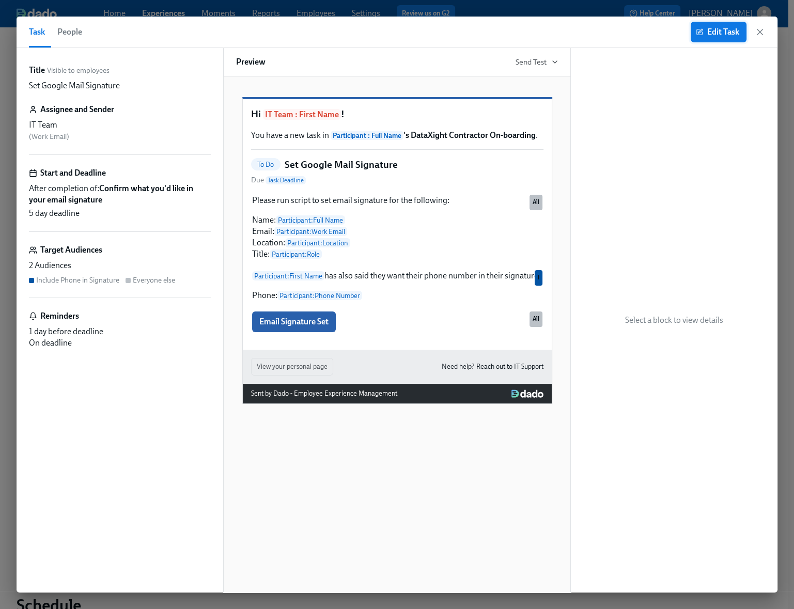
click at [715, 32] on span "Edit Task" at bounding box center [718, 32] width 41 height 10
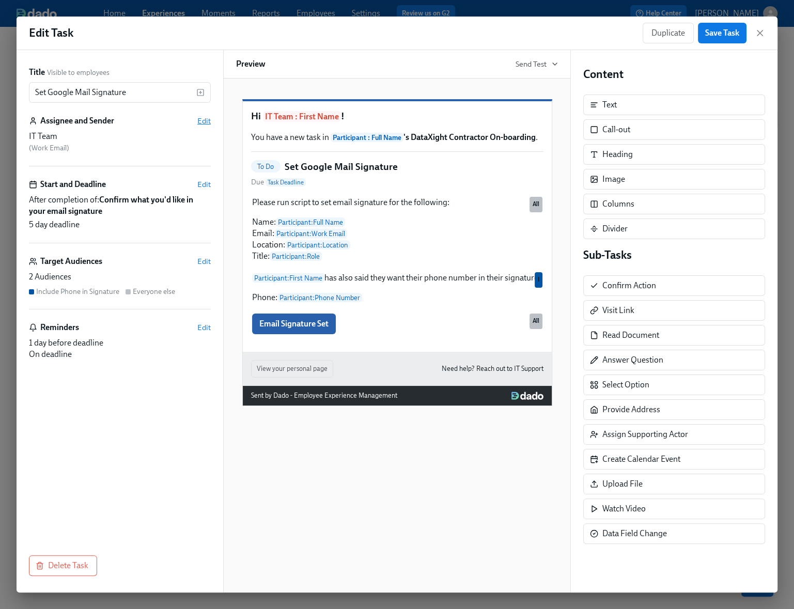
click at [198, 122] on span "Edit" at bounding box center [203, 121] width 13 height 10
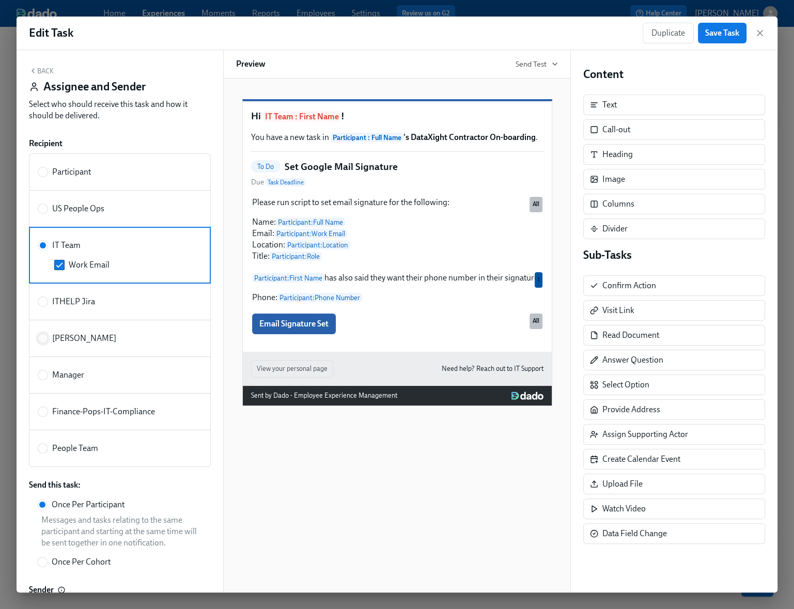
click at [41, 338] on input "[PERSON_NAME]" at bounding box center [42, 338] width 9 height 9
radio input "true"
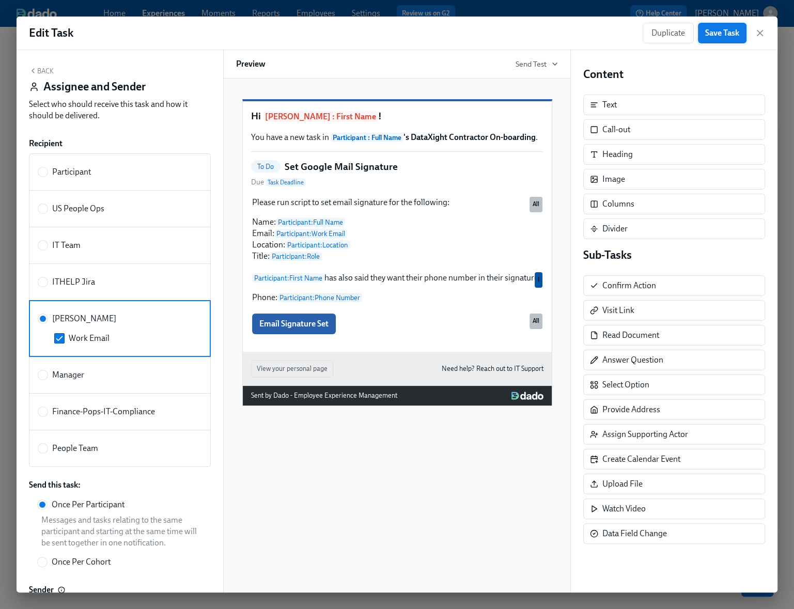
click at [720, 39] on button "Save Task" at bounding box center [722, 33] width 49 height 21
click at [760, 33] on icon "button" at bounding box center [760, 32] width 5 height 5
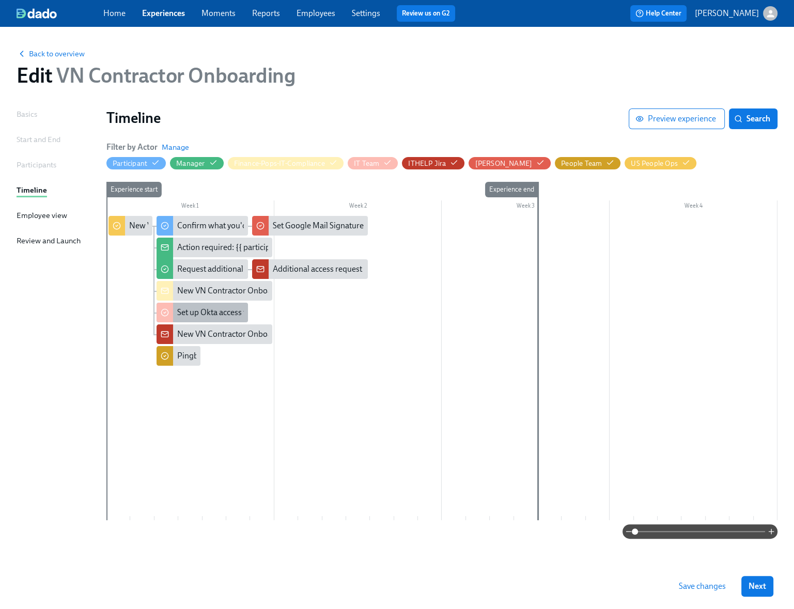
click at [211, 312] on div "Set up Okta access for new [PERSON_NAME] {{ participant.fullName }} (start date…" at bounding box center [393, 312] width 433 height 11
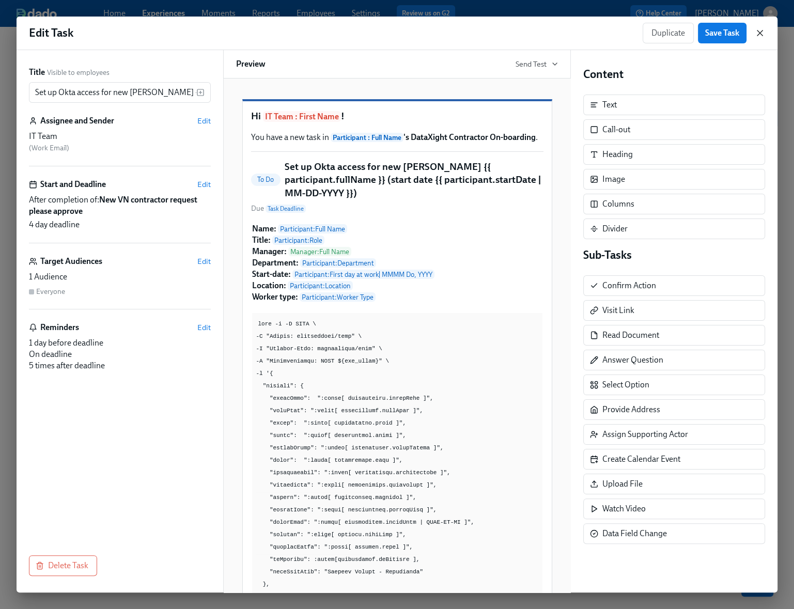
click at [763, 34] on icon "button" at bounding box center [760, 33] width 10 height 10
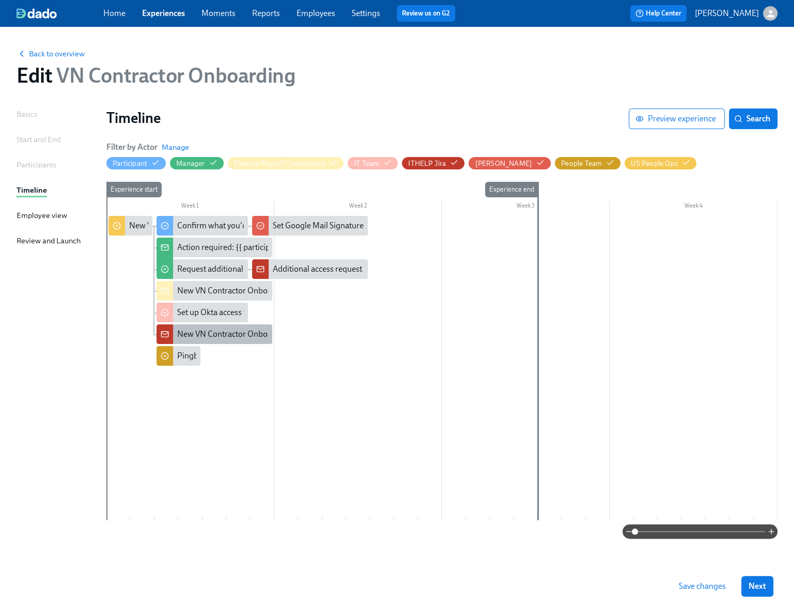
click at [223, 337] on div "New VN Contractor Onboarding {{ participant.fullName }} {{ participant.startDat…" at bounding box center [354, 334] width 354 height 11
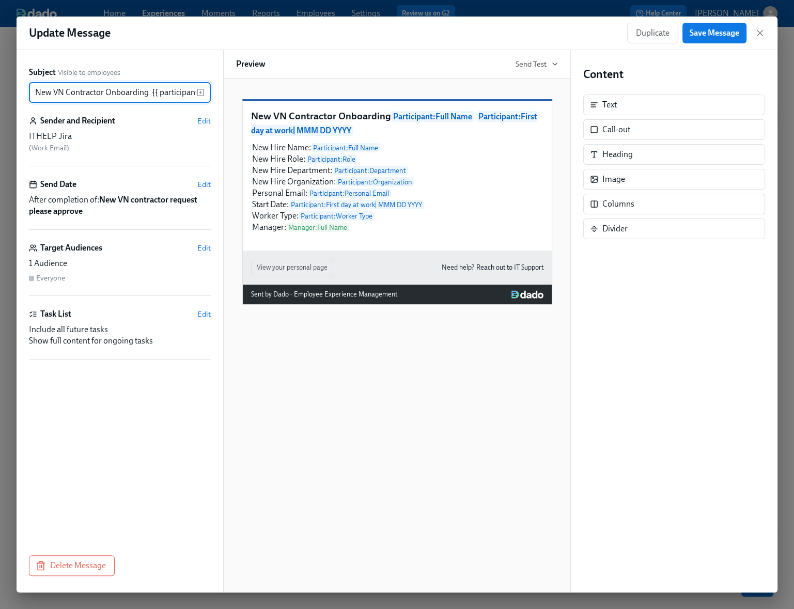
scroll to position [0, 196]
click at [762, 33] on icon "button" at bounding box center [760, 33] width 10 height 10
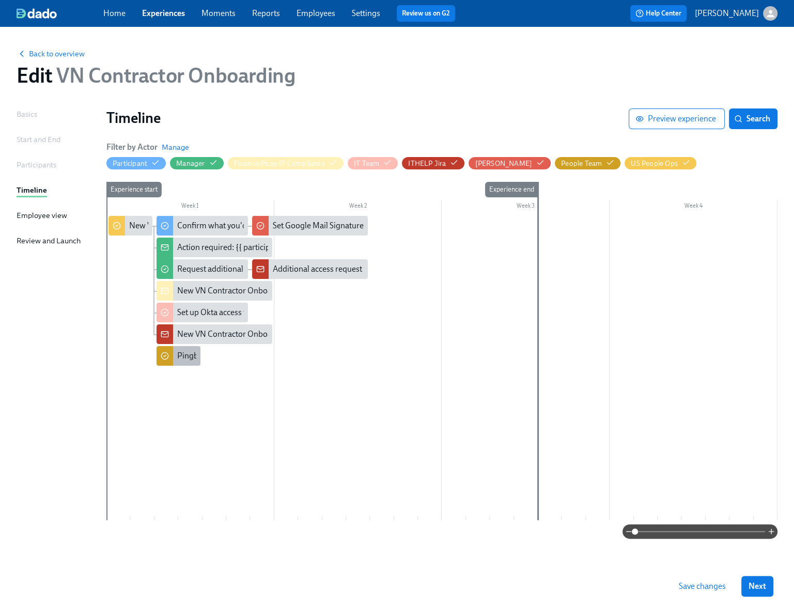
click at [184, 358] on div "Pingboard Demographical data" at bounding box center [232, 355] width 111 height 11
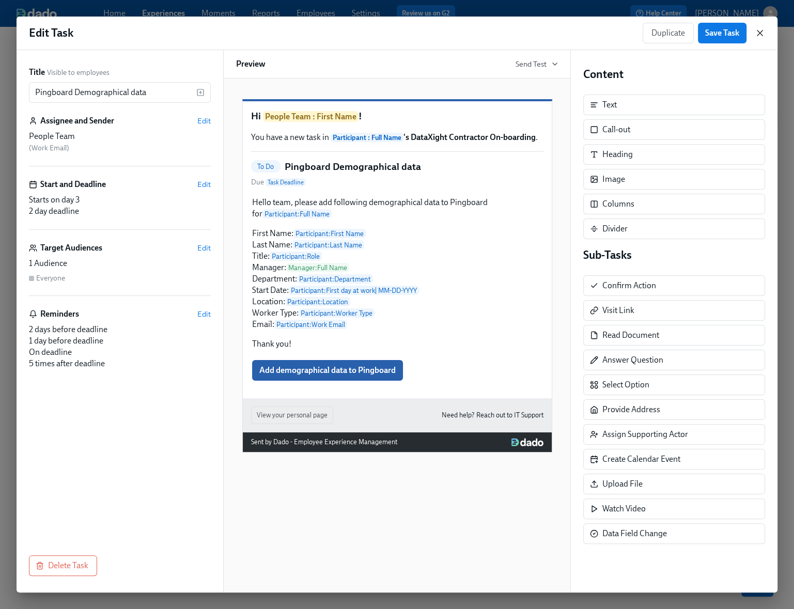
click at [760, 33] on icon "button" at bounding box center [760, 32] width 5 height 5
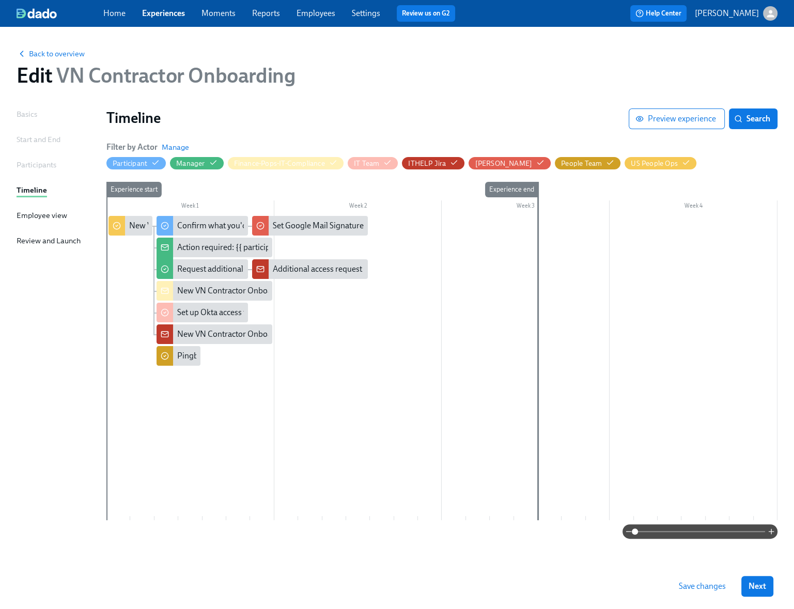
click at [692, 586] on span "Save changes" at bounding box center [702, 586] width 47 height 10
click at [305, 225] on div "Set Google Mail Signature" at bounding box center [318, 225] width 91 height 11
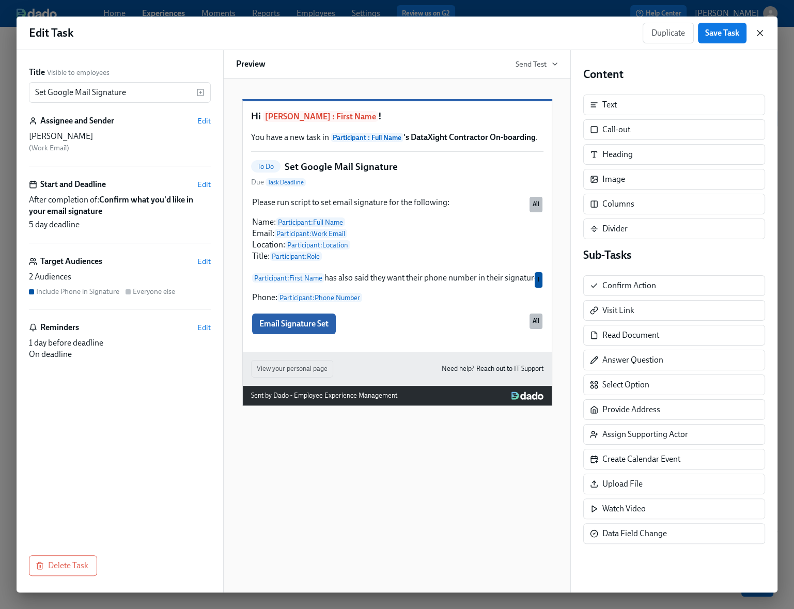
click at [762, 34] on icon "button" at bounding box center [760, 33] width 10 height 10
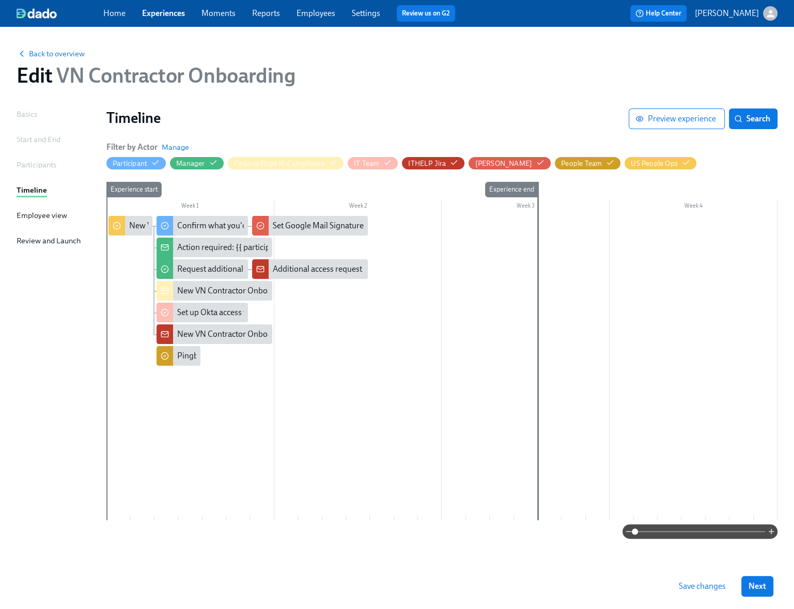
click at [176, 10] on link "Experiences" at bounding box center [163, 13] width 43 height 10
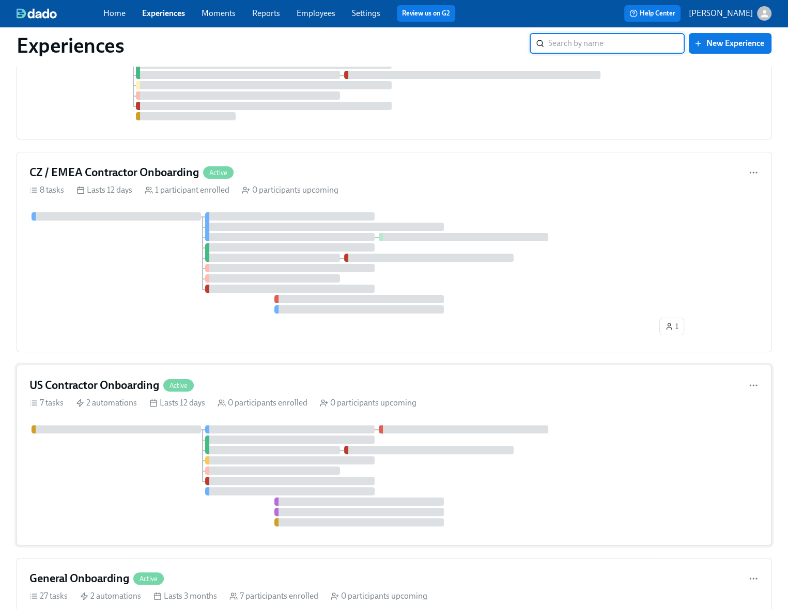
scroll to position [203, 0]
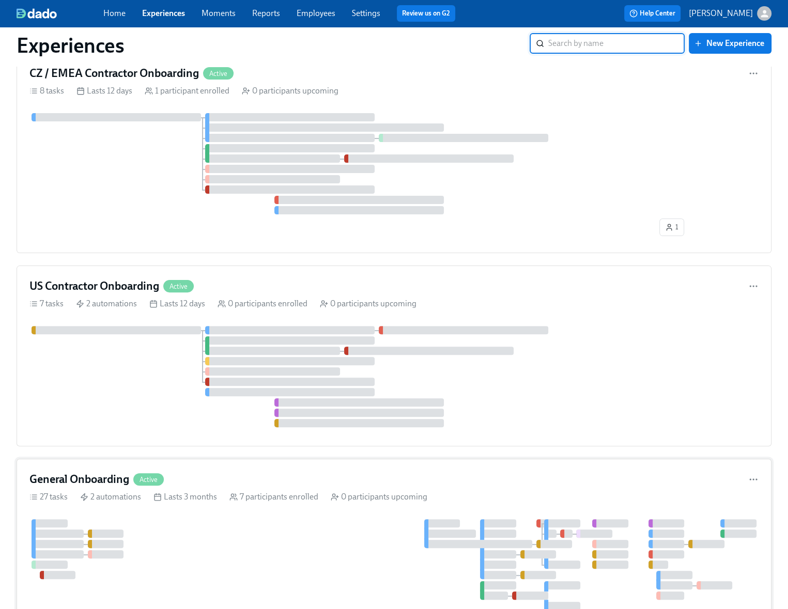
click at [206, 539] on div at bounding box center [393, 575] width 729 height 112
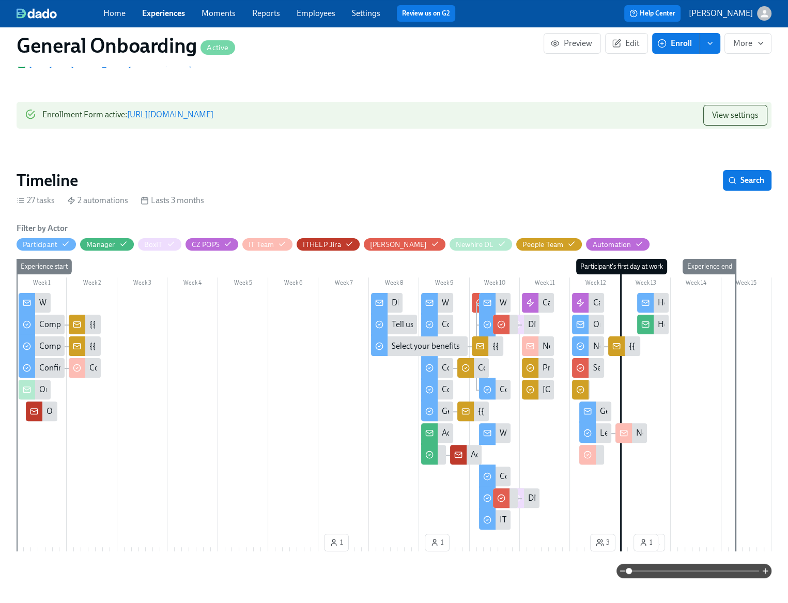
scroll to position [153, 0]
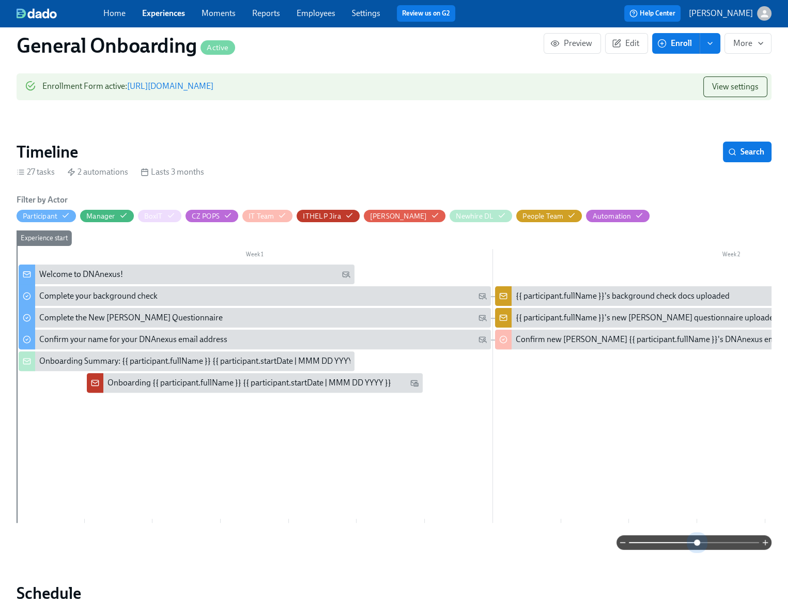
drag, startPoint x: 630, startPoint y: 540, endPoint x: 699, endPoint y: 532, distance: 69.2
click at [699, 532] on div "Filter by Actor Participant Manager BoxIT CZ POPS IT Team ITHELP [PERSON_NAME] …" at bounding box center [394, 372] width 755 height 356
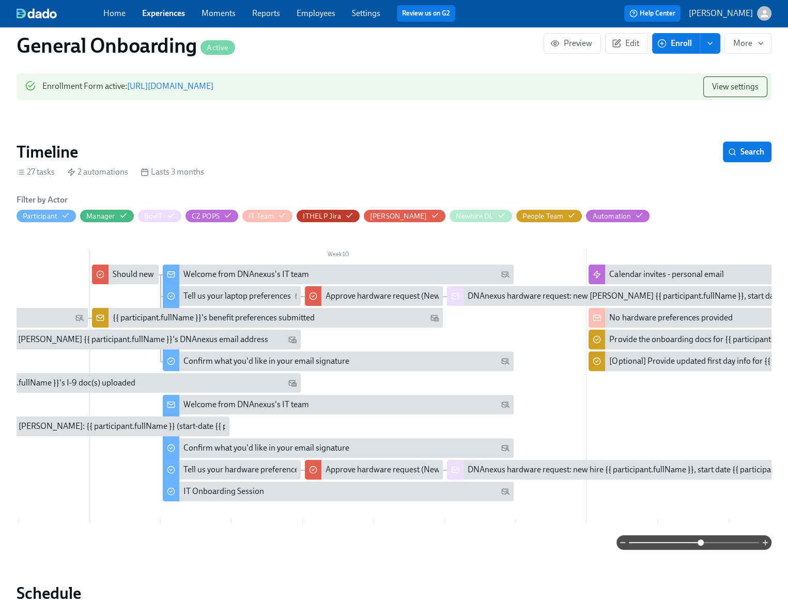
scroll to position [0, 4404]
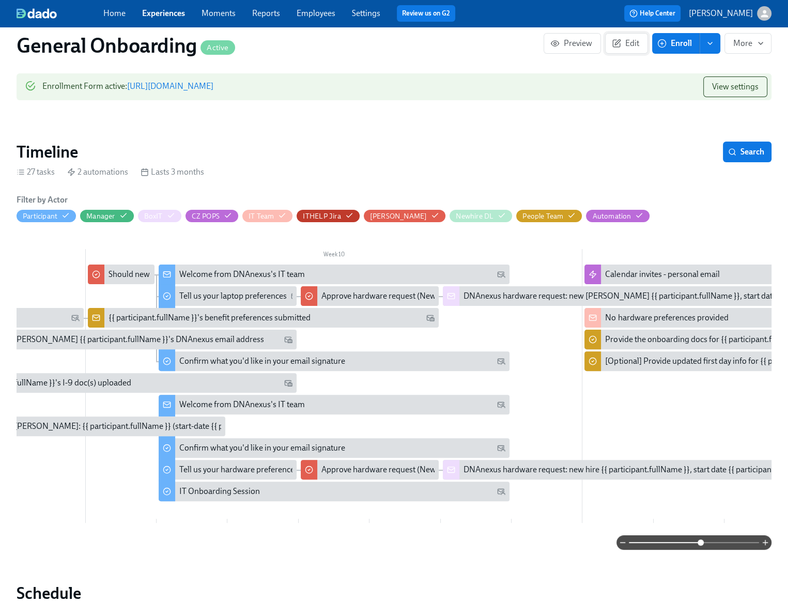
click at [628, 42] on span "Edit" at bounding box center [626, 43] width 25 height 10
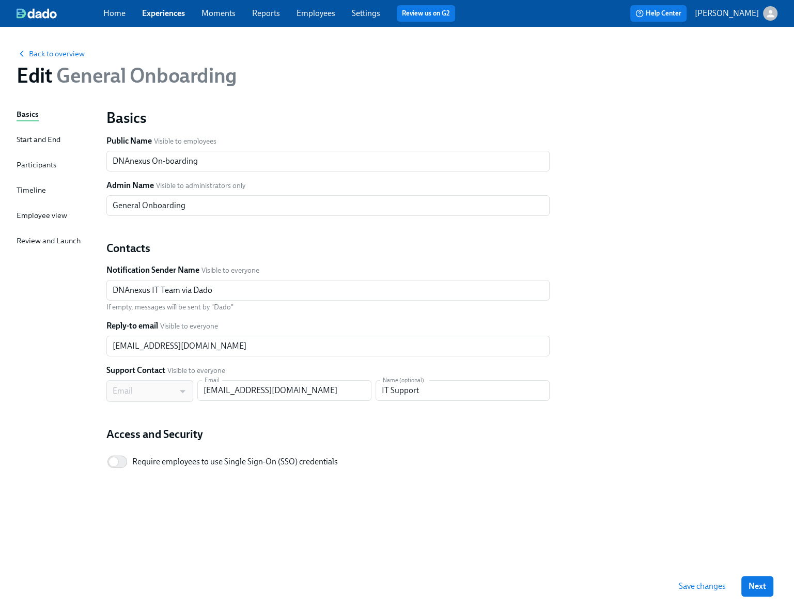
click at [22, 166] on div "Participants" at bounding box center [37, 164] width 40 height 11
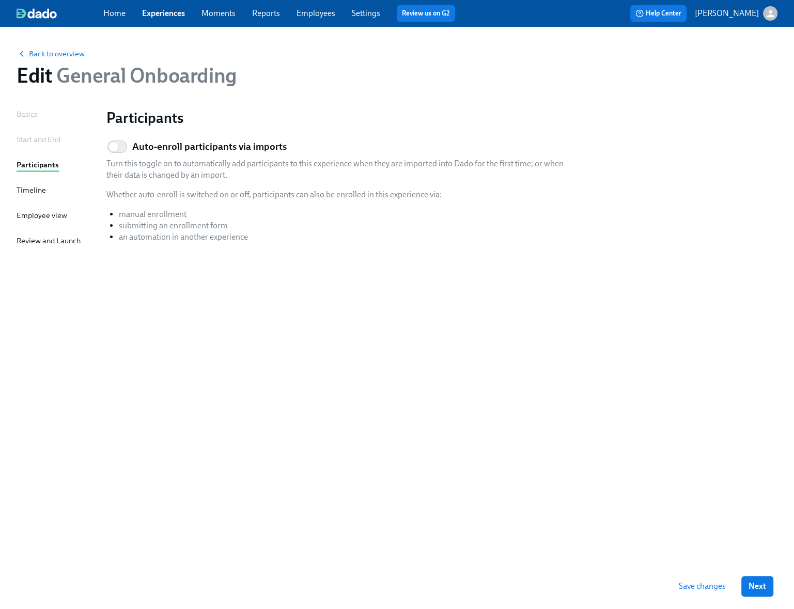
click at [27, 188] on div "Timeline" at bounding box center [31, 190] width 29 height 11
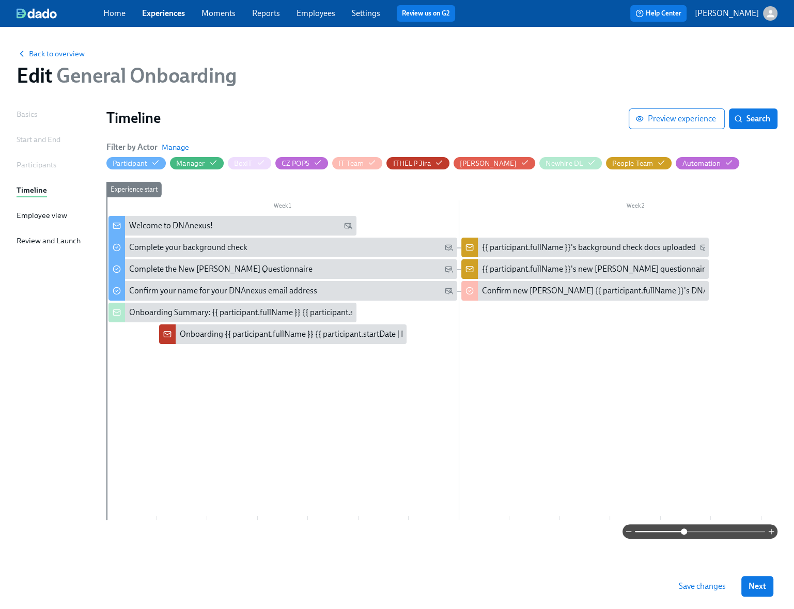
drag, startPoint x: 638, startPoint y: 532, endPoint x: 685, endPoint y: 531, distance: 47.6
click at [685, 531] on span at bounding box center [684, 532] width 6 height 6
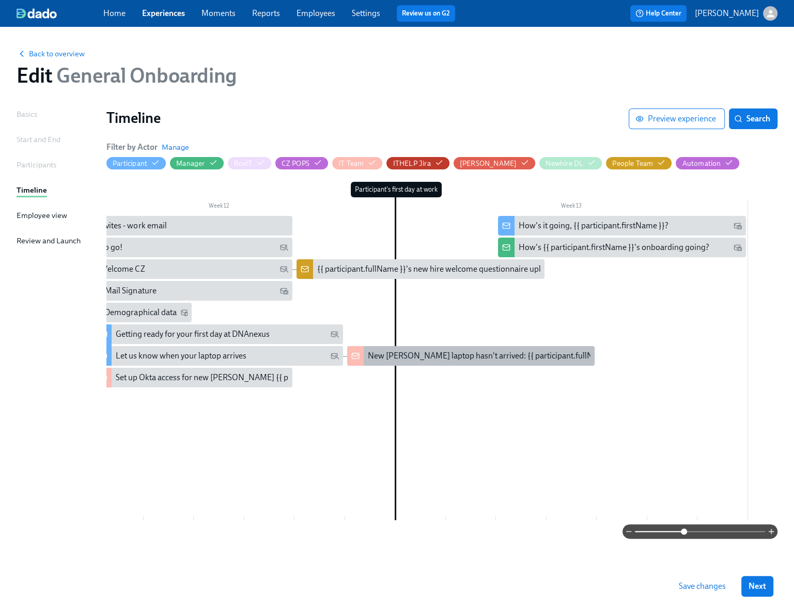
scroll to position [0, 3943]
click at [407, 360] on div "New [PERSON_NAME] laptop hasn't arrived: {{ participant.fullName }} (start-date…" at bounding box center [585, 355] width 434 height 11
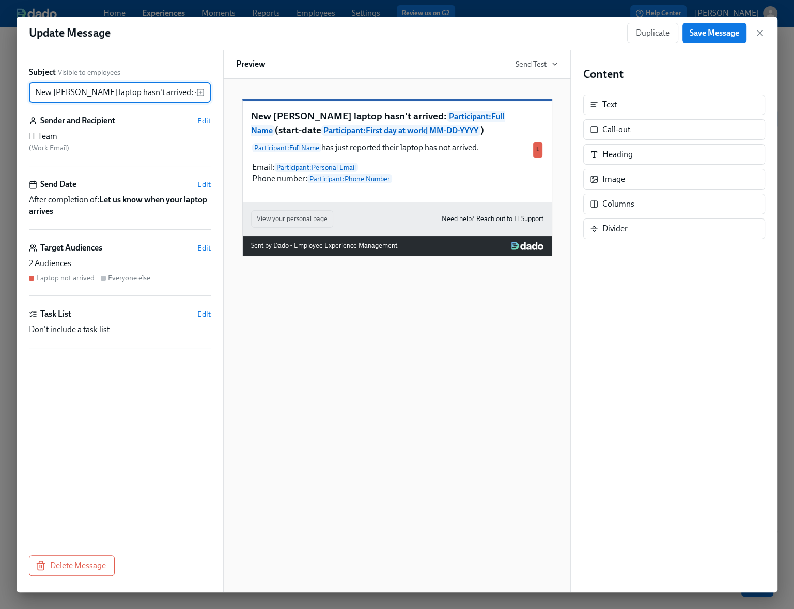
scroll to position [0, 236]
click at [762, 35] on icon "button" at bounding box center [760, 32] width 5 height 5
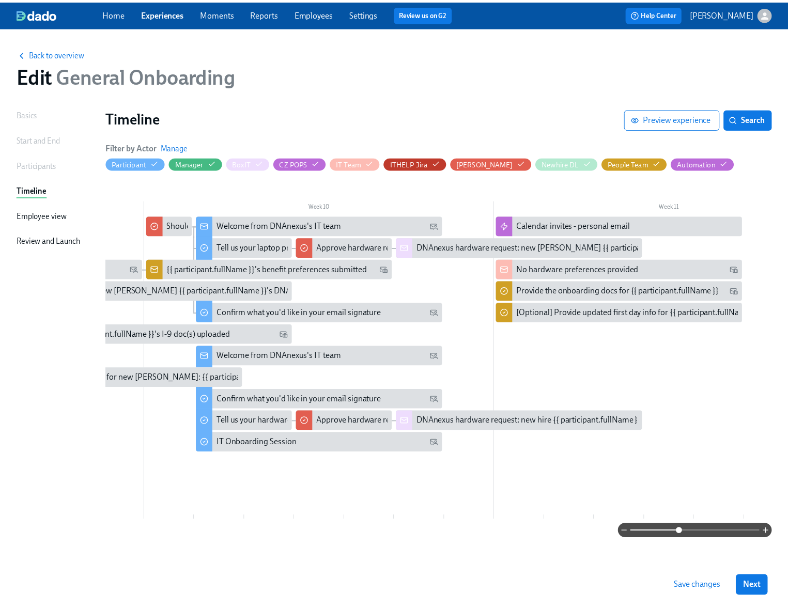
scroll to position [0, 3135]
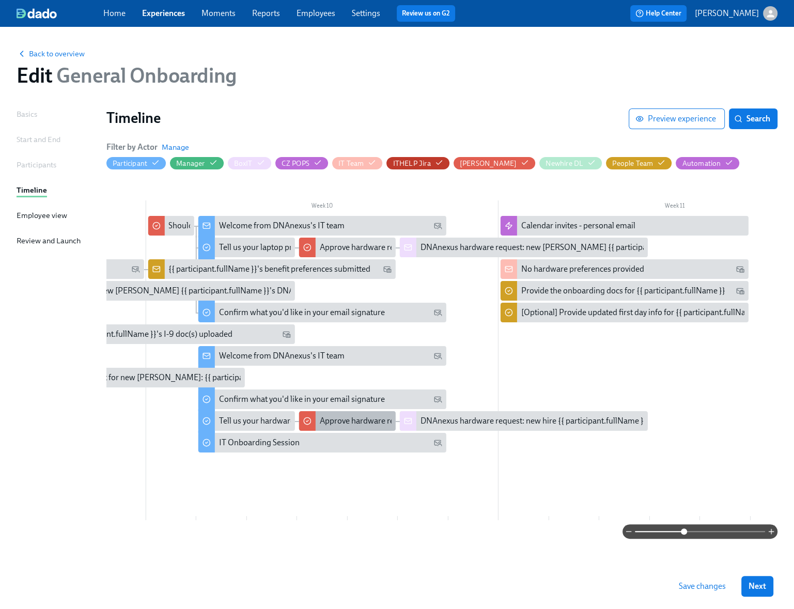
click at [347, 421] on div "Approve hardware request (New hire {{ participant.fullName }}, start date {{ pa…" at bounding box center [522, 421] width 404 height 11
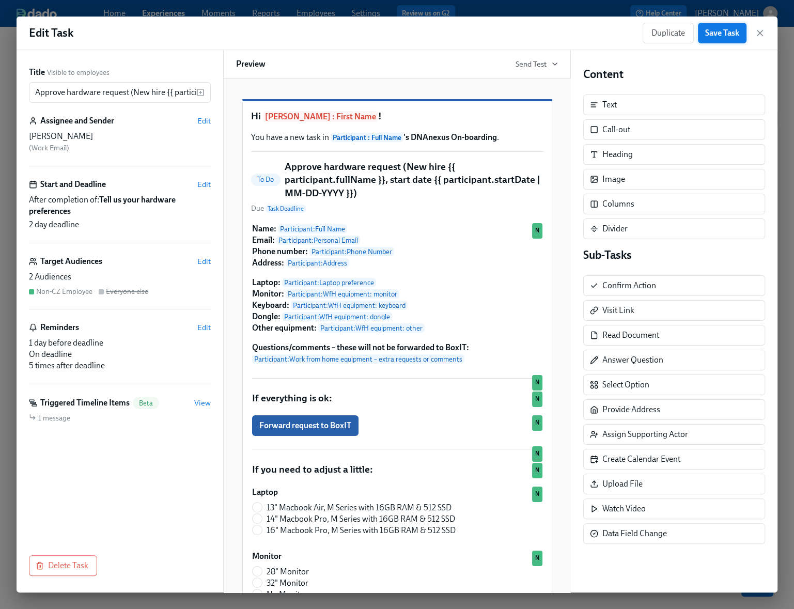
click at [719, 37] on span "Save Task" at bounding box center [722, 33] width 34 height 10
click at [760, 31] on icon "button" at bounding box center [760, 33] width 10 height 10
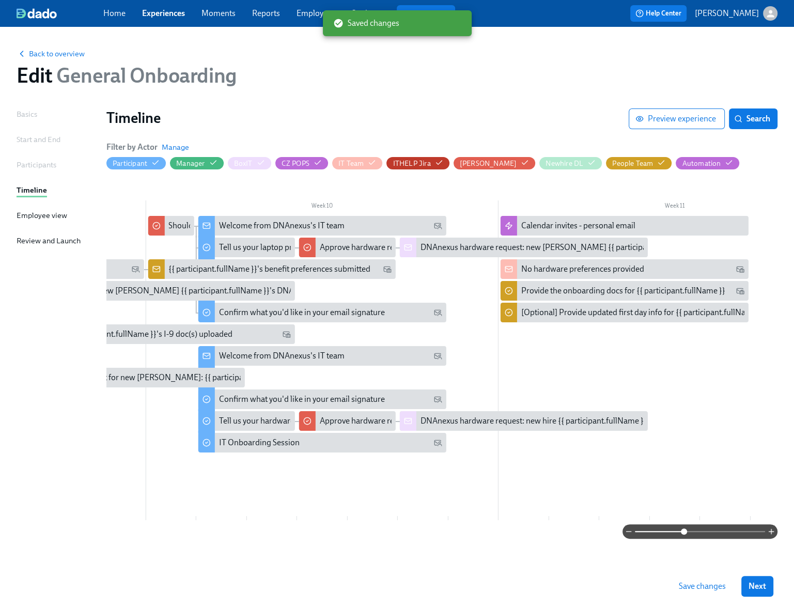
click at [700, 585] on span "Save changes" at bounding box center [702, 586] width 47 height 10
click at [164, 14] on link "Experiences" at bounding box center [163, 13] width 43 height 10
